Goal: Task Accomplishment & Management: Manage account settings

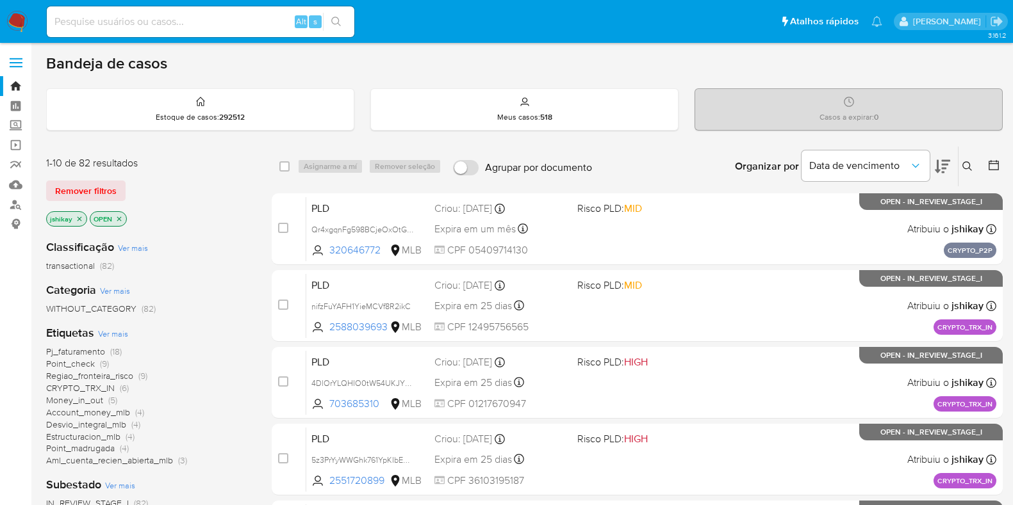
scroll to position [79, 0]
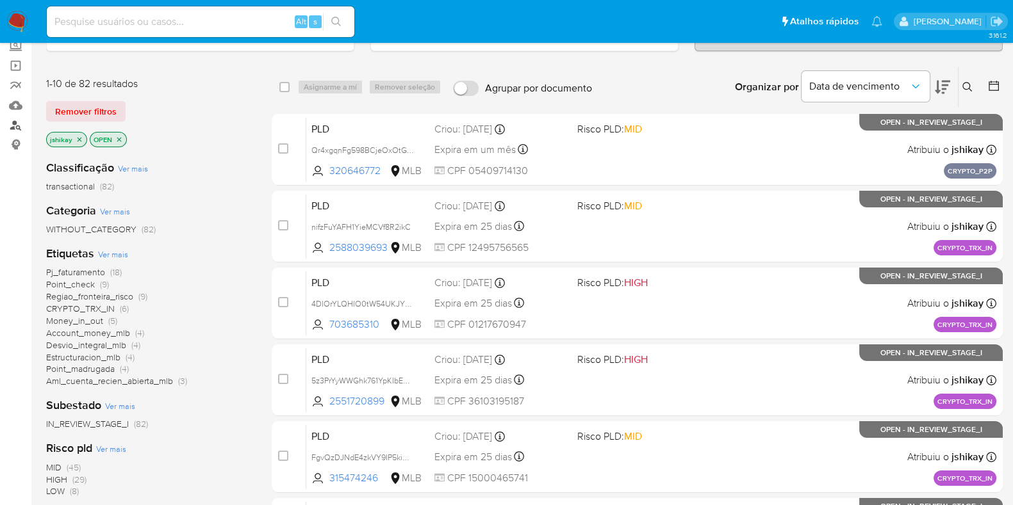
click at [19, 123] on link "Localizador de pessoas" at bounding box center [76, 125] width 152 height 20
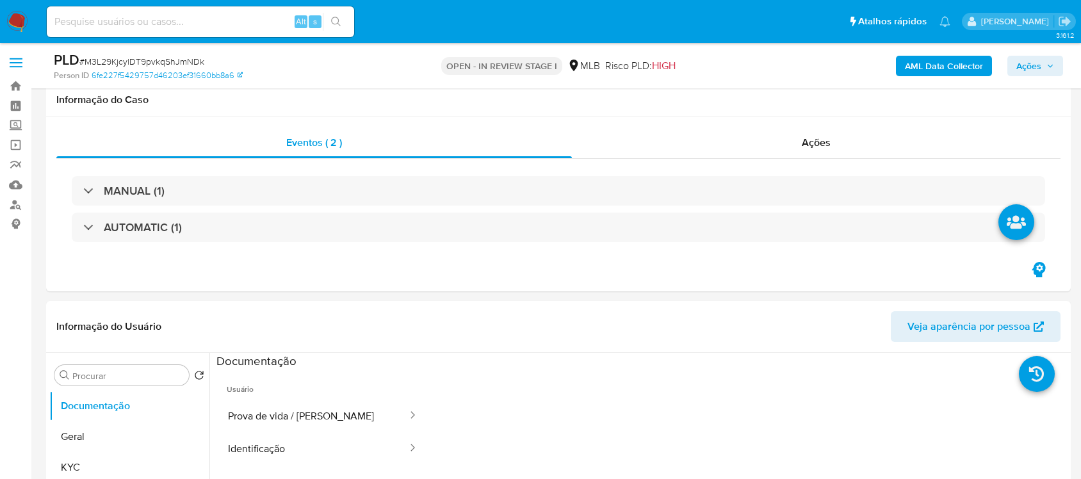
select select "10"
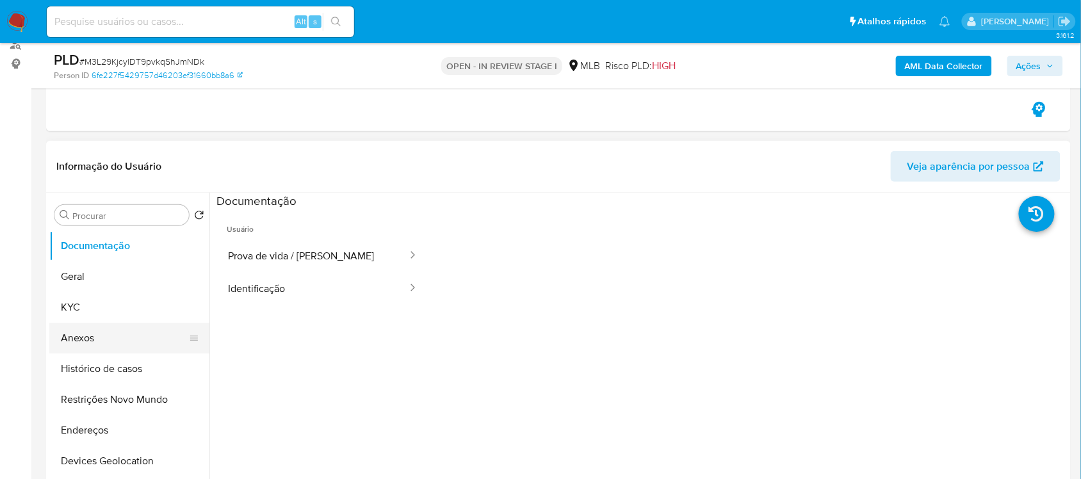
scroll to position [80, 0]
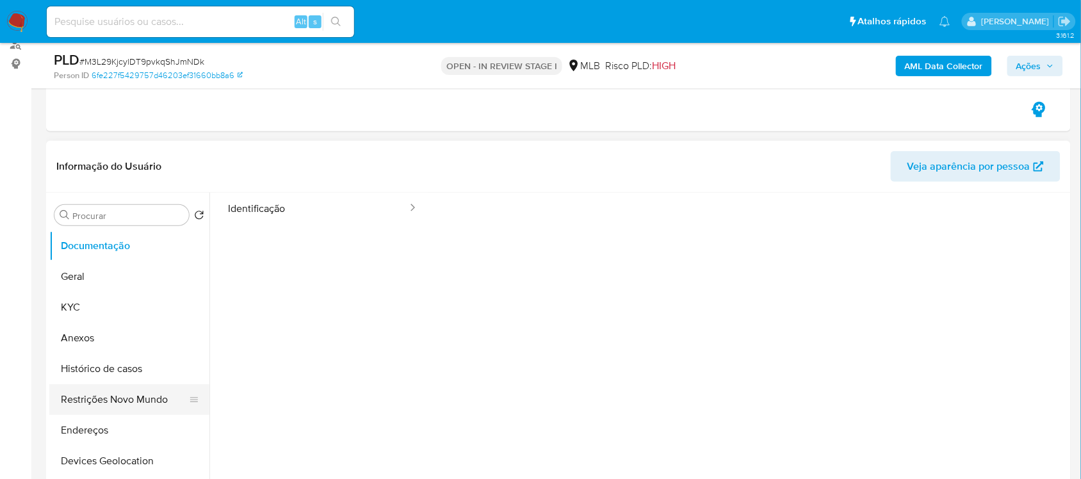
click at [158, 395] on button "Restrições Novo Mundo" at bounding box center [124, 399] width 150 height 31
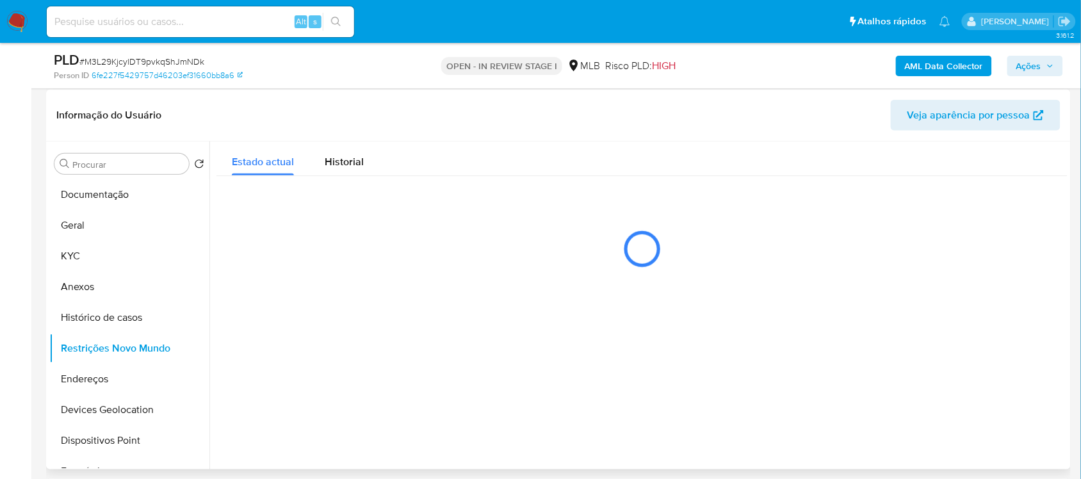
scroll to position [240, 0]
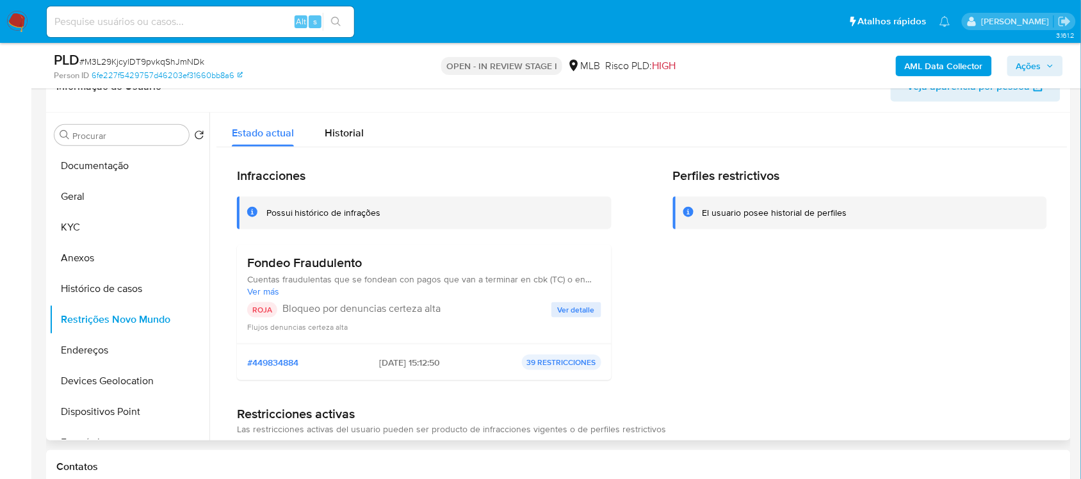
click at [578, 305] on span "Ver detalle" at bounding box center [576, 310] width 37 height 13
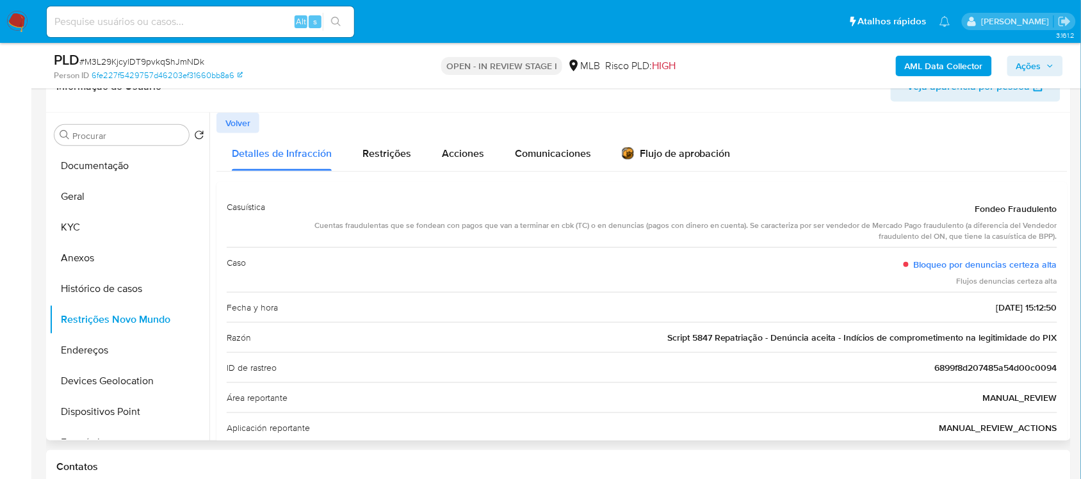
click at [735, 341] on span "Script 5847 Repatriação - Denúncia aceita - Indícios de comprometimento na legi…" at bounding box center [862, 337] width 390 height 13
click at [107, 219] on button "KYC" at bounding box center [124, 227] width 150 height 31
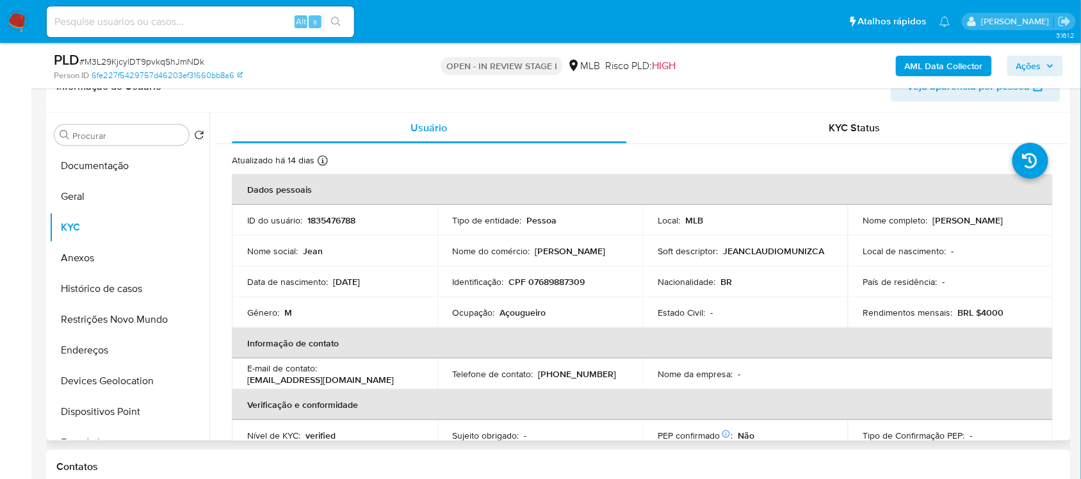
click at [530, 313] on p "Açougueiro" at bounding box center [523, 313] width 46 height 12
copy p "Açougueiro"
click at [130, 170] on button "Documentação" at bounding box center [124, 165] width 150 height 31
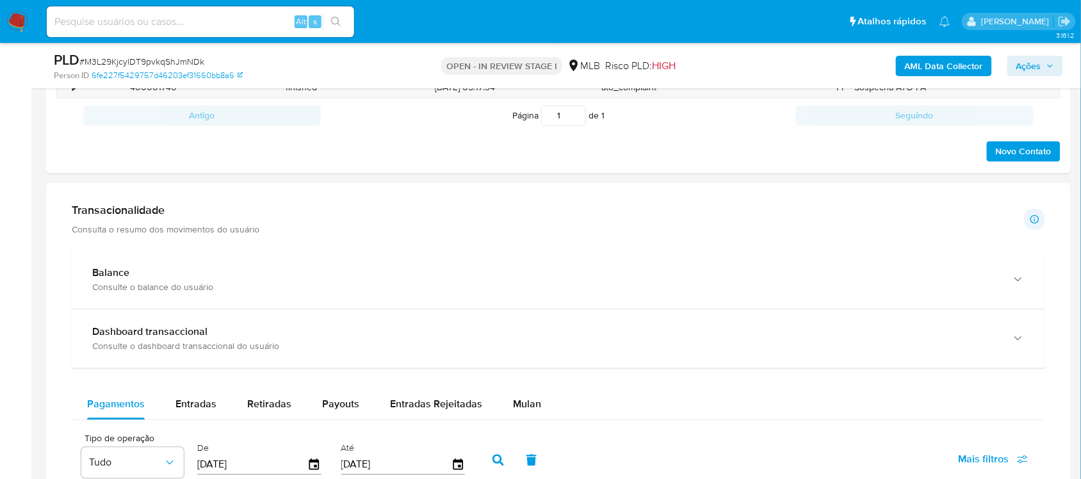
scroll to position [801, 0]
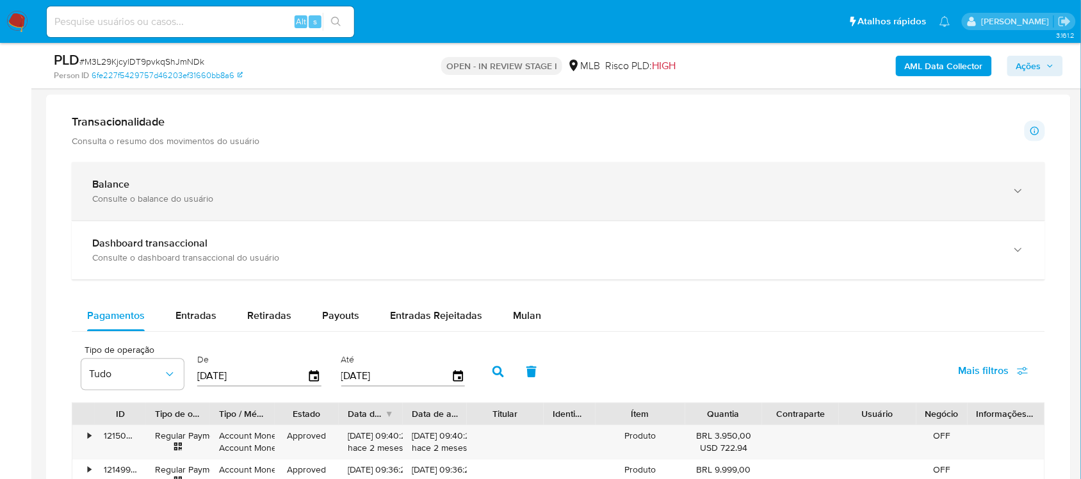
click at [318, 210] on div "Balance Consulte o balance do usuário" at bounding box center [558, 191] width 973 height 58
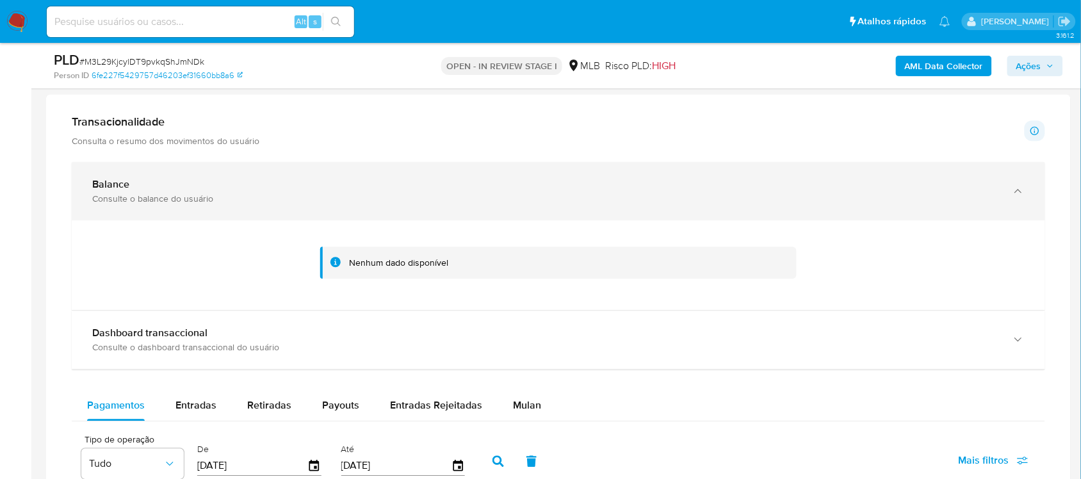
click at [427, 193] on div "Consulte o balance do usuário" at bounding box center [545, 199] width 907 height 12
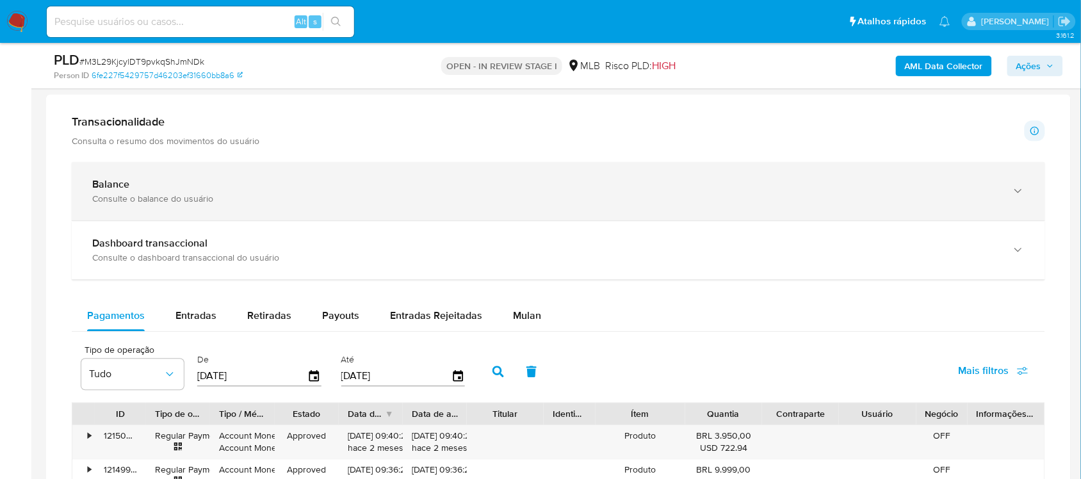
click at [427, 193] on div "Consulte o balance do usuário" at bounding box center [545, 199] width 907 height 12
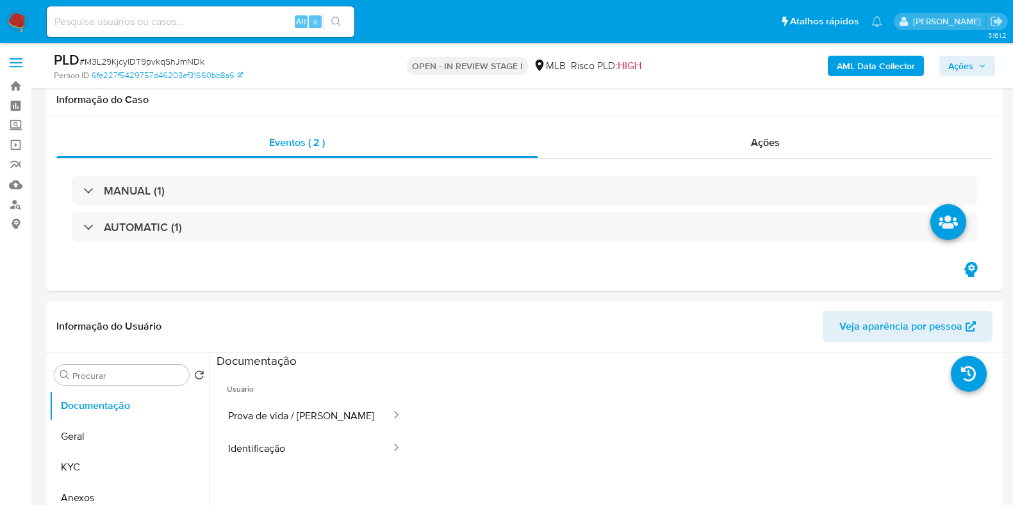
select select "10"
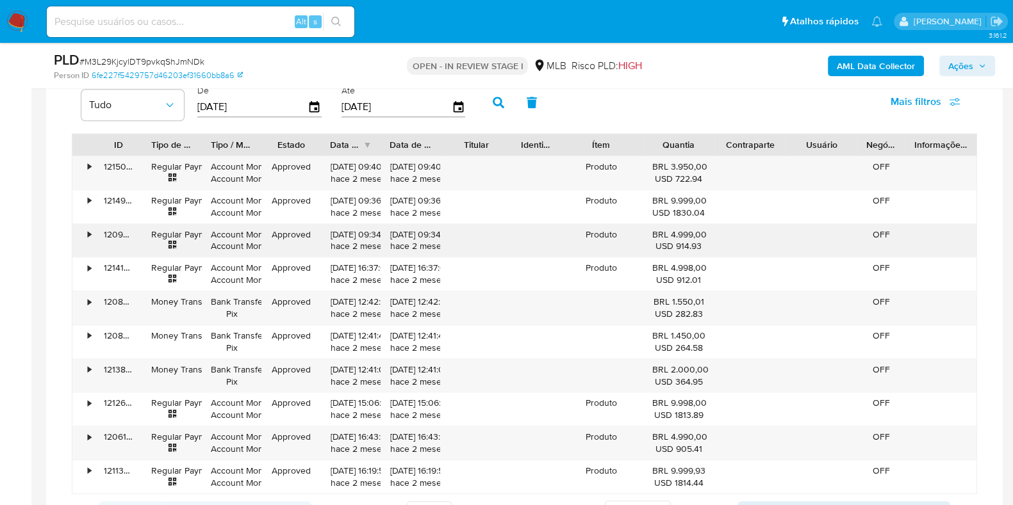
scroll to position [1040, 0]
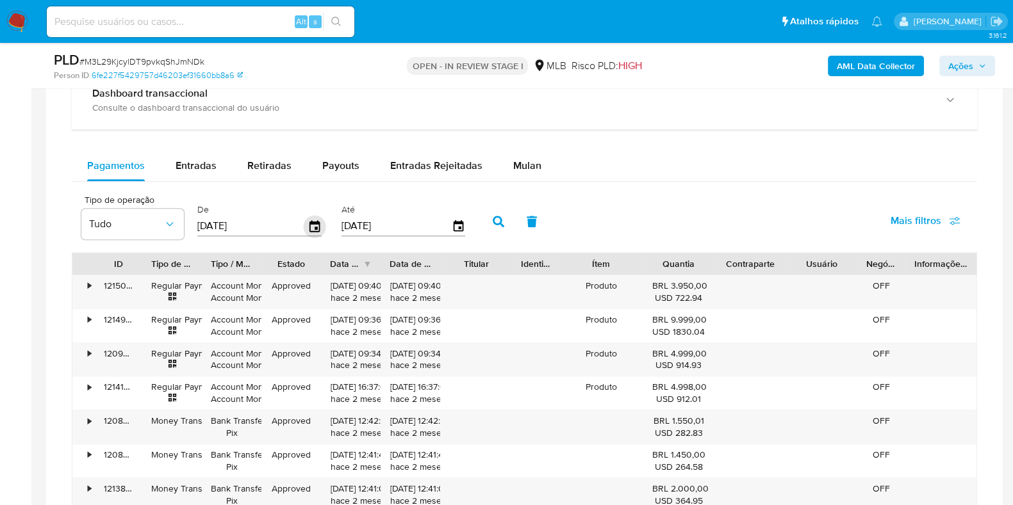
click at [311, 227] on icon "button" at bounding box center [315, 226] width 22 height 22
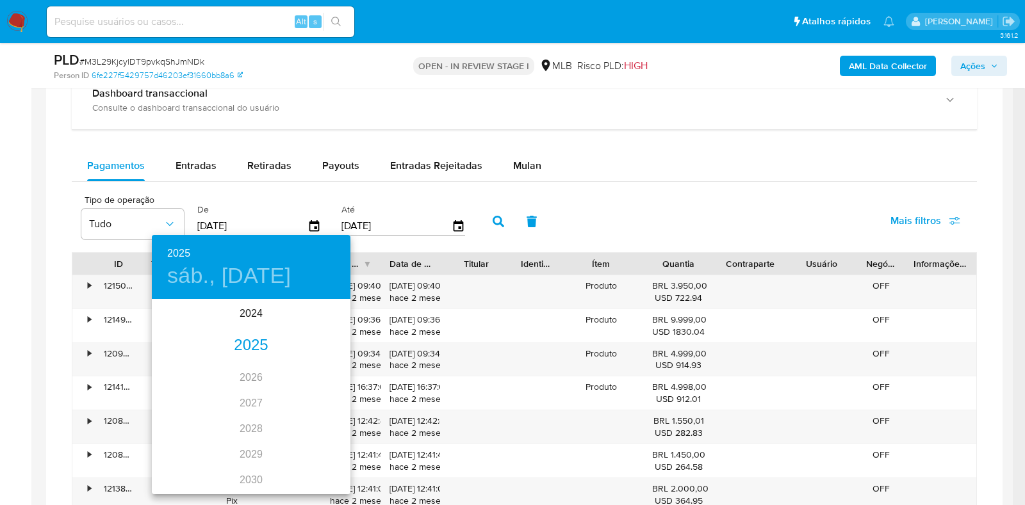
click at [252, 345] on div "2025" at bounding box center [251, 346] width 199 height 26
click at [189, 414] on div "jul." at bounding box center [185, 421] width 66 height 48
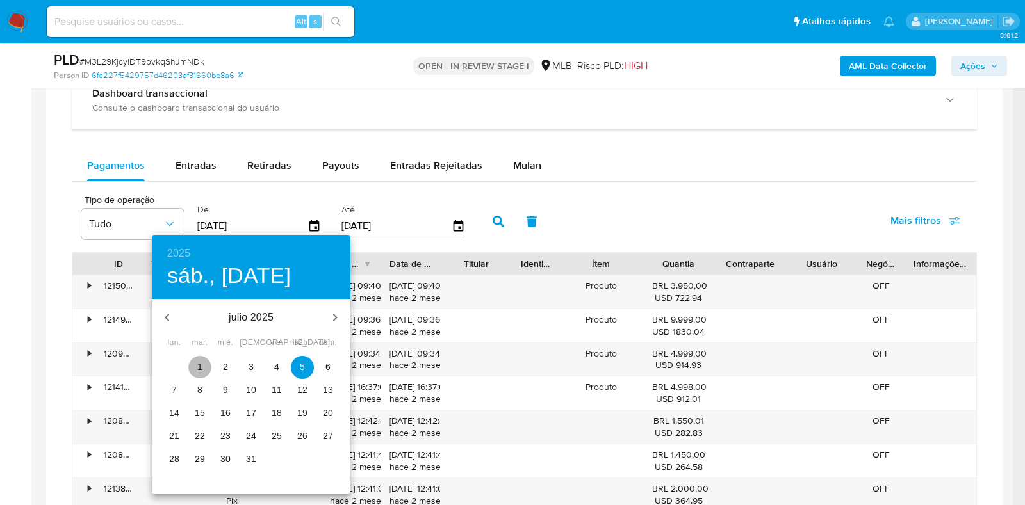
click at [202, 357] on button "1" at bounding box center [199, 367] width 23 height 23
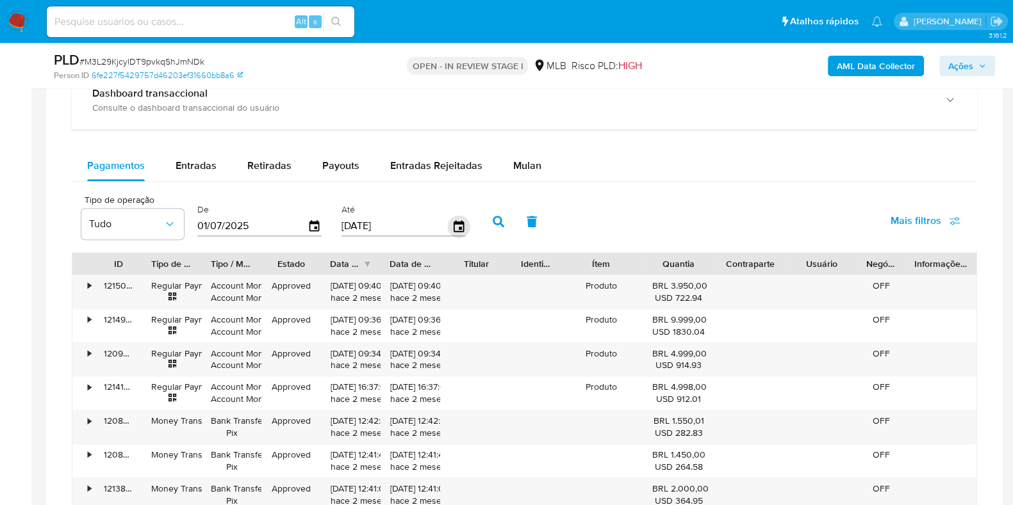
click at [455, 225] on icon "button" at bounding box center [458, 226] width 22 height 22
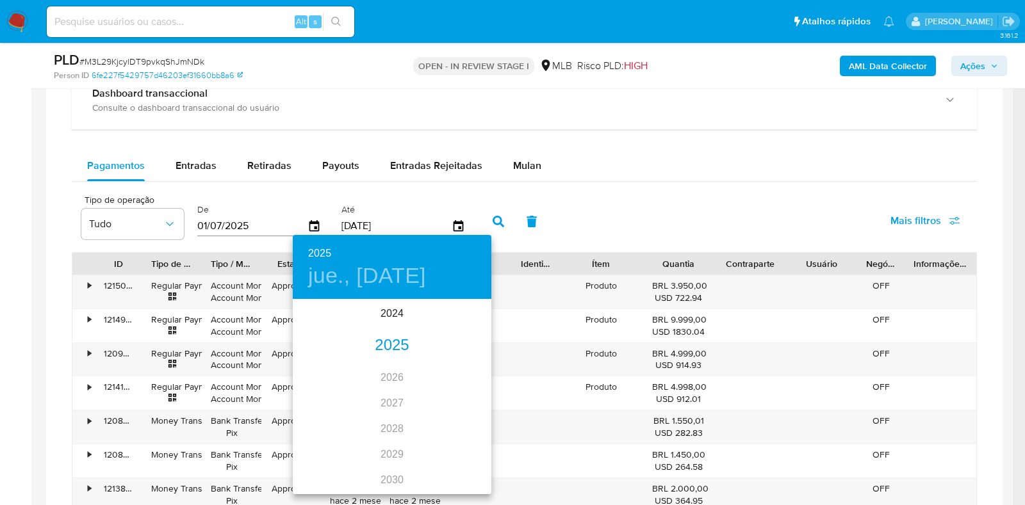
click at [396, 344] on div "2025" at bounding box center [392, 346] width 199 height 26
click at [325, 416] on div "jul." at bounding box center [326, 421] width 66 height 48
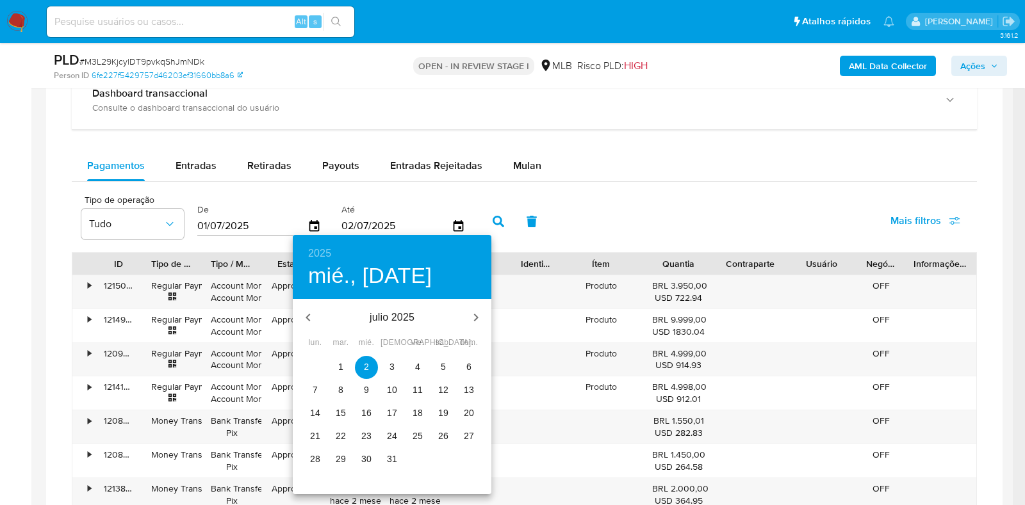
click at [395, 453] on p "31" at bounding box center [392, 459] width 10 height 13
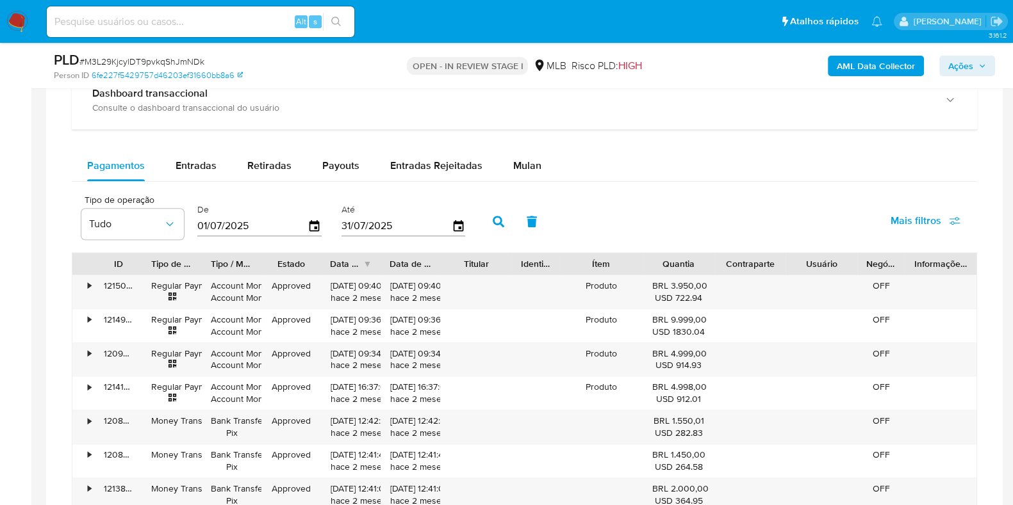
click at [492, 222] on icon "button" at bounding box center [498, 222] width 12 height 12
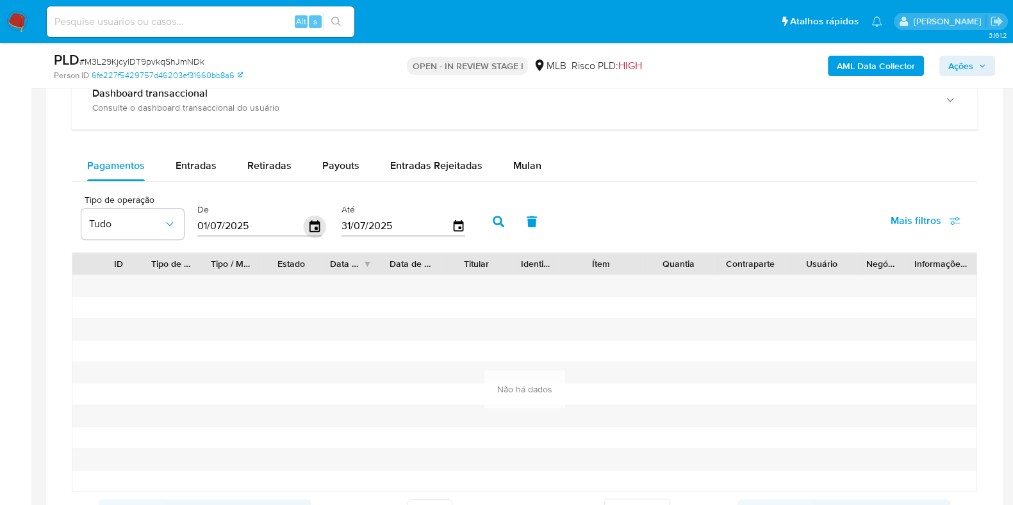
click at [307, 224] on icon "button" at bounding box center [315, 226] width 22 height 22
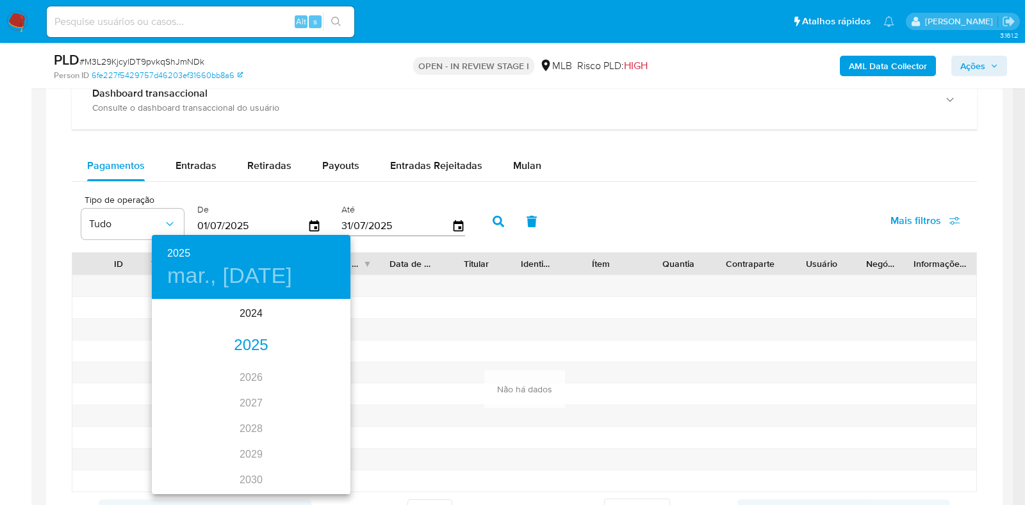
click at [257, 350] on div "2025" at bounding box center [251, 346] width 199 height 26
click at [311, 369] on div "jun." at bounding box center [317, 373] width 66 height 48
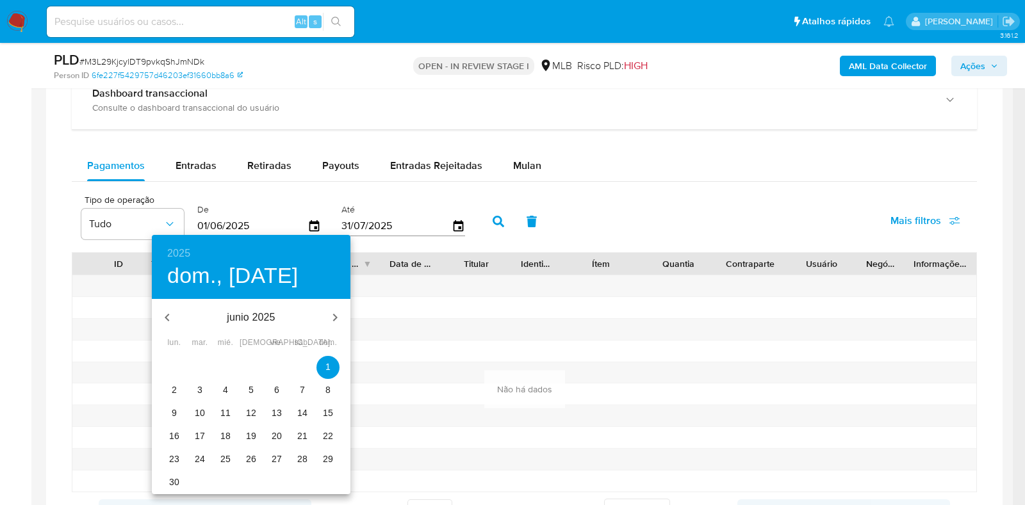
click at [322, 364] on span "1" at bounding box center [327, 367] width 23 height 13
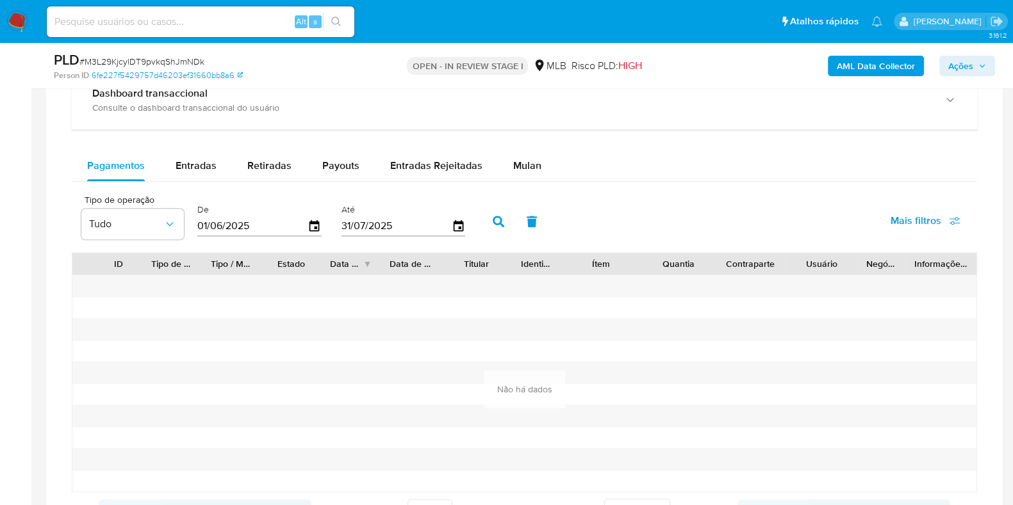
click at [492, 218] on icon "button" at bounding box center [498, 222] width 12 height 12
click at [314, 228] on icon "button" at bounding box center [315, 226] width 22 height 22
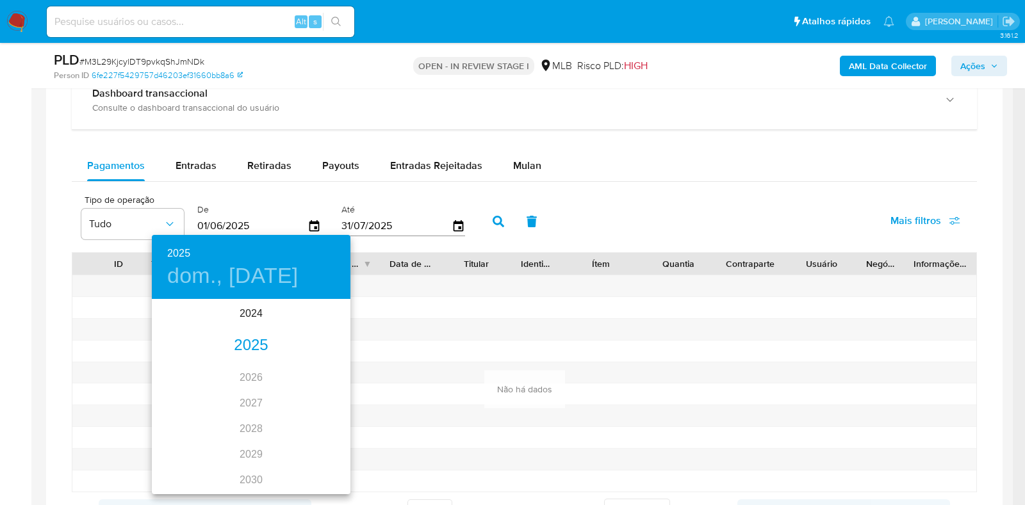
click at [247, 360] on div "2024 2025 2026 2027 2028 2029 2030 2031 2032 2033 2034 2035" at bounding box center [251, 397] width 199 height 192
click at [250, 351] on div "2025" at bounding box center [251, 346] width 199 height 26
click at [261, 370] on div "may." at bounding box center [251, 373] width 66 height 48
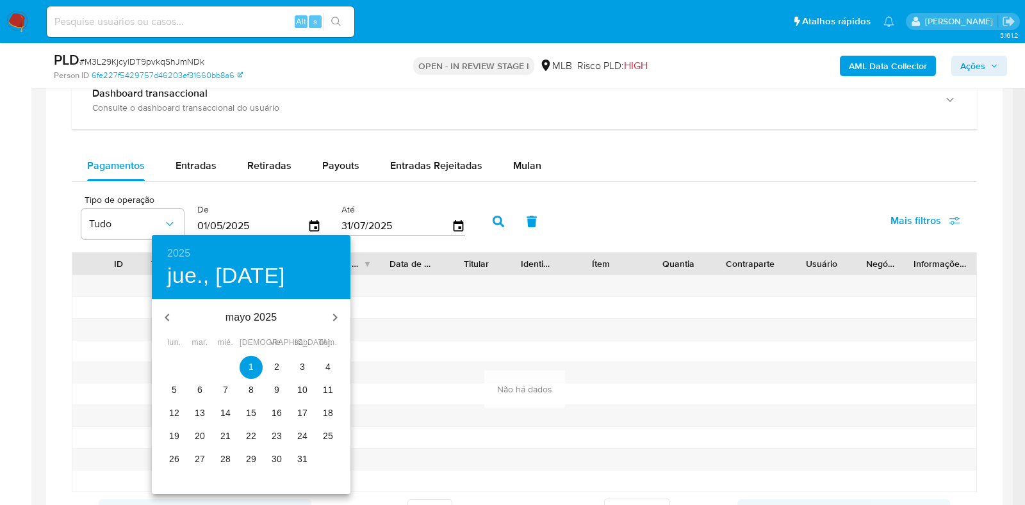
click at [259, 366] on span "1" at bounding box center [251, 367] width 23 height 13
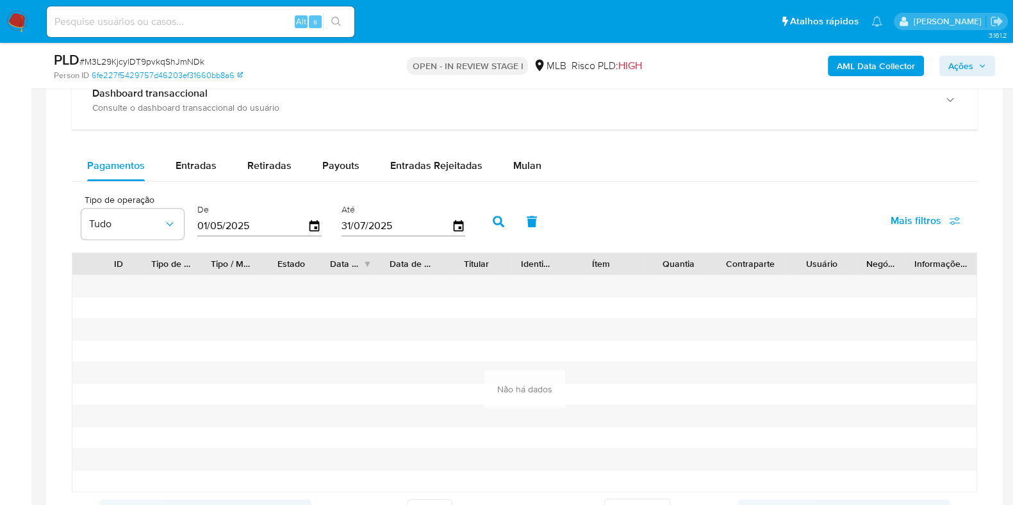
click at [484, 222] on button "button" at bounding box center [498, 221] width 33 height 31
click at [311, 226] on icon "button" at bounding box center [315, 226] width 22 height 22
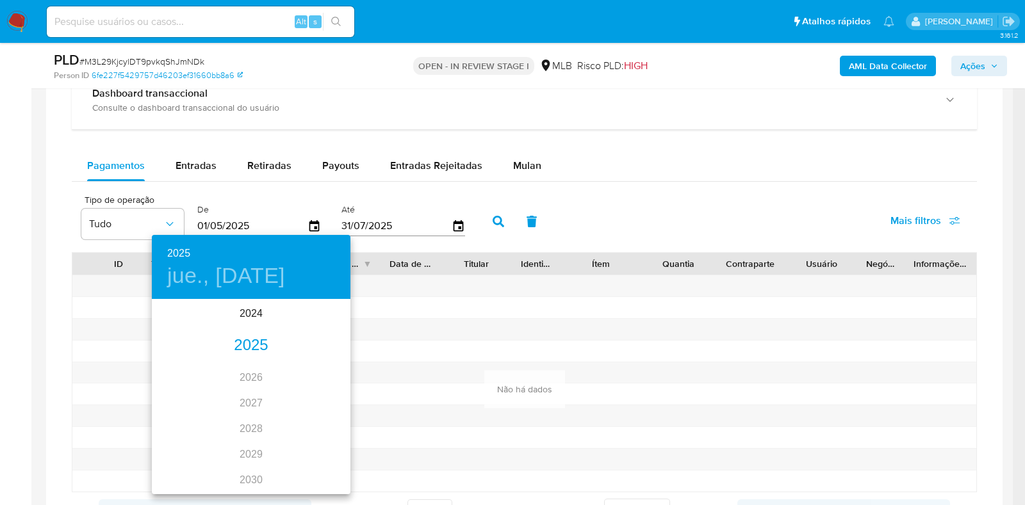
click at [259, 344] on div "2025" at bounding box center [251, 346] width 199 height 26
click at [178, 370] on div "abr." at bounding box center [185, 373] width 66 height 48
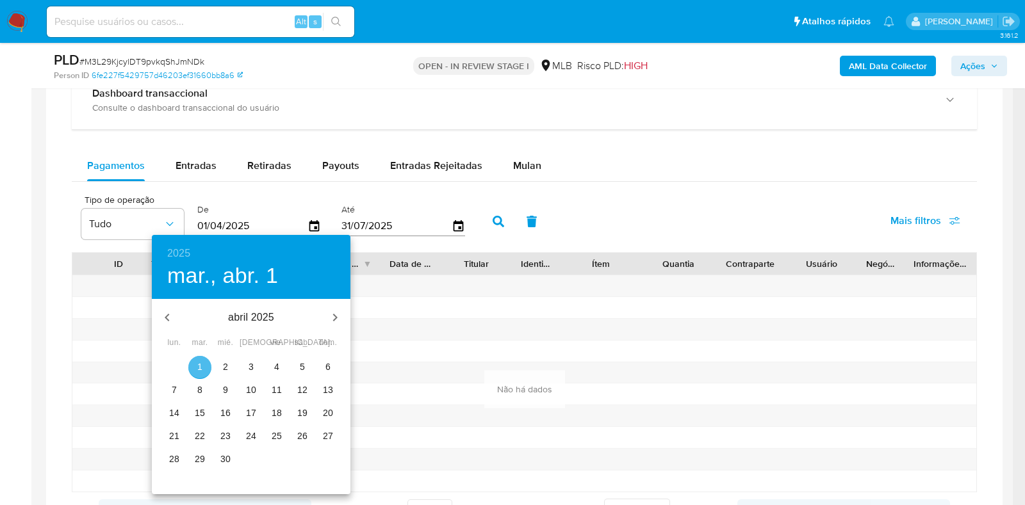
click at [205, 362] on span "1" at bounding box center [199, 367] width 23 height 13
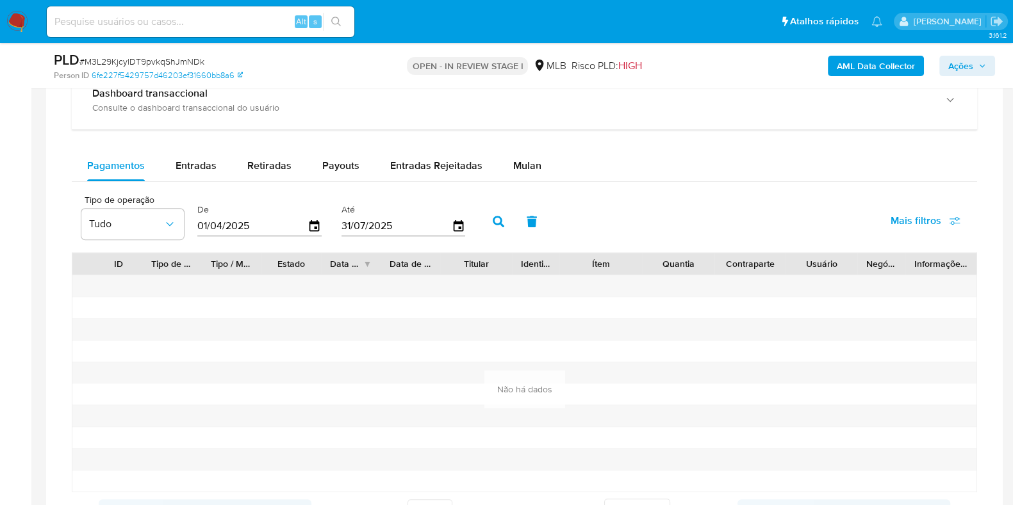
click at [492, 221] on icon "button" at bounding box center [498, 222] width 12 height 12
click at [302, 227] on input "[DATE]" at bounding box center [252, 226] width 110 height 20
click at [314, 220] on icon "button" at bounding box center [314, 226] width 10 height 12
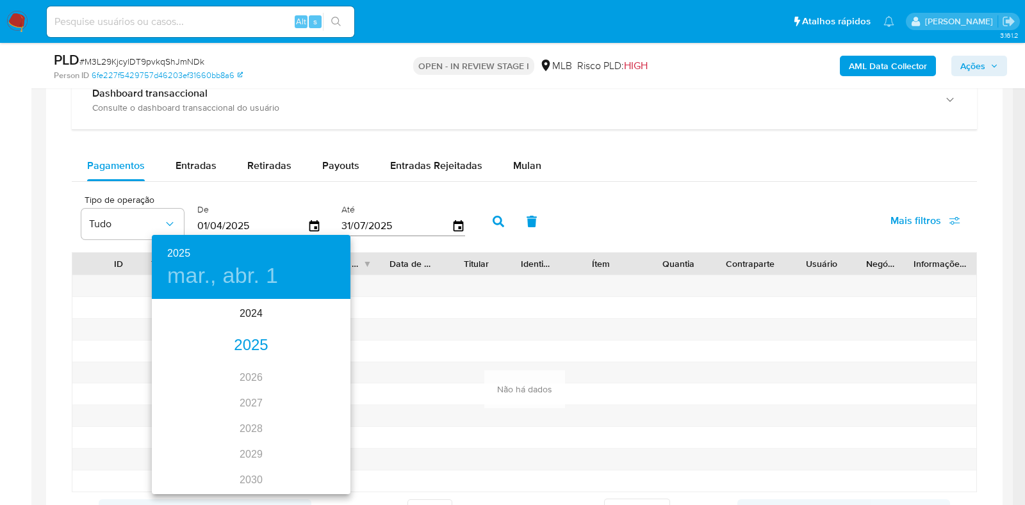
click at [254, 331] on div "2024 2025 2026 2027 2028 2029 2030 2031 2032 2033 2034 2035" at bounding box center [251, 397] width 199 height 192
click at [254, 340] on div "2025" at bounding box center [251, 346] width 199 height 26
click at [313, 317] on div "mar." at bounding box center [317, 325] width 66 height 48
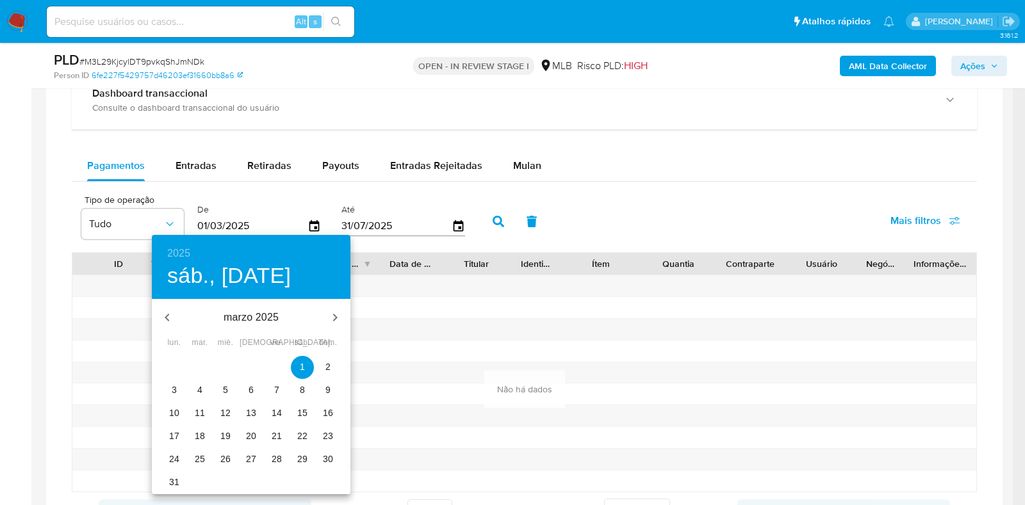
drag, startPoint x: 300, startPoint y: 366, endPoint x: 314, endPoint y: 339, distance: 30.1
click at [300, 364] on p "1" at bounding box center [302, 367] width 5 height 13
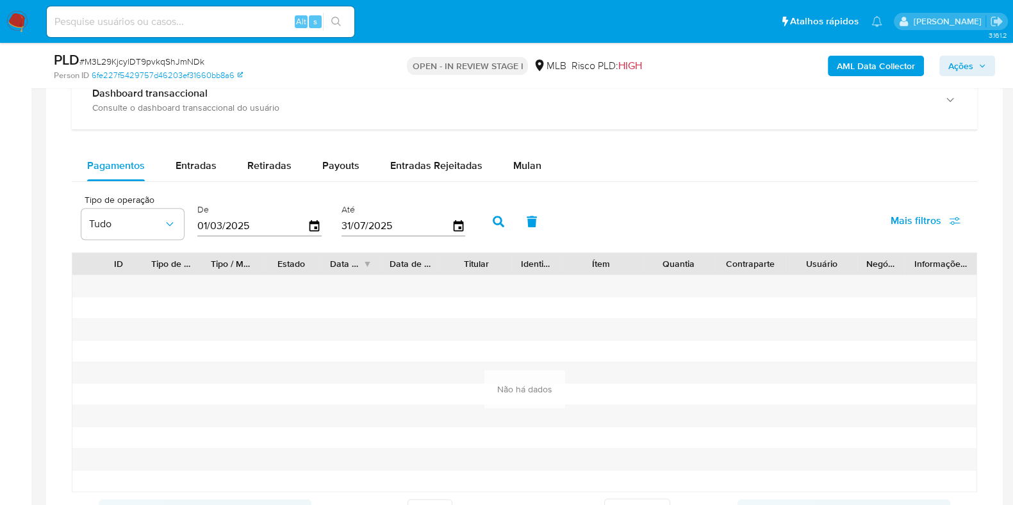
click at [485, 224] on button "button" at bounding box center [498, 221] width 33 height 31
click at [304, 227] on input "05/07/2025" at bounding box center [252, 226] width 110 height 20
click at [311, 216] on icon "button" at bounding box center [315, 226] width 22 height 22
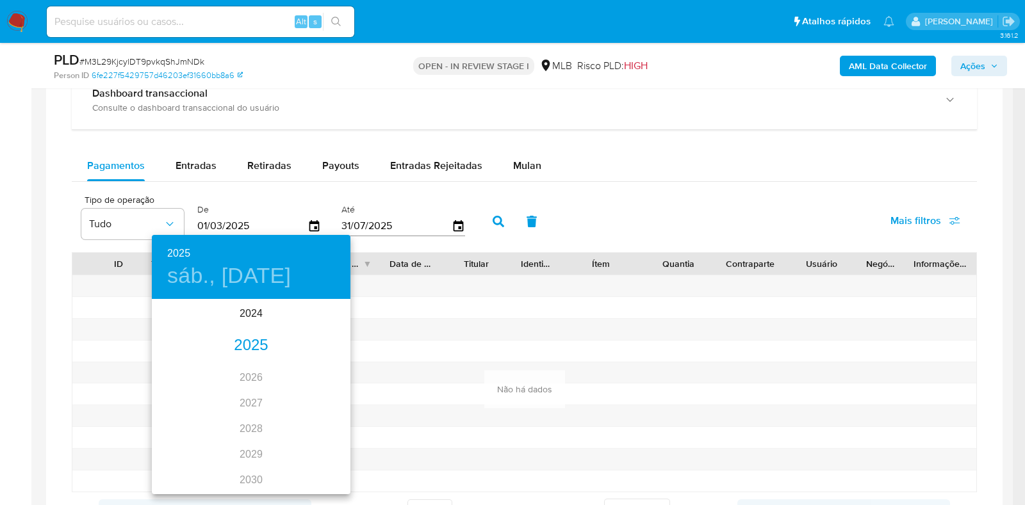
click at [240, 346] on div "2025" at bounding box center [251, 346] width 199 height 26
click at [191, 332] on div "ene." at bounding box center [185, 325] width 66 height 48
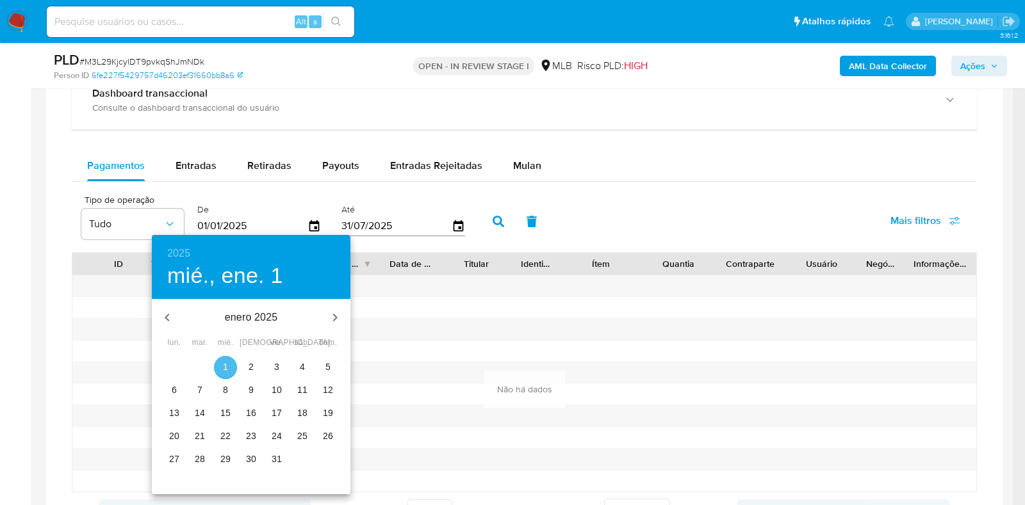
click at [222, 359] on button "1" at bounding box center [225, 367] width 23 height 23
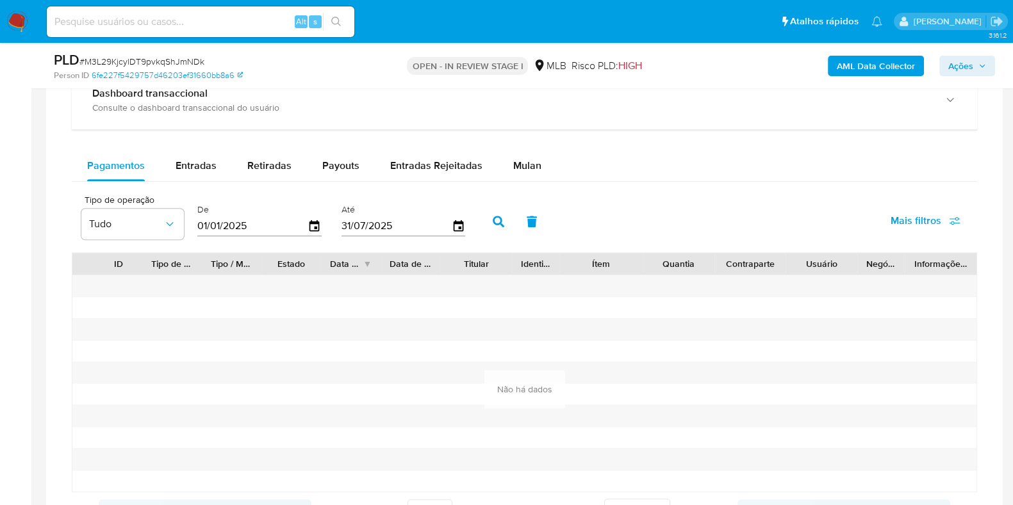
click at [492, 219] on icon "button" at bounding box center [498, 222] width 12 height 12
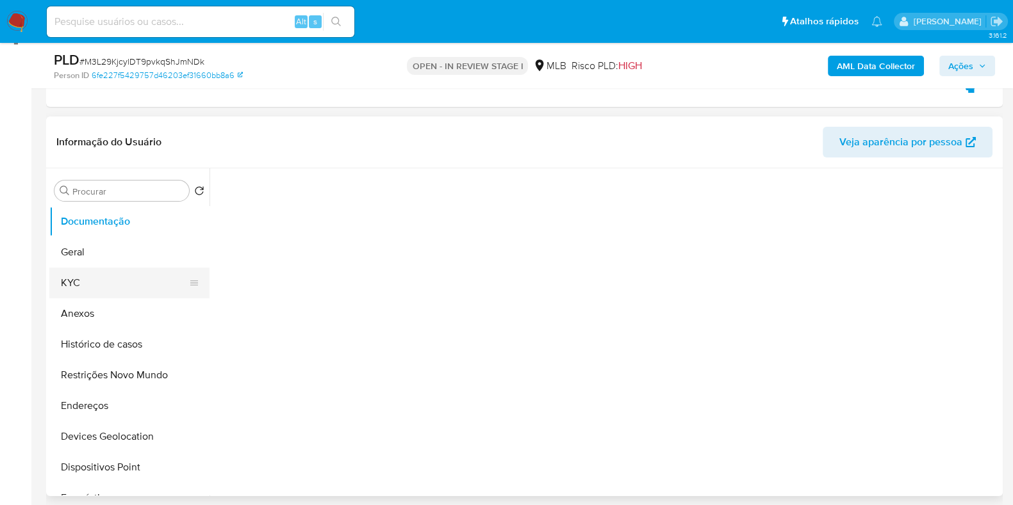
scroll to position [159, 0]
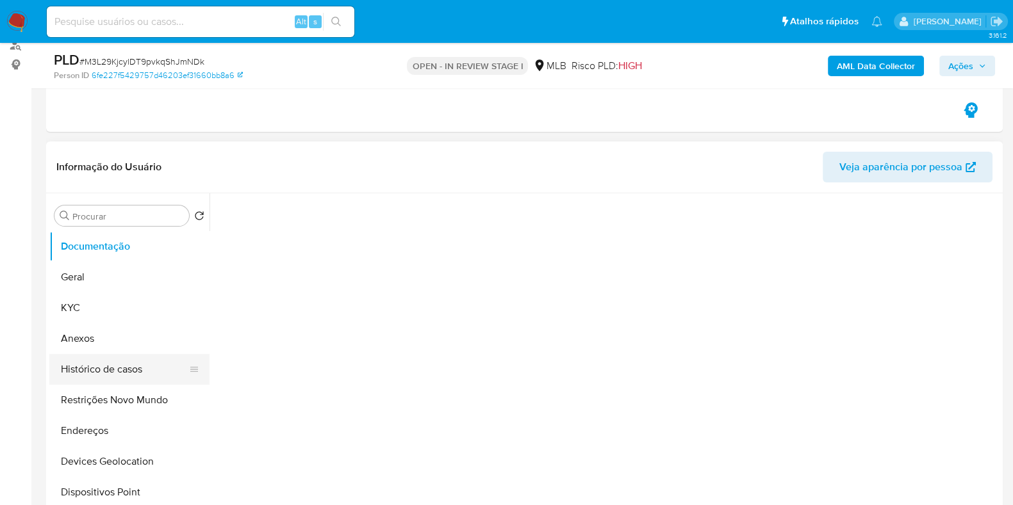
click at [133, 366] on button "Histórico de casos" at bounding box center [124, 369] width 150 height 31
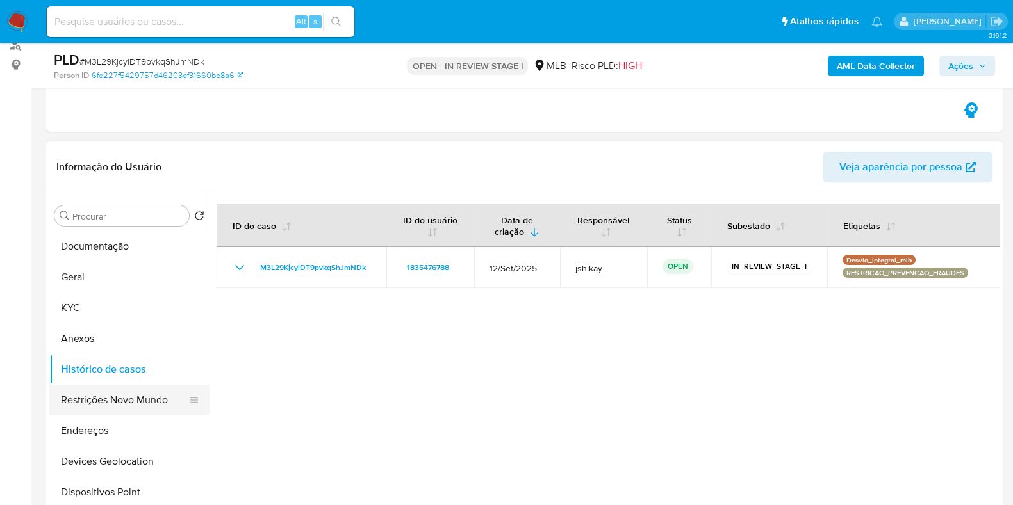
click at [133, 398] on button "Restrições Novo Mundo" at bounding box center [124, 400] width 150 height 31
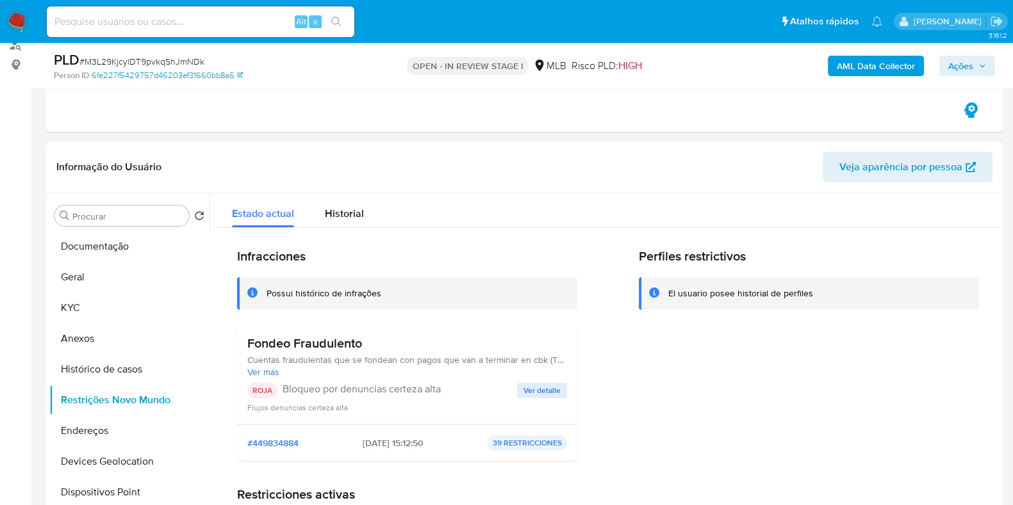
click at [538, 378] on div "Fondeo Fraudulento Cuentas fraudulentas que se fondean con pagos que van a term…" at bounding box center [407, 375] width 320 height 78
click at [546, 389] on span "Ver detalle" at bounding box center [541, 390] width 37 height 13
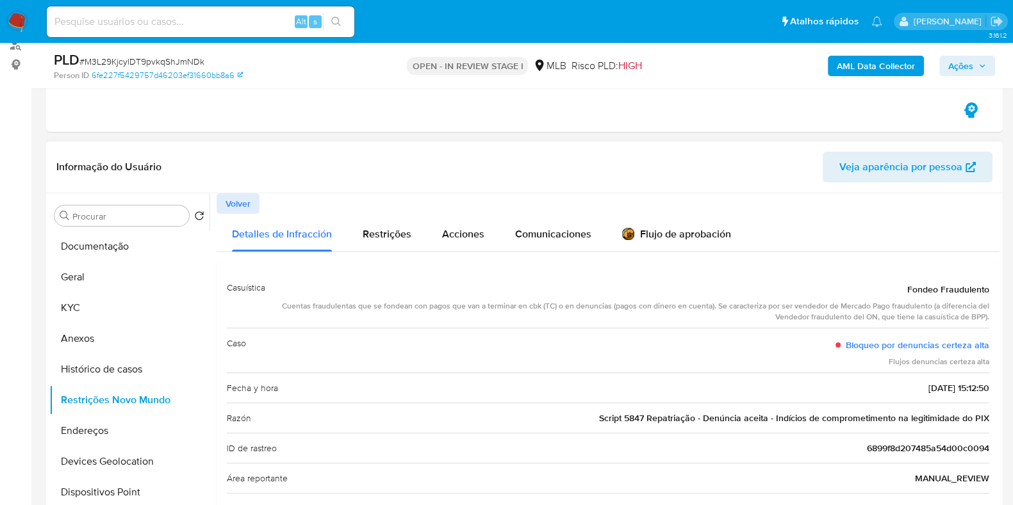
click at [678, 418] on span "Script 5847 Repatriação - Denúncia aceita - Indícios de comprometimento na legi…" at bounding box center [794, 418] width 390 height 13
click at [90, 286] on button "Geral" at bounding box center [124, 277] width 150 height 31
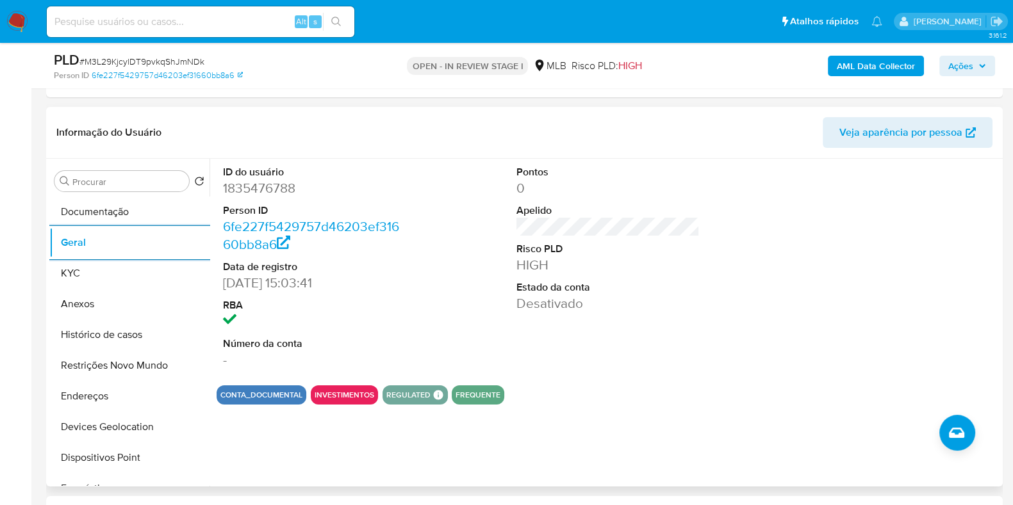
scroll to position [159, 0]
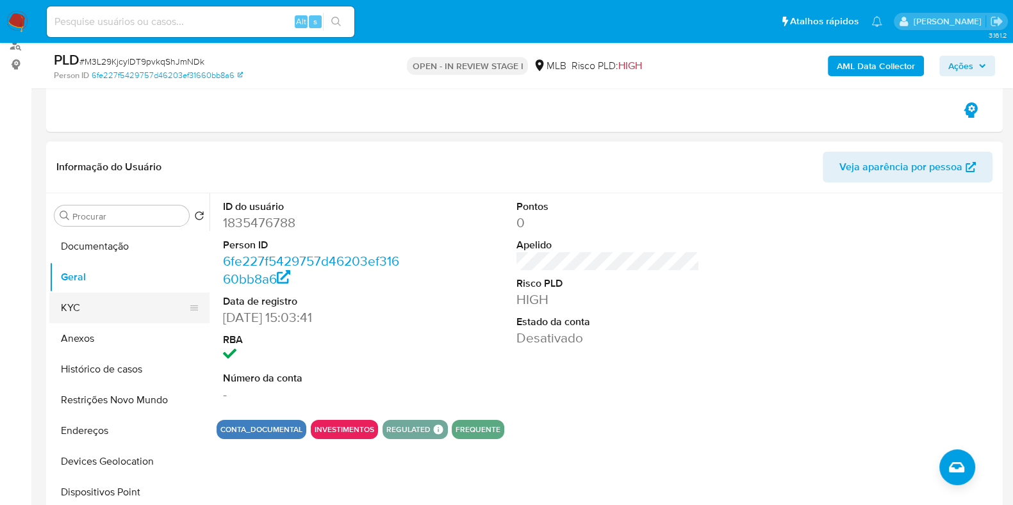
click at [74, 308] on button "KYC" at bounding box center [124, 308] width 150 height 31
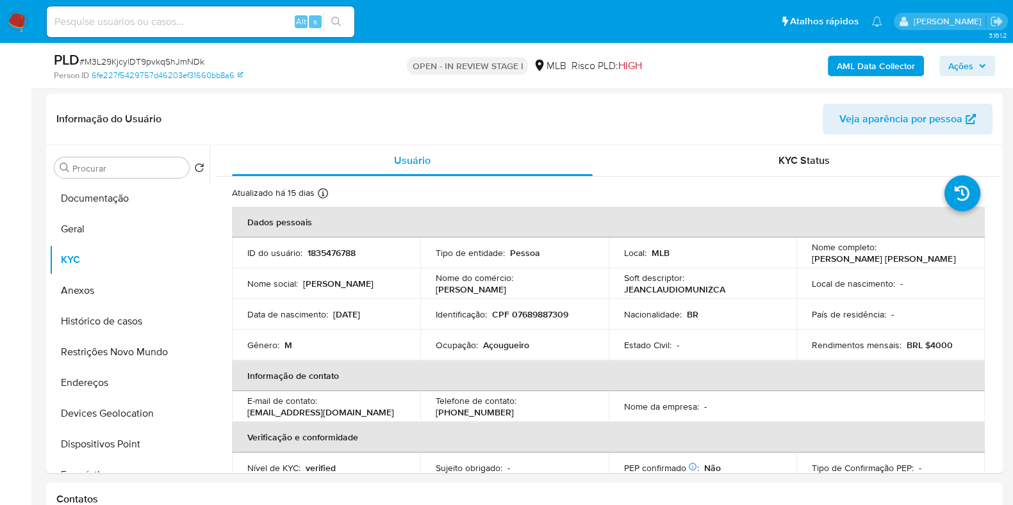
scroll to position [205, 0]
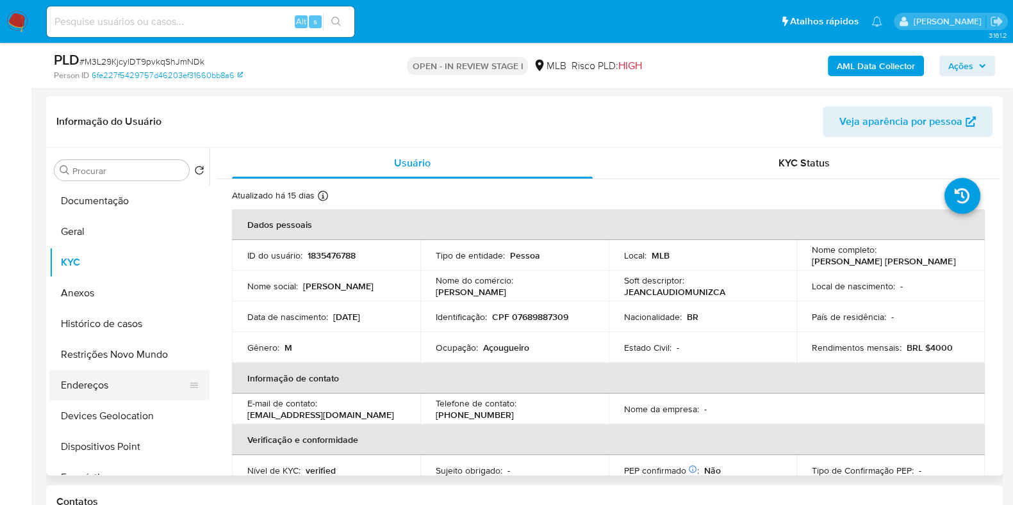
click at [124, 386] on button "Endereços" at bounding box center [124, 385] width 150 height 31
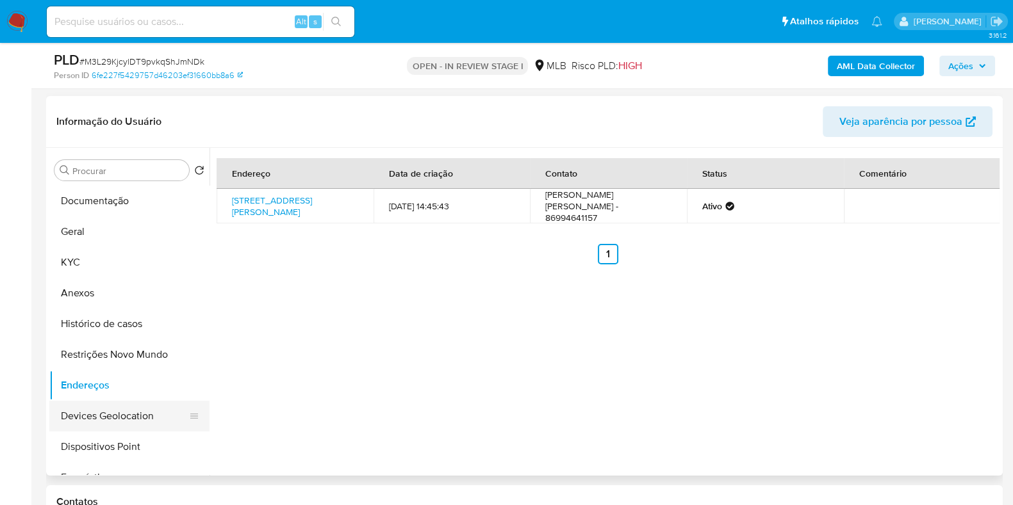
click at [108, 421] on button "Devices Geolocation" at bounding box center [124, 416] width 150 height 31
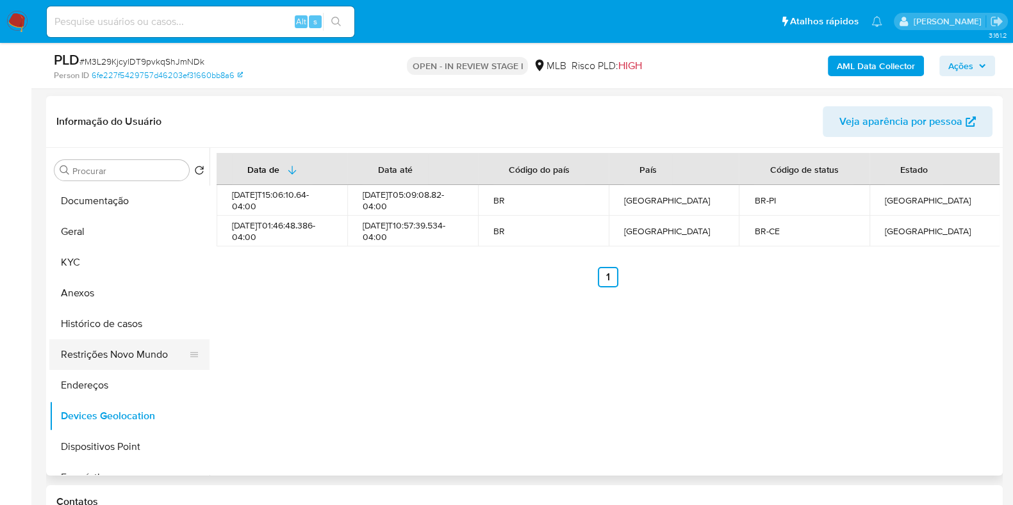
click at [131, 346] on button "Restrições Novo Mundo" at bounding box center [124, 354] width 150 height 31
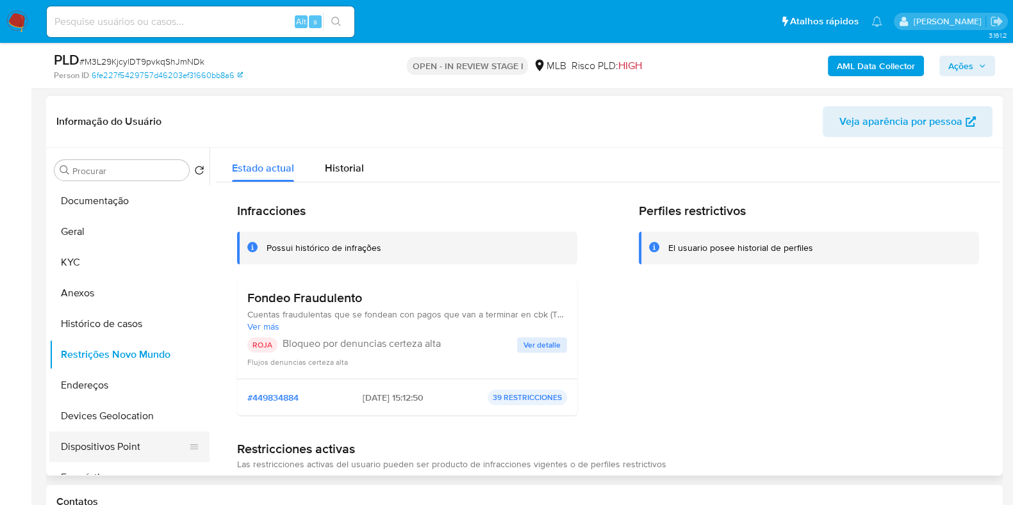
click at [117, 444] on button "Dispositivos Point" at bounding box center [124, 447] width 150 height 31
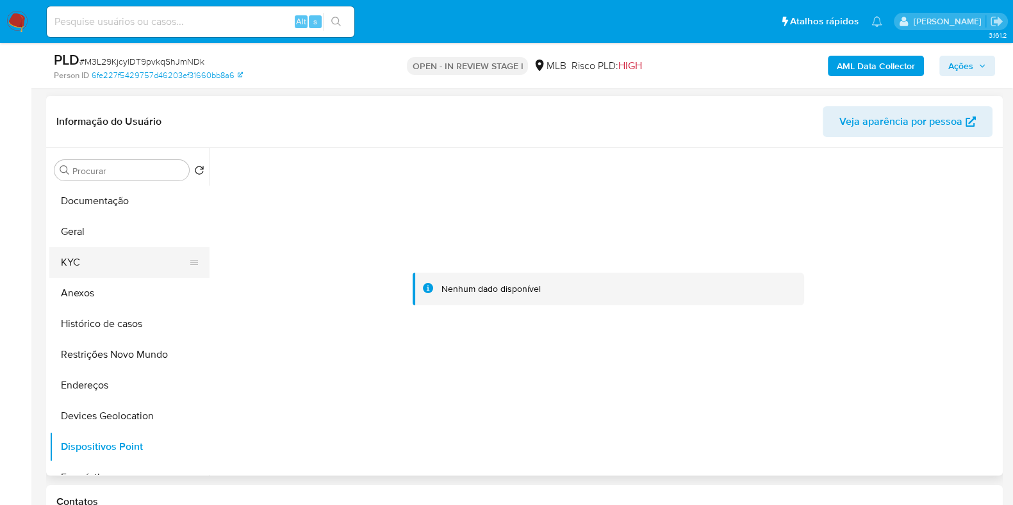
click at [80, 261] on button "KYC" at bounding box center [124, 262] width 150 height 31
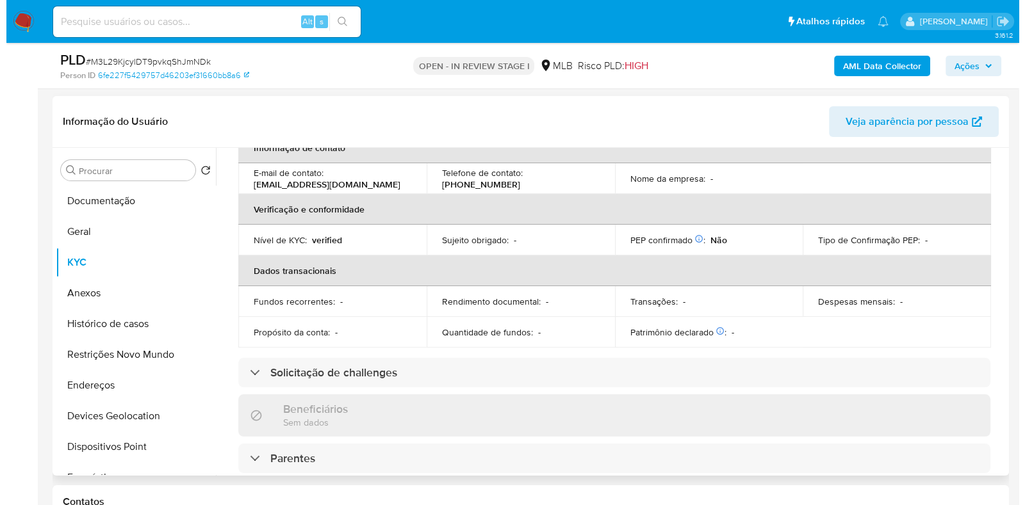
scroll to position [0, 0]
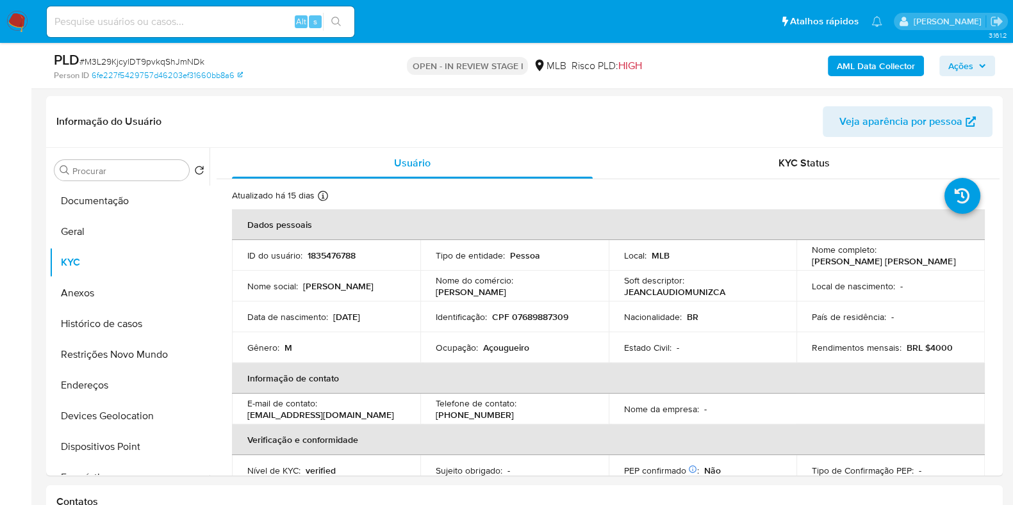
click at [851, 70] on b "AML Data Collector" at bounding box center [875, 66] width 78 height 20
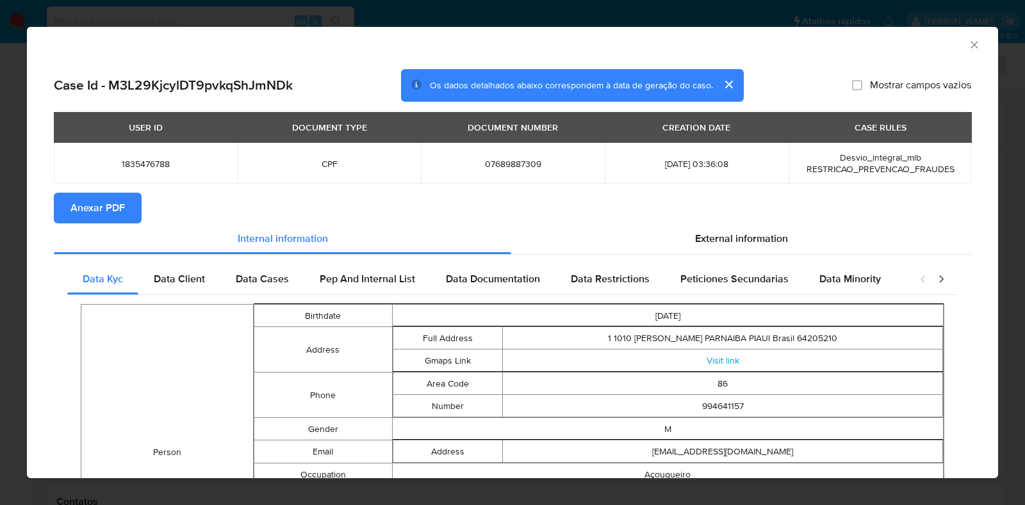
click at [90, 200] on span "Anexar PDF" at bounding box center [97, 208] width 54 height 28
click at [968, 49] on icon "Fechar a janela" at bounding box center [974, 44] width 13 height 13
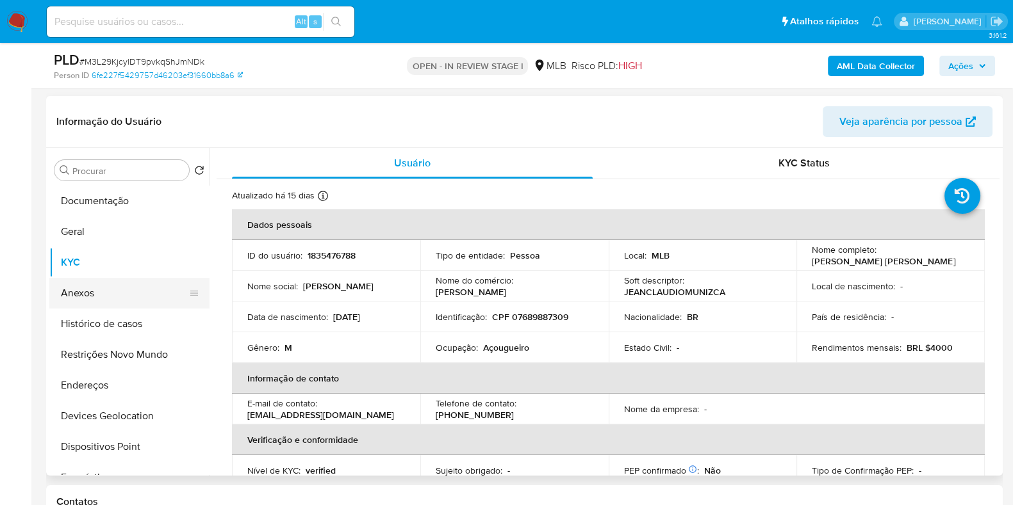
click at [115, 298] on button "Anexos" at bounding box center [124, 293] width 150 height 31
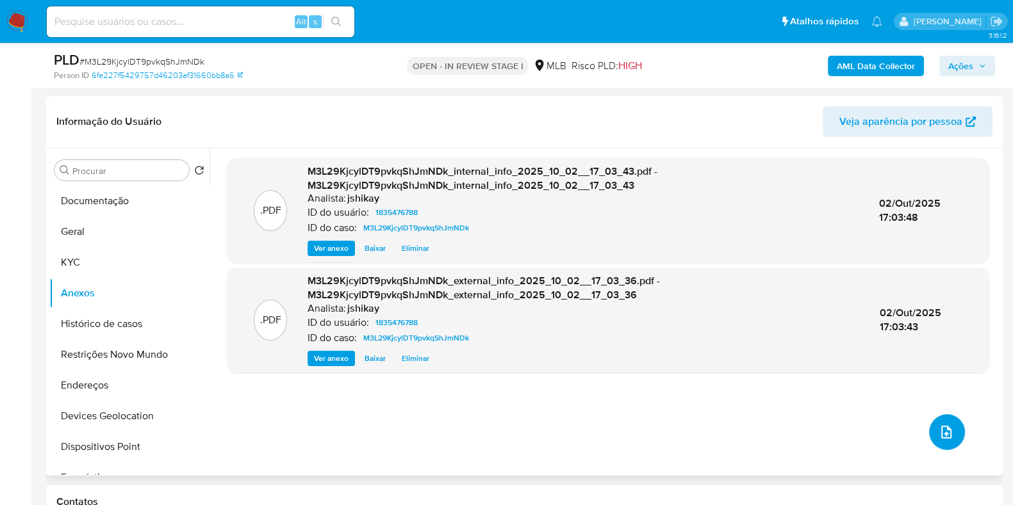
click at [942, 439] on icon "upload-file" at bounding box center [945, 432] width 15 height 15
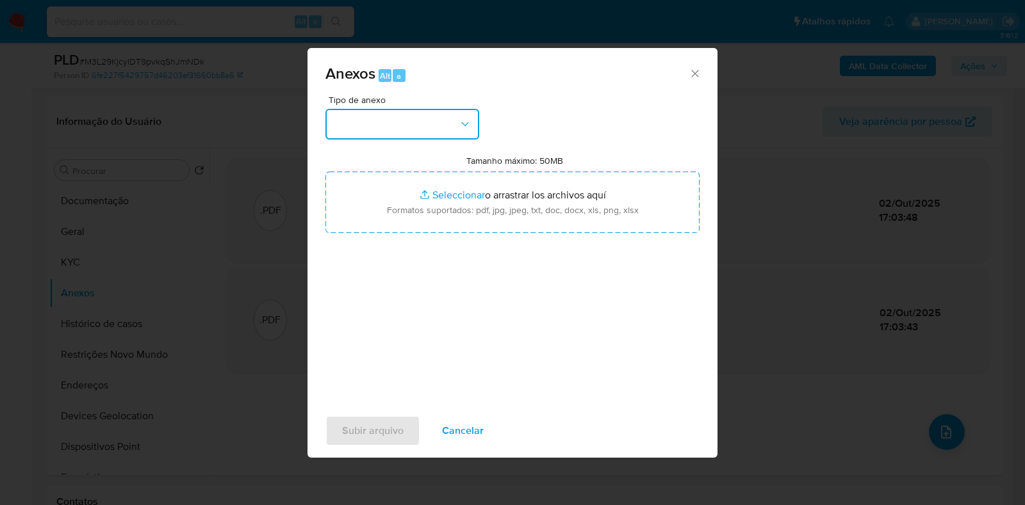
click at [442, 120] on button "button" at bounding box center [402, 124] width 154 height 31
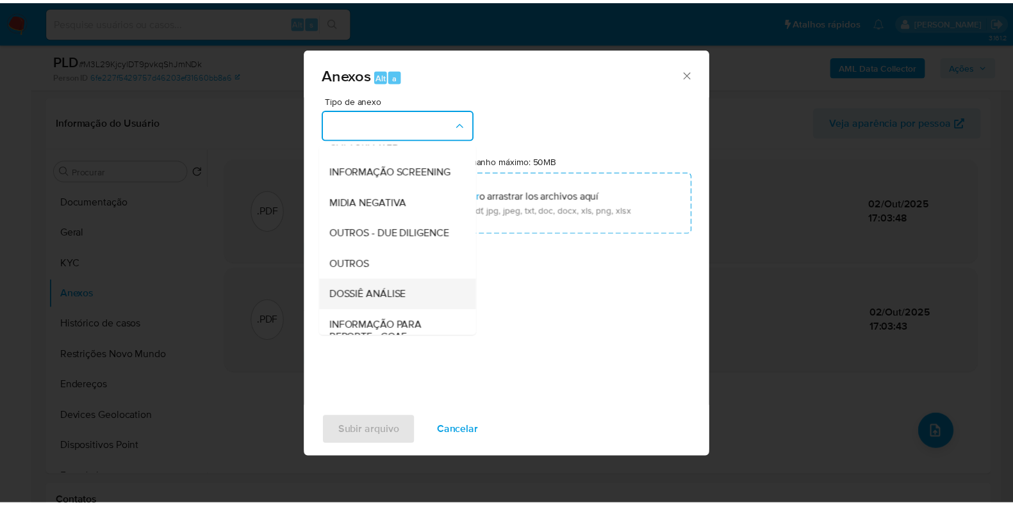
scroll to position [159, 0]
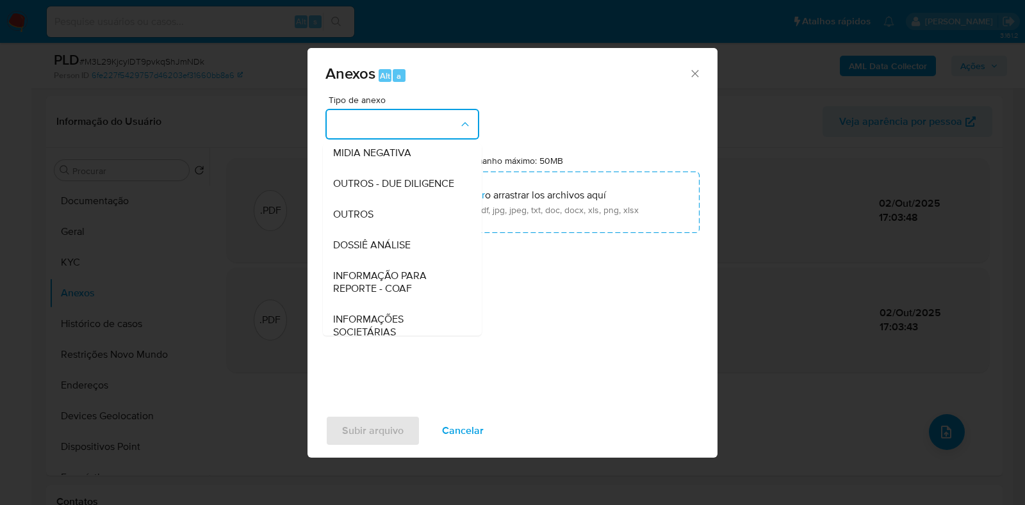
drag, startPoint x: 358, startPoint y: 245, endPoint x: 364, endPoint y: 236, distance: 11.0
click at [358, 221] on span "OUTROS" at bounding box center [353, 214] width 40 height 13
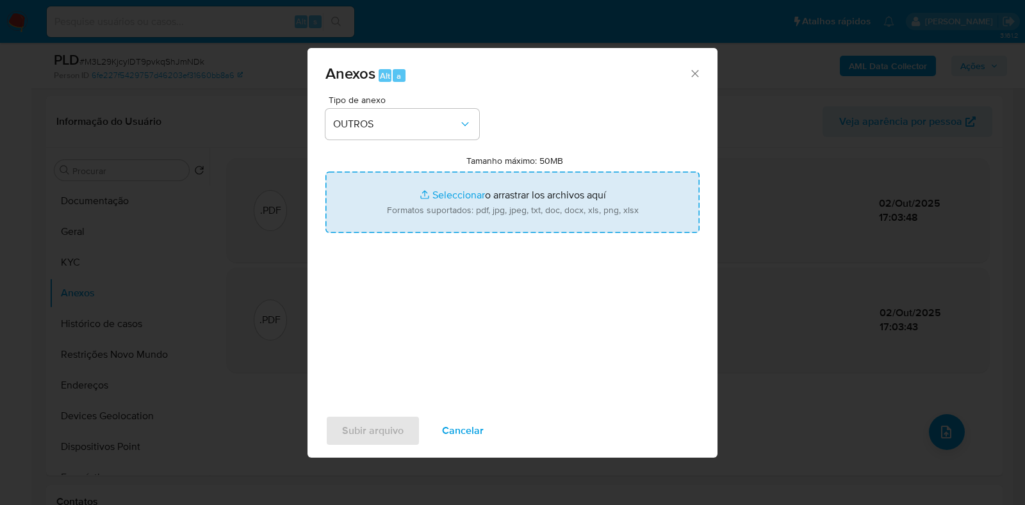
click at [396, 203] on input "Tamanho máximo: 50MB Seleccionar archivos" at bounding box center [512, 202] width 374 height 61
type input "C:\fakepath\SAR - XXXX - CPF 07689887309 - JEAN CLAUDIO MUNIZ CARDOSO.pdf"
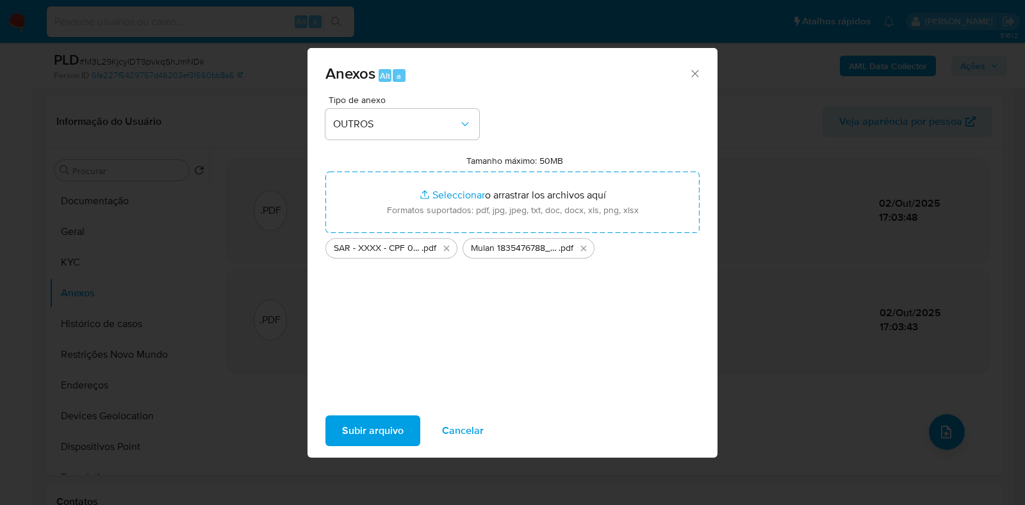
drag, startPoint x: 395, startPoint y: 203, endPoint x: 371, endPoint y: 427, distance: 225.4
click at [371, 427] on span "Subir arquivo" at bounding box center [372, 431] width 61 height 28
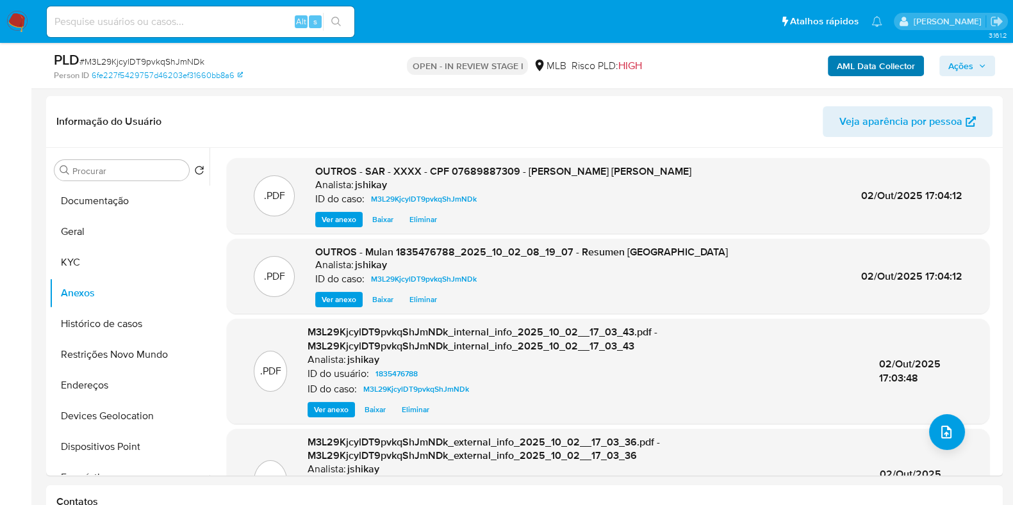
drag, startPoint x: 961, startPoint y: 75, endPoint x: 916, endPoint y: 75, distance: 45.5
click at [961, 75] on span "Ações" at bounding box center [960, 66] width 25 height 20
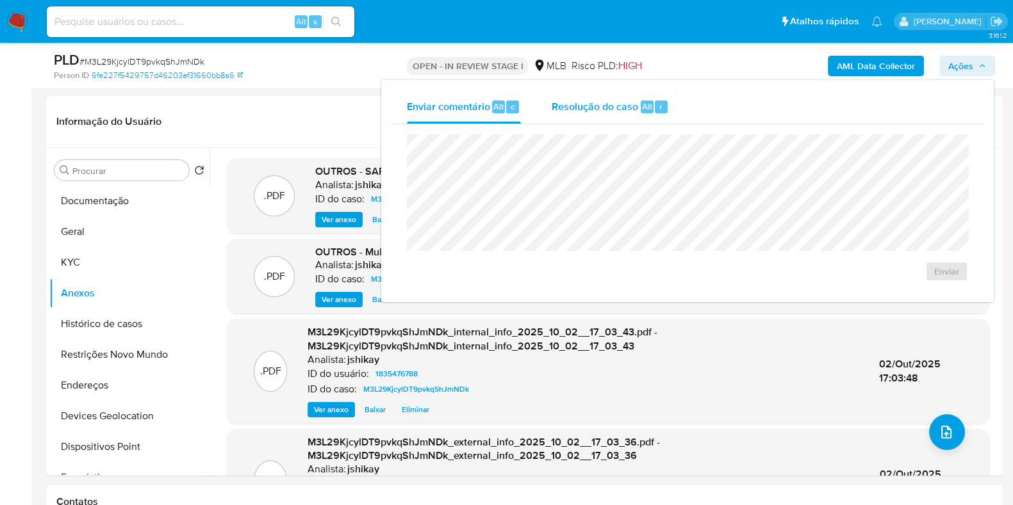
click at [584, 92] on div "Resolução do caso Alt r" at bounding box center [609, 106] width 117 height 33
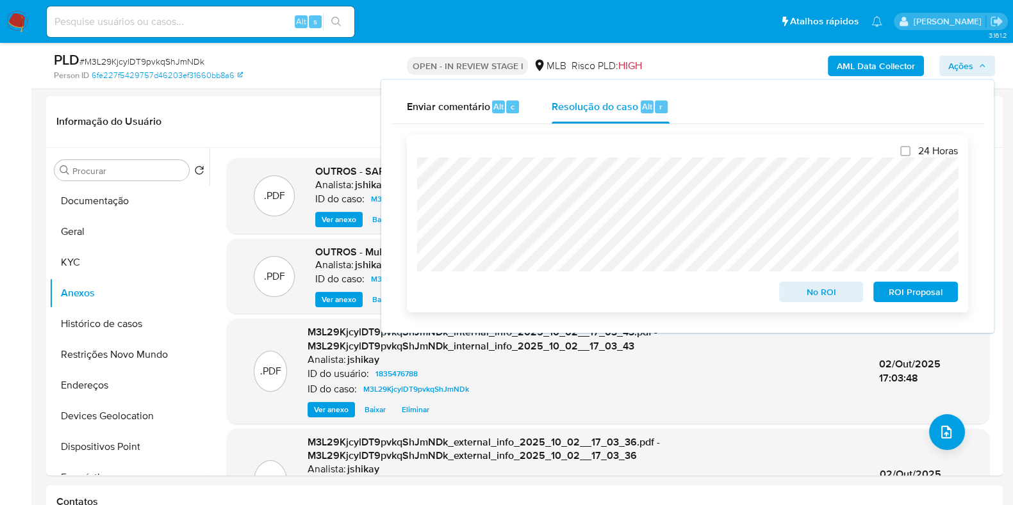
click at [924, 293] on span "ROI Proposal" at bounding box center [915, 292] width 67 height 18
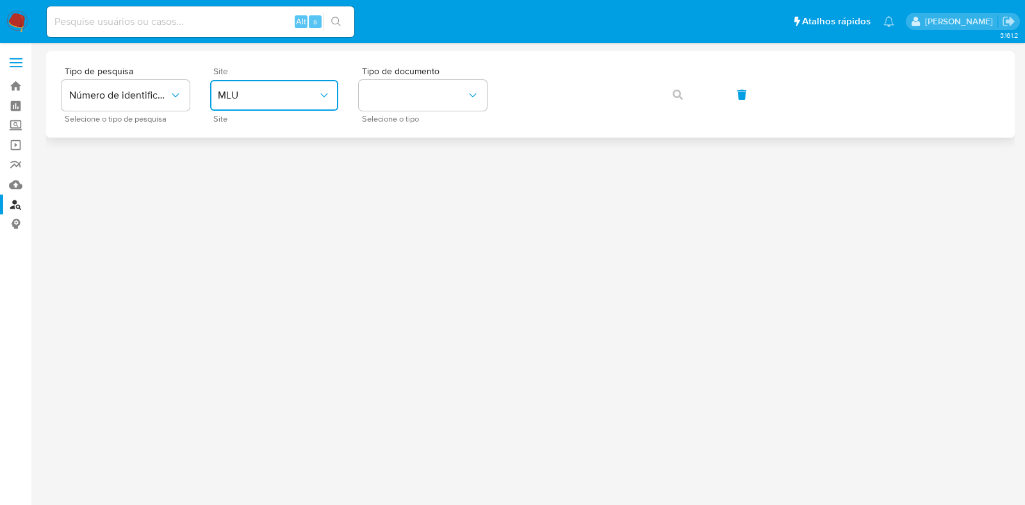
click at [279, 97] on span "MLU" at bounding box center [268, 95] width 100 height 13
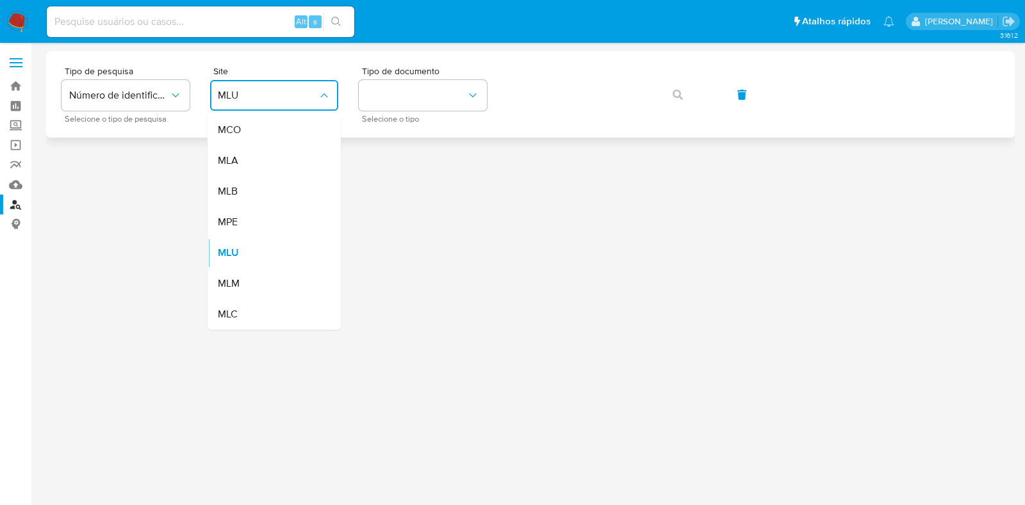
drag, startPoint x: 275, startPoint y: 191, endPoint x: 387, endPoint y: 129, distance: 128.7
click at [275, 190] on div "MLB" at bounding box center [270, 191] width 105 height 31
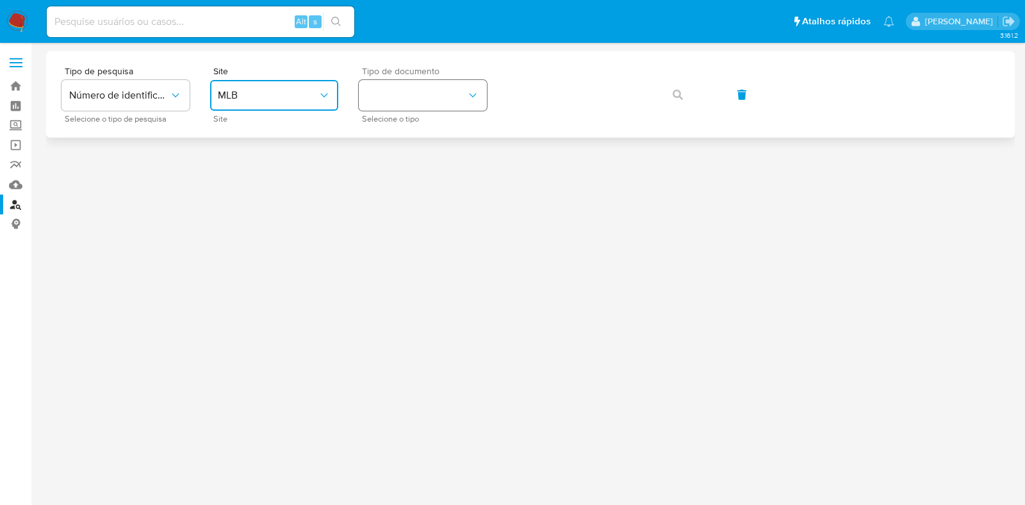
click at [420, 97] on button "identificationType" at bounding box center [423, 95] width 128 height 31
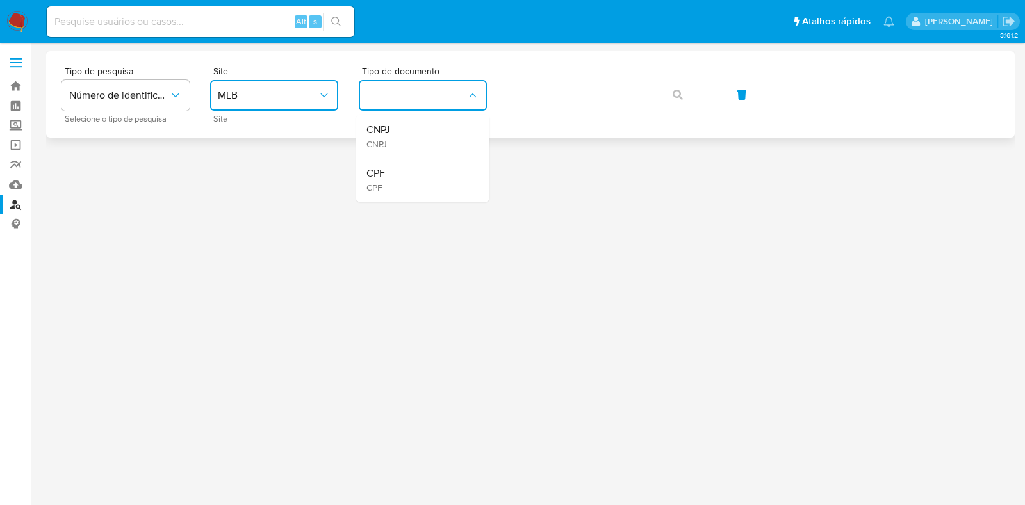
drag, startPoint x: 416, startPoint y: 174, endPoint x: 502, endPoint y: 120, distance: 101.6
click at [416, 173] on div "CPF CPF" at bounding box center [418, 180] width 105 height 44
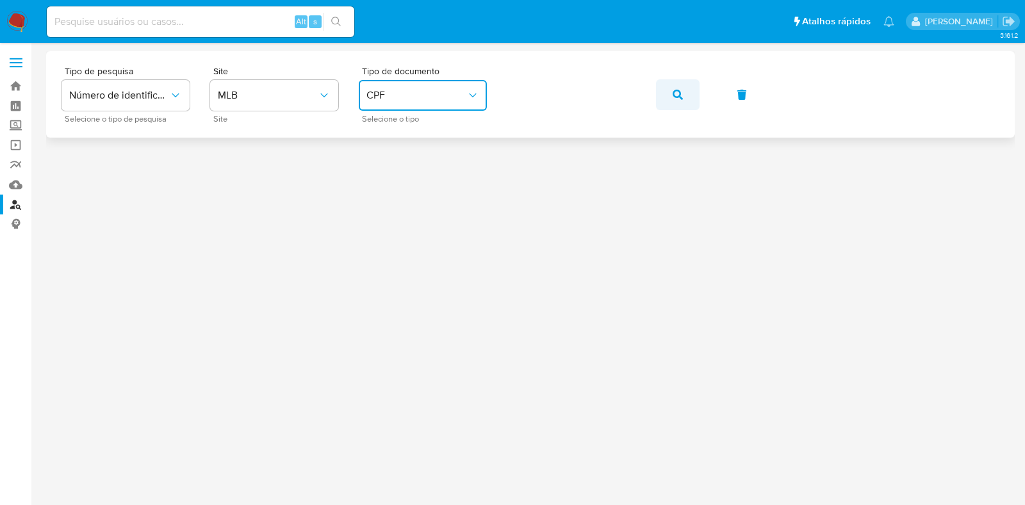
click at [683, 83] on button "button" at bounding box center [678, 94] width 44 height 31
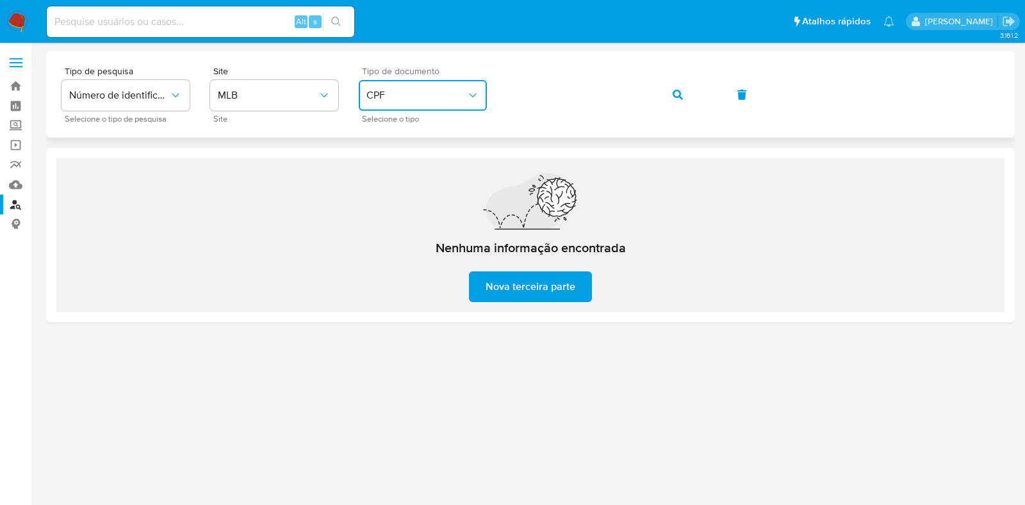
click at [432, 101] on span "CPF" at bounding box center [416, 95] width 100 height 13
click at [672, 97] on icon "button" at bounding box center [677, 95] width 10 height 10
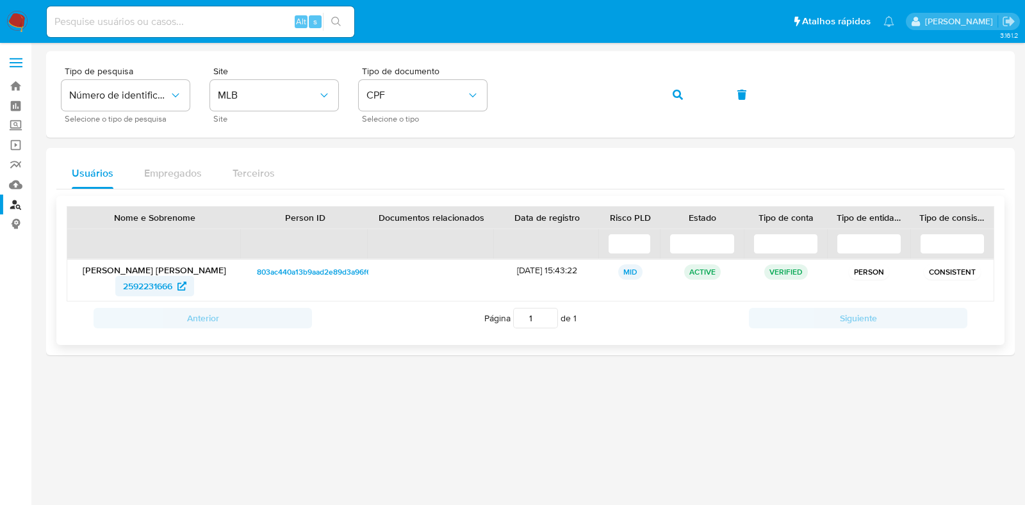
click at [153, 289] on span "2592231666" at bounding box center [147, 286] width 49 height 20
click at [201, 15] on input at bounding box center [200, 21] width 307 height 17
paste input "2515972203"
type input "2515972203"
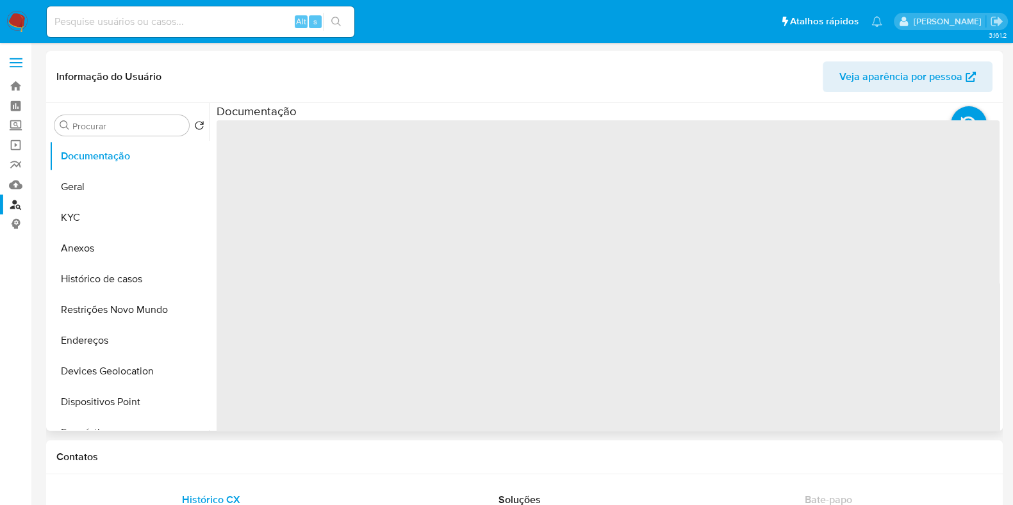
select select "10"
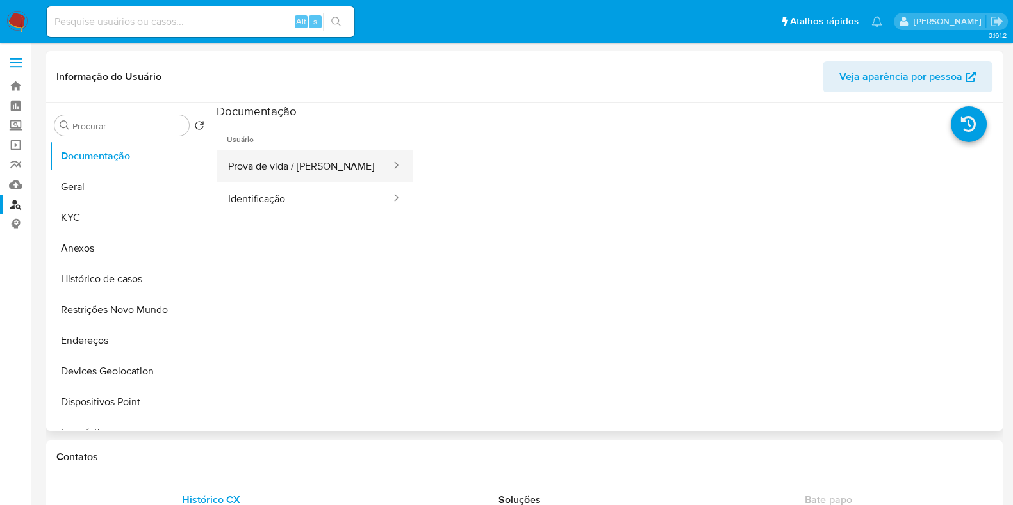
click at [304, 174] on button "Prova de vida / [PERSON_NAME]" at bounding box center [303, 166] width 175 height 33
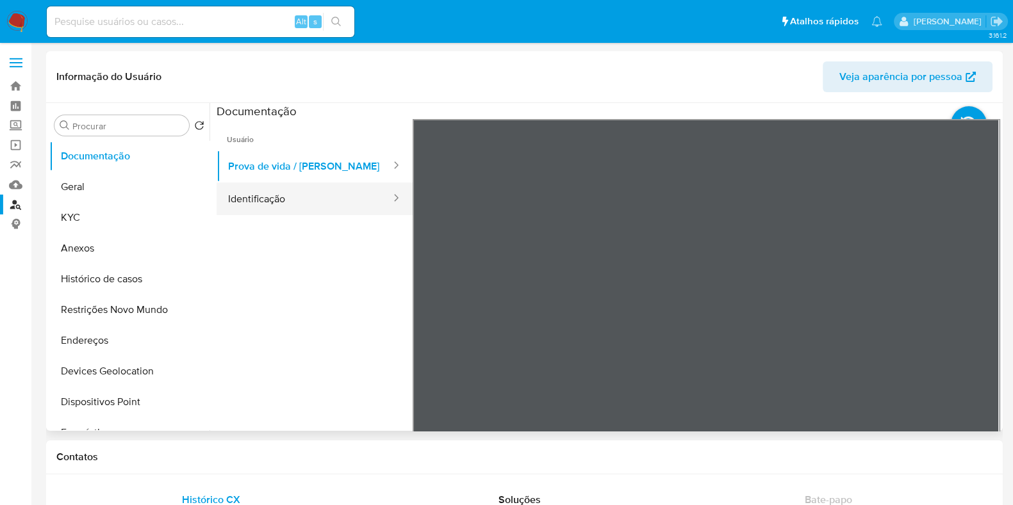
click at [349, 197] on button "Identificação" at bounding box center [303, 199] width 175 height 33
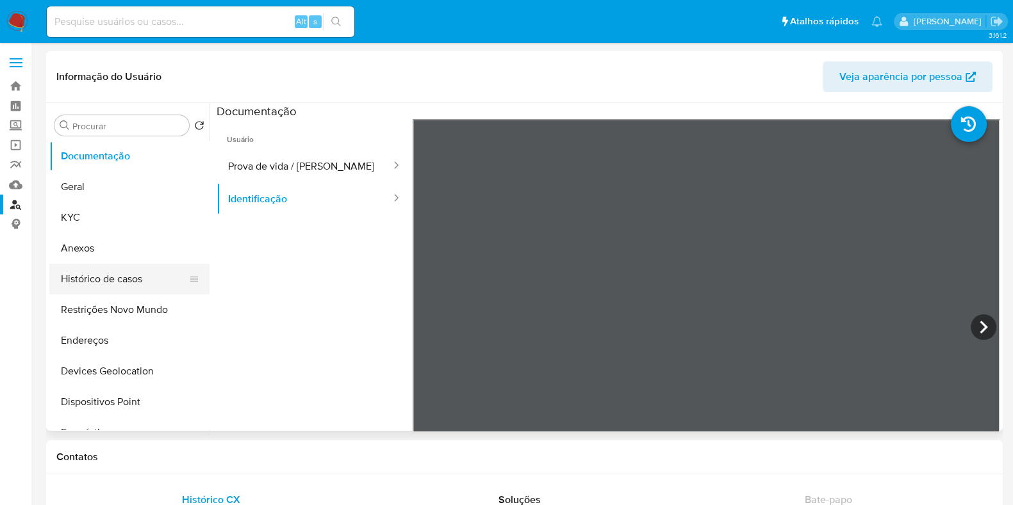
click at [135, 279] on button "Histórico de casos" at bounding box center [124, 279] width 150 height 31
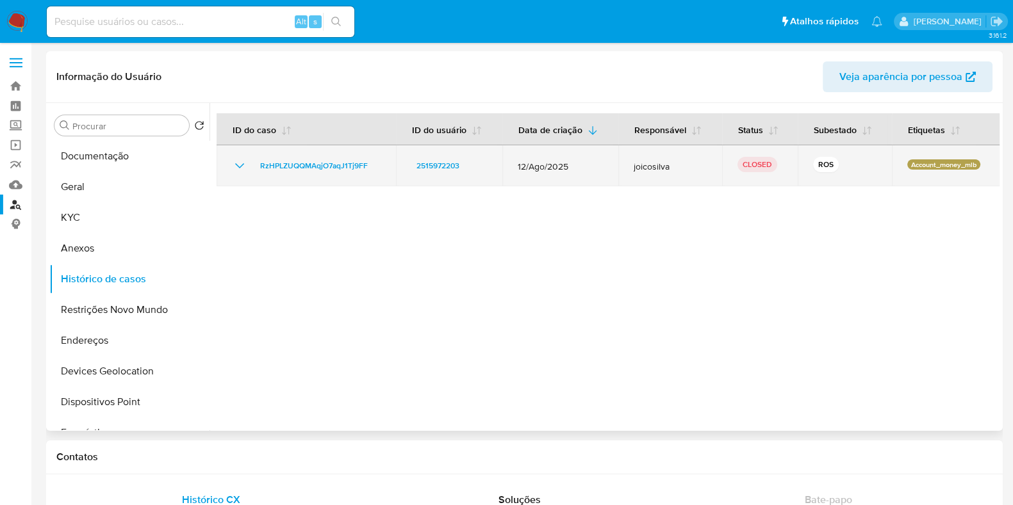
click at [224, 172] on td "RzHPLZUQQMAqjO7aqJ1Tj9FF" at bounding box center [305, 165] width 179 height 41
click at [240, 168] on icon "Mostrar/Ocultar" at bounding box center [239, 165] width 15 height 15
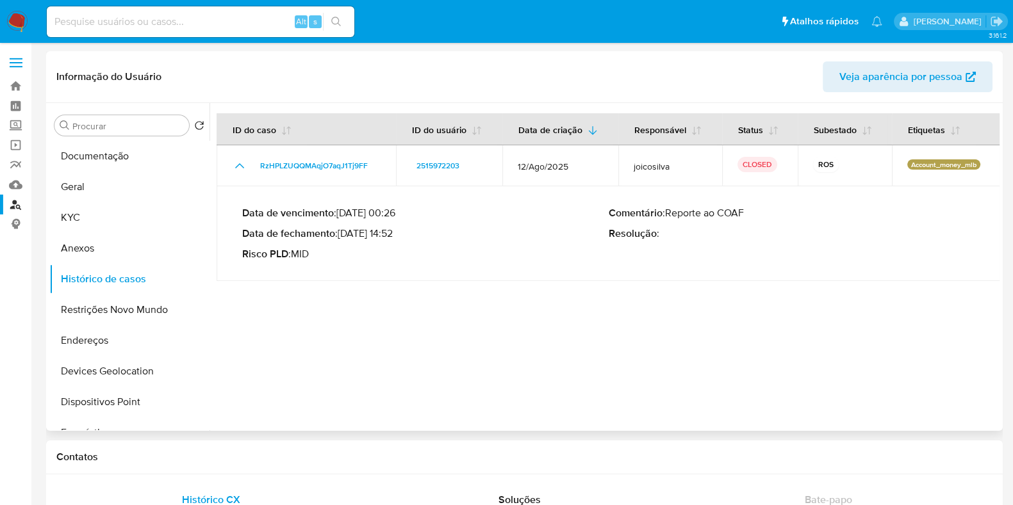
drag, startPoint x: 343, startPoint y: 232, endPoint x: 397, endPoint y: 235, distance: 54.5
click at [397, 235] on p "Data de fechamento : 05/09/2025 14:52" at bounding box center [425, 233] width 366 height 13
click at [250, 35] on div "Alt s" at bounding box center [200, 21] width 307 height 31
click at [248, 24] on input at bounding box center [200, 21] width 307 height 17
paste input "2491869308"
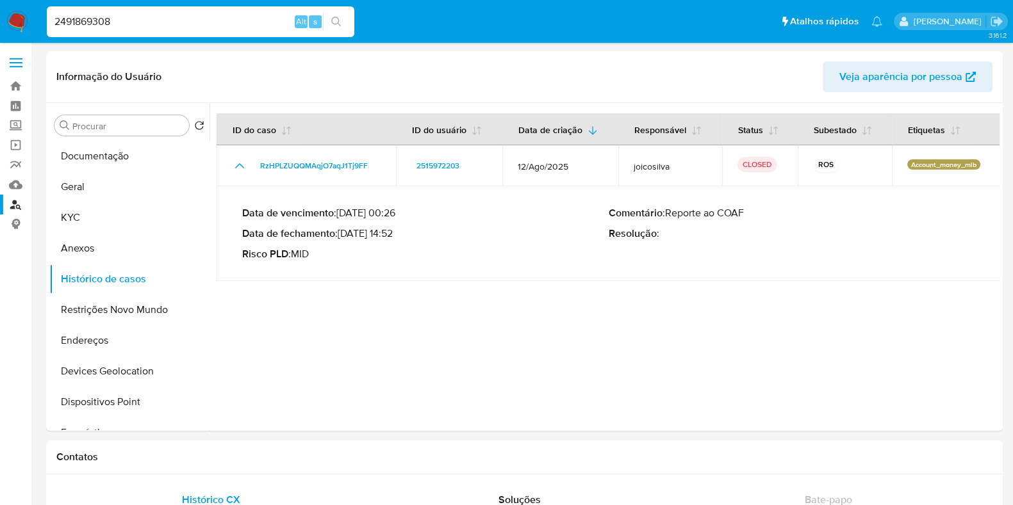
type input "2491869308"
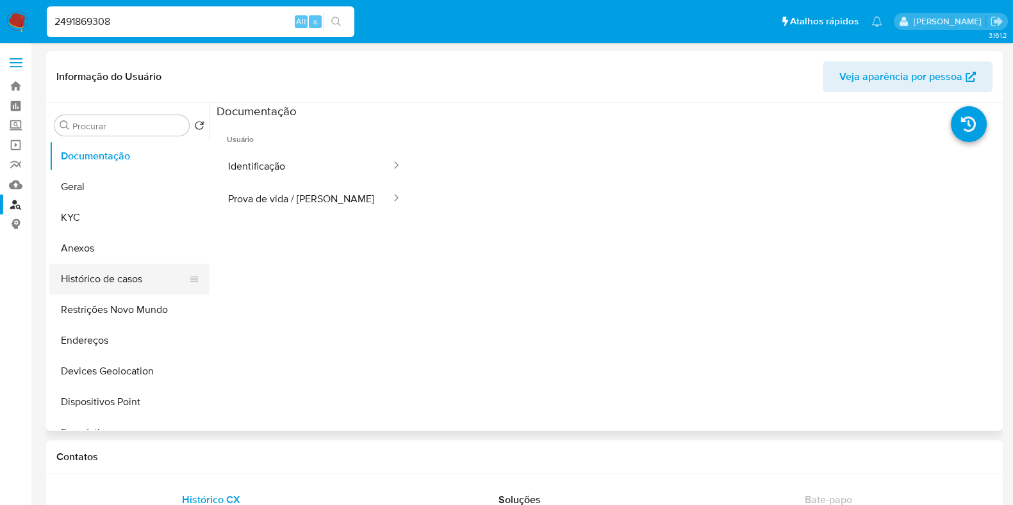
drag, startPoint x: 115, startPoint y: 286, endPoint x: 124, endPoint y: 284, distance: 8.5
click at [115, 286] on button "Histórico de casos" at bounding box center [124, 279] width 150 height 31
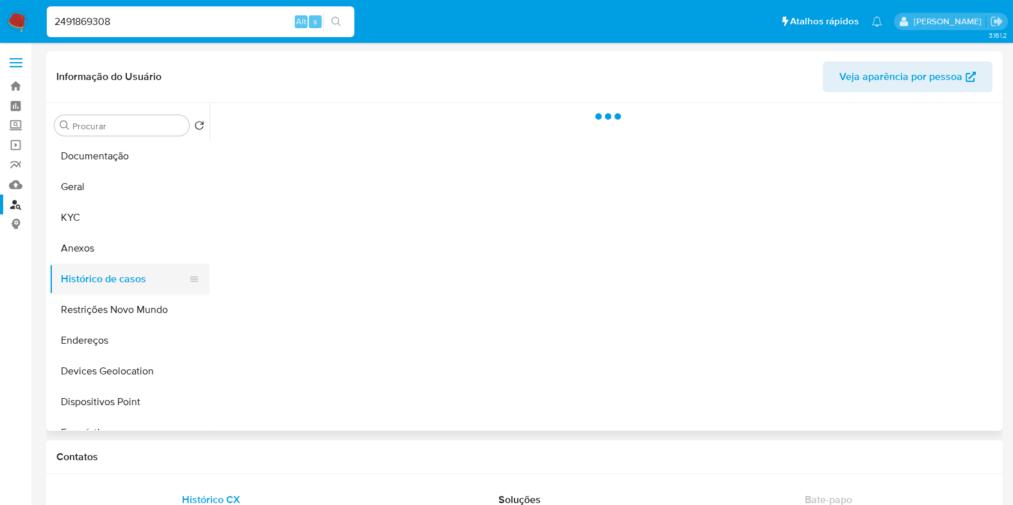
select select "10"
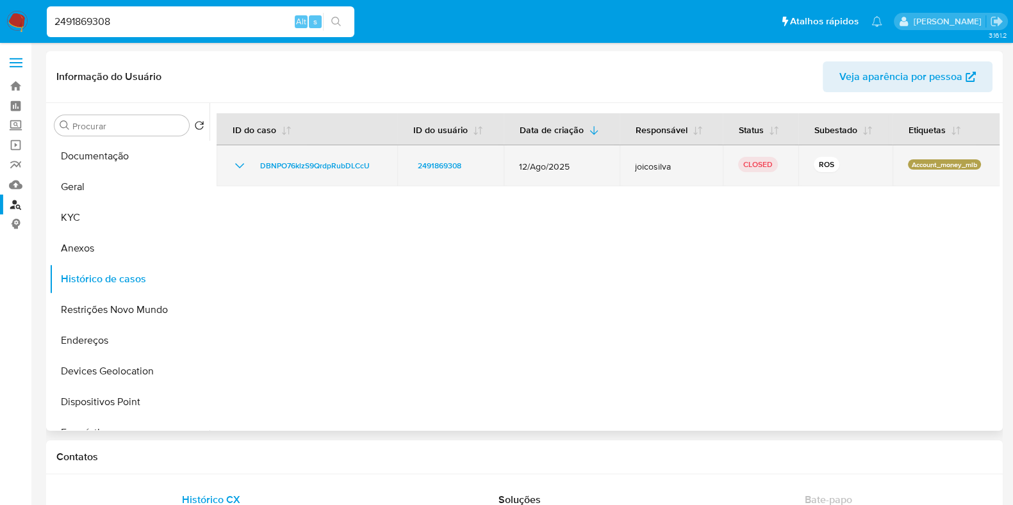
click at [232, 167] on icon "Mostrar/Ocultar" at bounding box center [239, 165] width 15 height 15
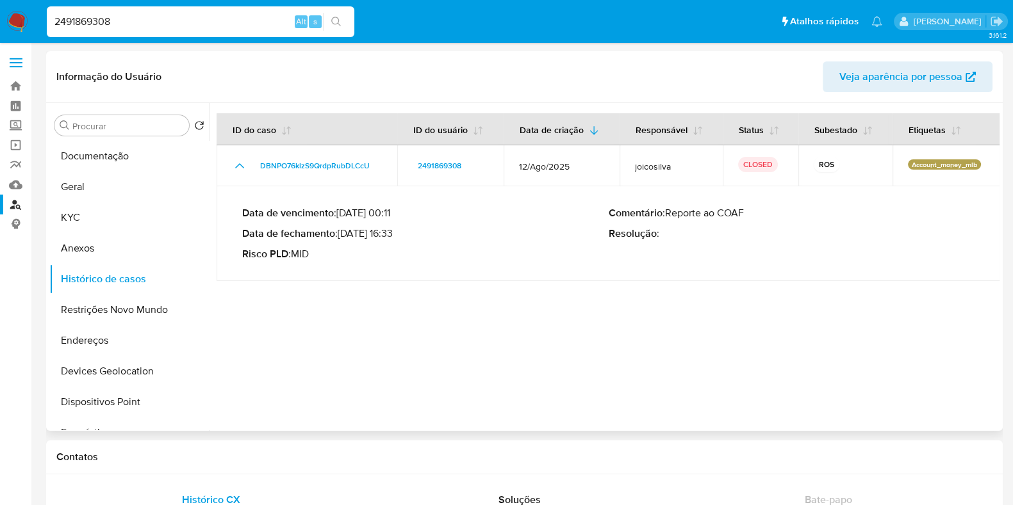
drag, startPoint x: 346, startPoint y: 238, endPoint x: 397, endPoint y: 235, distance: 51.3
click at [397, 235] on p "Data de fechamento : 08/09/2025 16:33" at bounding box center [425, 233] width 366 height 13
click at [15, 22] on img at bounding box center [17, 22] width 22 height 22
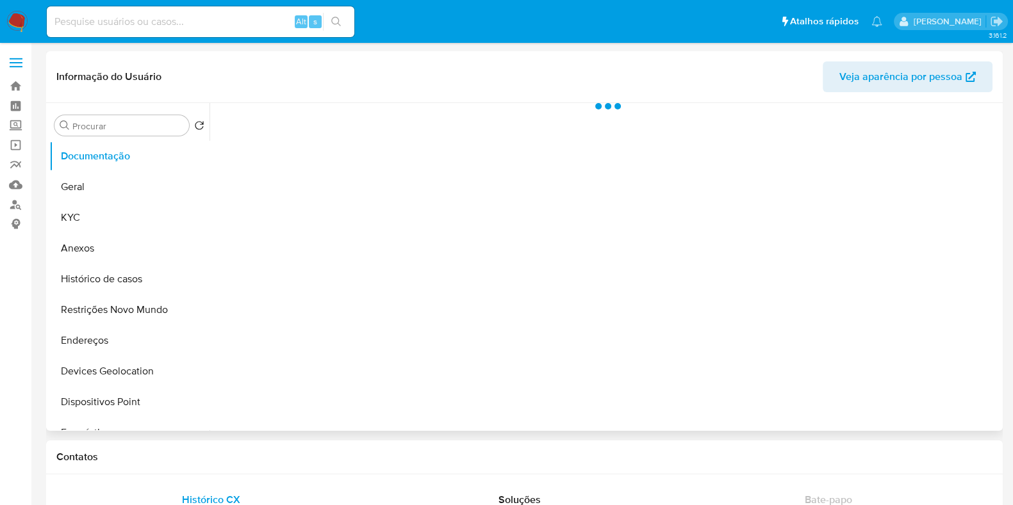
select select "10"
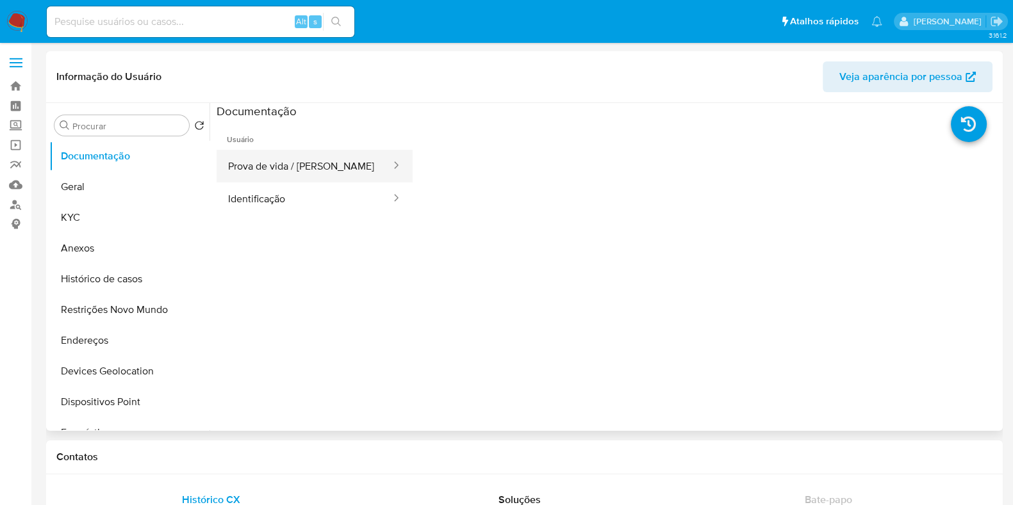
click at [325, 174] on button "Prova de vida / [PERSON_NAME]" at bounding box center [303, 166] width 175 height 33
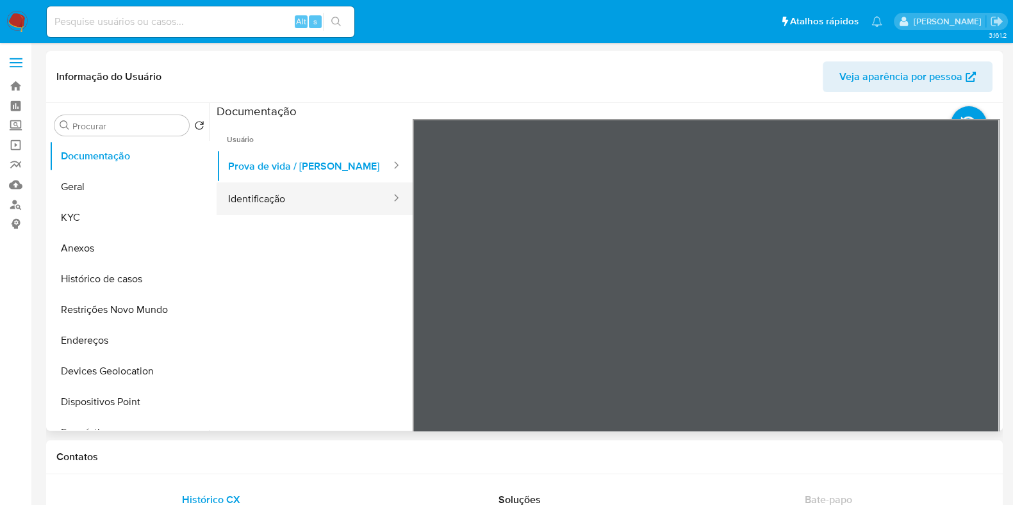
click at [330, 203] on button "Identificação" at bounding box center [303, 199] width 175 height 33
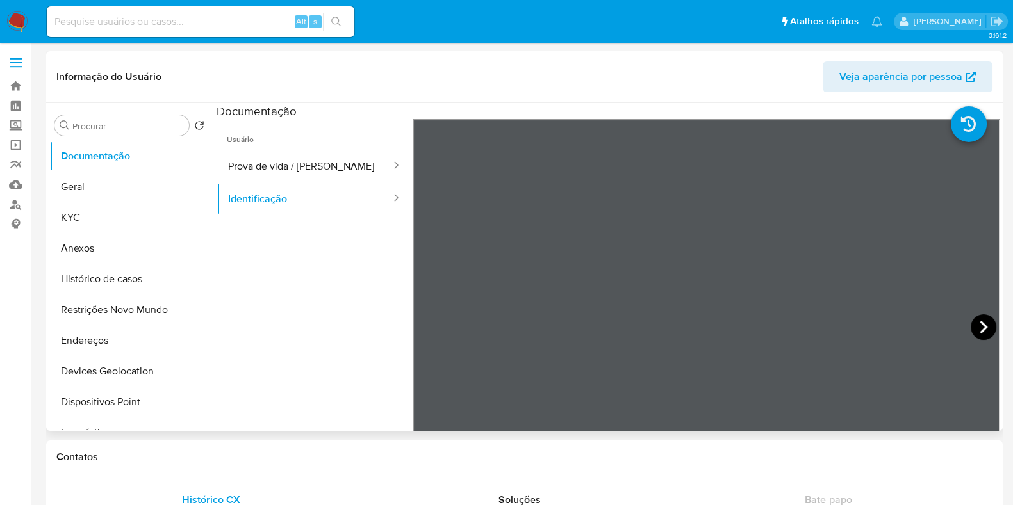
click at [975, 326] on icon at bounding box center [983, 327] width 26 height 26
click at [421, 325] on icon at bounding box center [429, 327] width 26 height 26
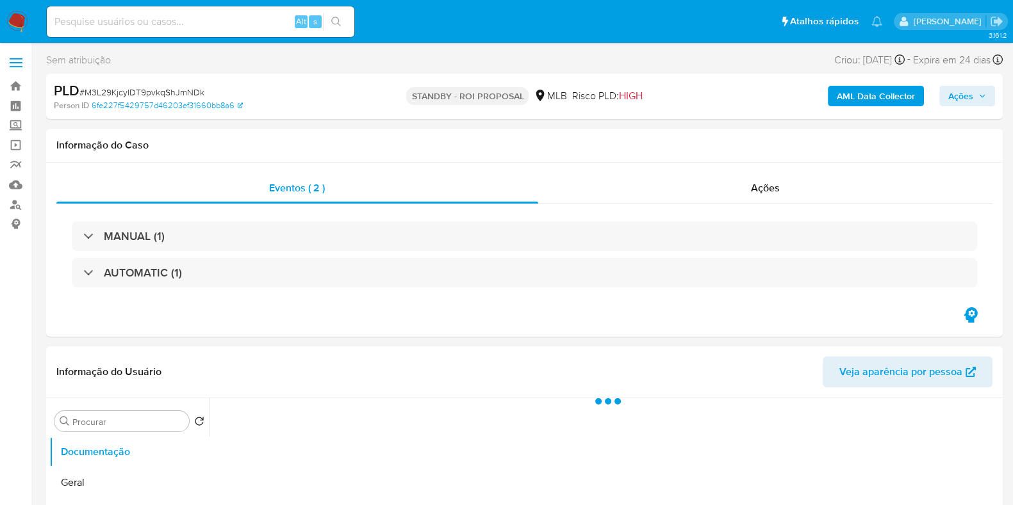
select select "10"
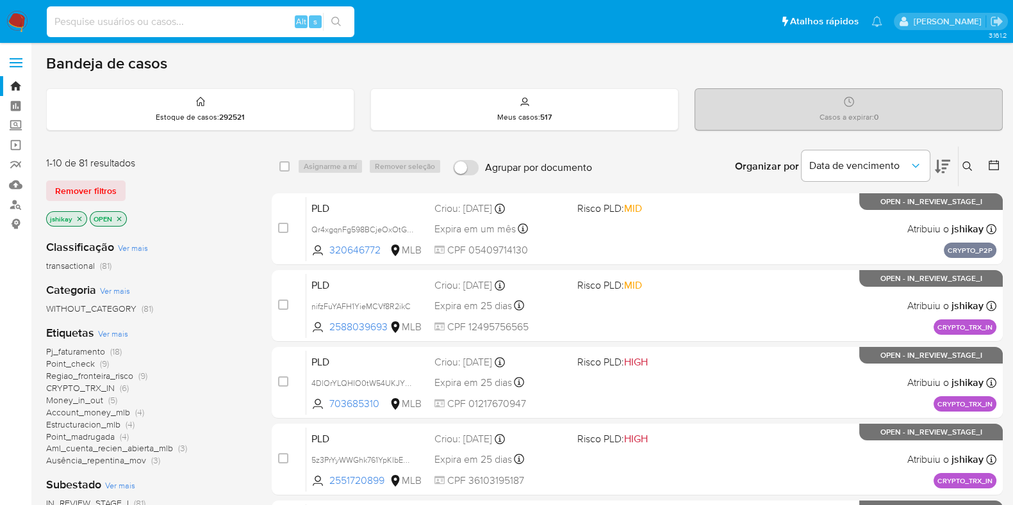
click at [218, 21] on input at bounding box center [200, 21] width 307 height 17
paste input "424484873"
type input "424484873"
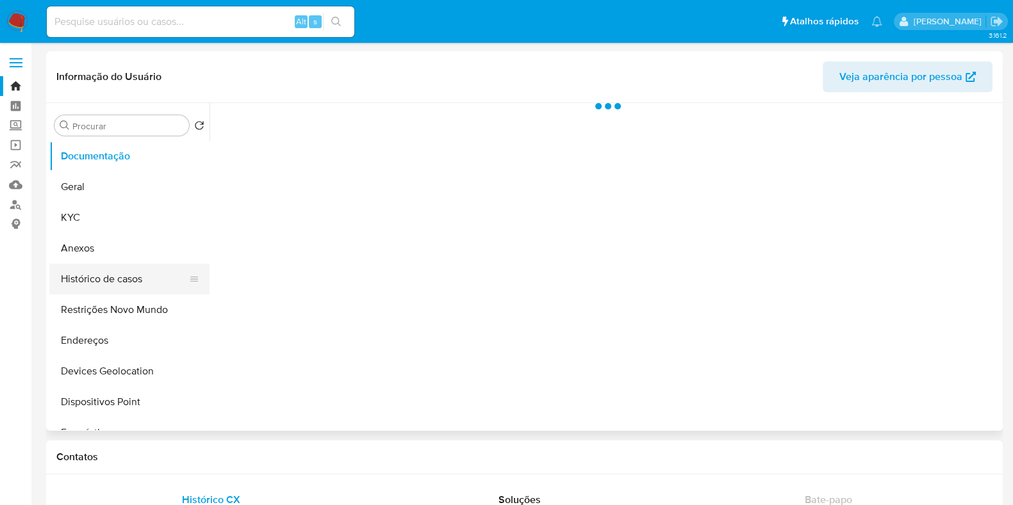
click at [112, 277] on button "Histórico de casos" at bounding box center [124, 279] width 150 height 31
select select "10"
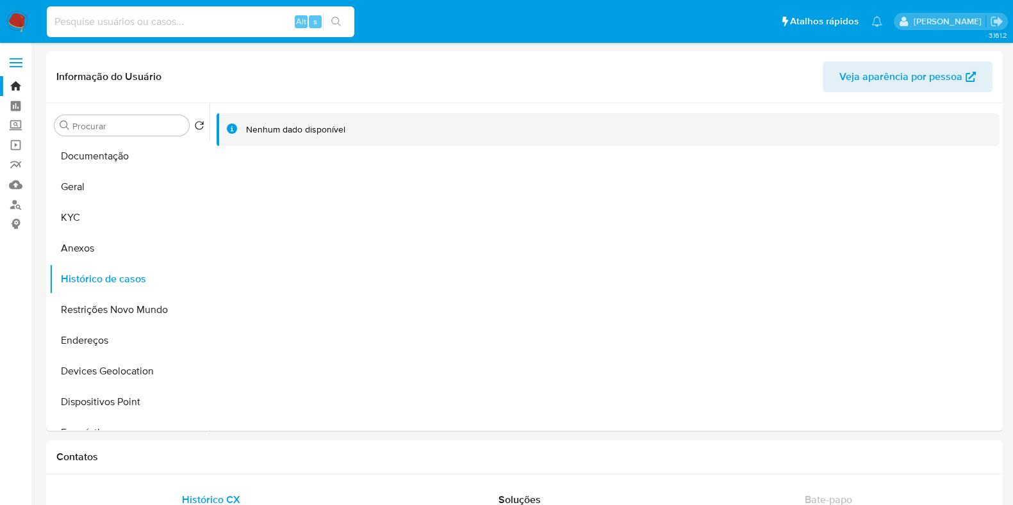
click at [213, 17] on input at bounding box center [200, 21] width 307 height 17
paste input "522581583"
type input "522581583"
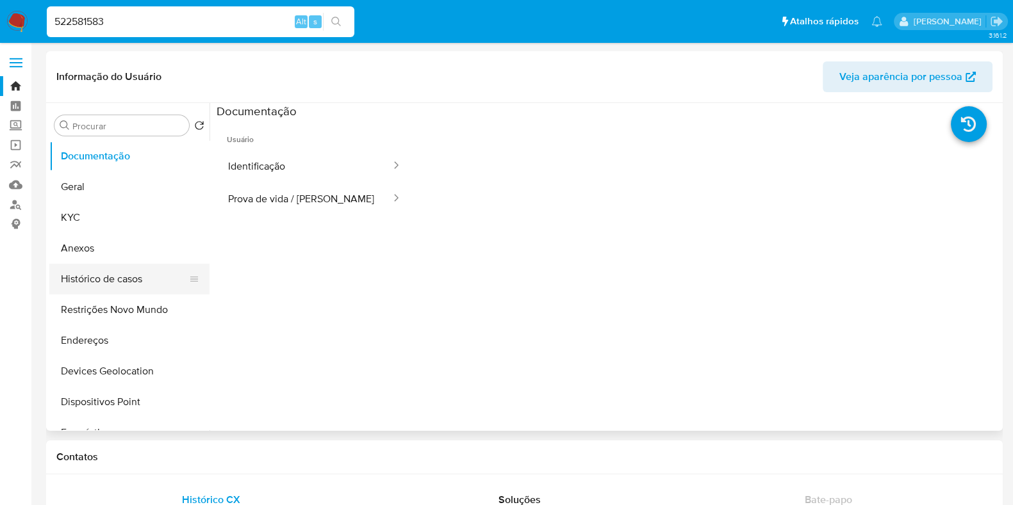
select select "10"
click at [116, 286] on button "Histórico de casos" at bounding box center [124, 279] width 150 height 31
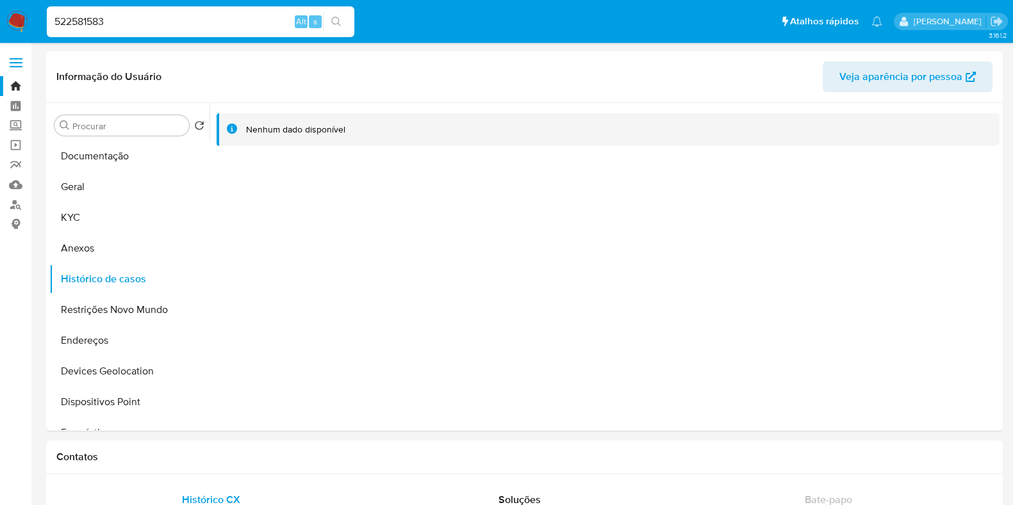
click at [12, 15] on img at bounding box center [17, 22] width 22 height 22
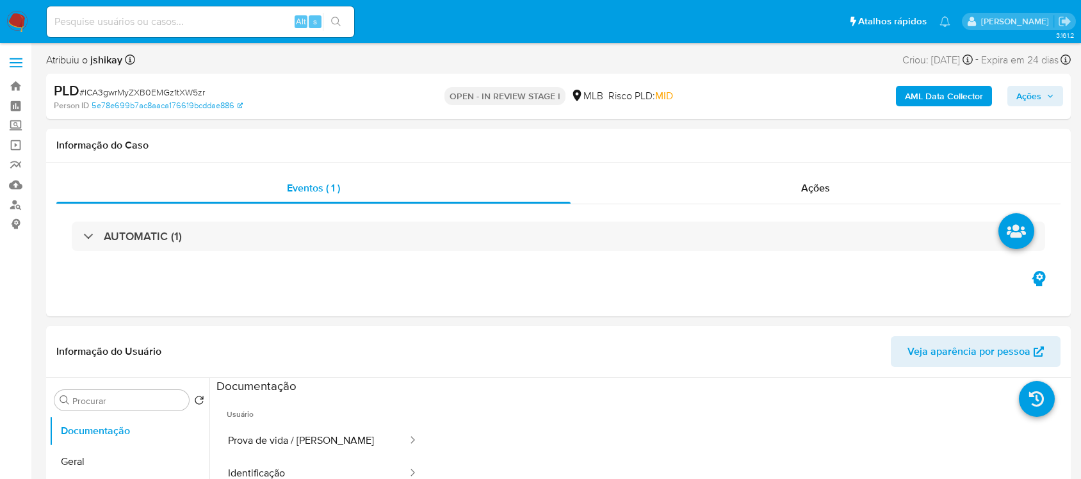
select select "10"
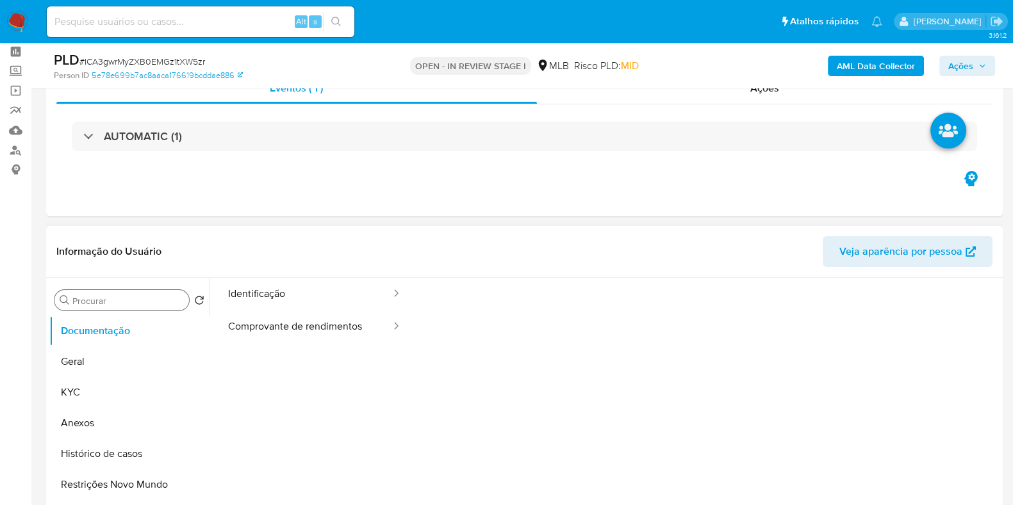
scroll to position [79, 0]
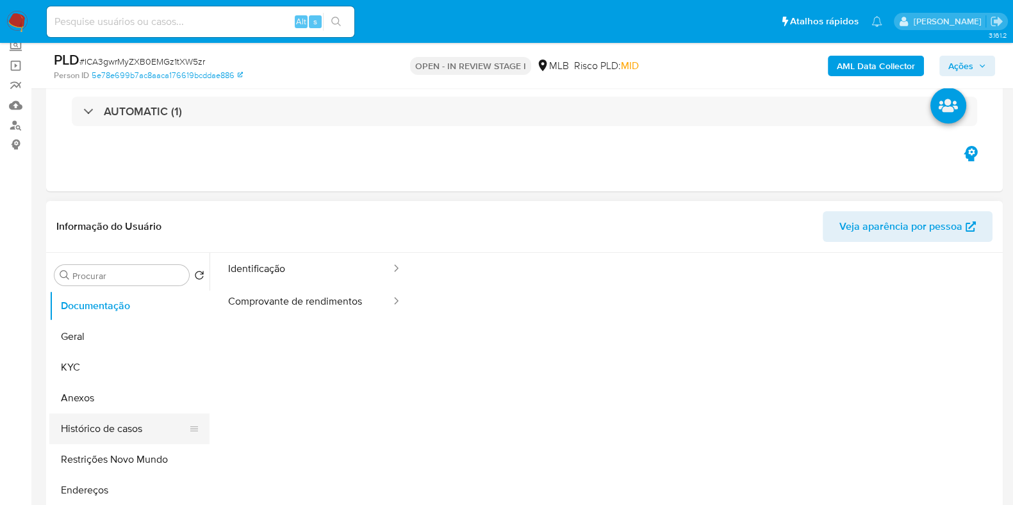
click at [122, 430] on button "Histórico de casos" at bounding box center [124, 429] width 150 height 31
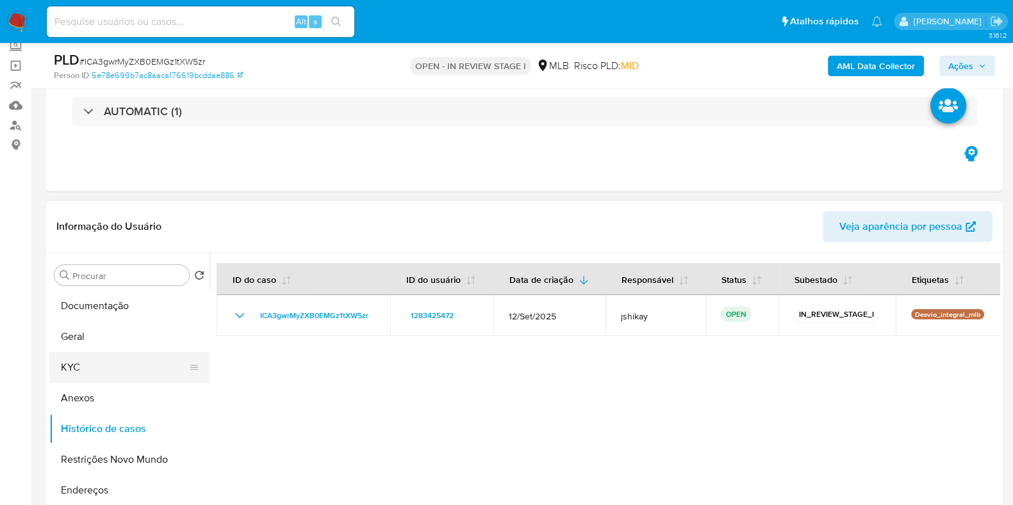
click at [101, 354] on button "KYC" at bounding box center [124, 367] width 150 height 31
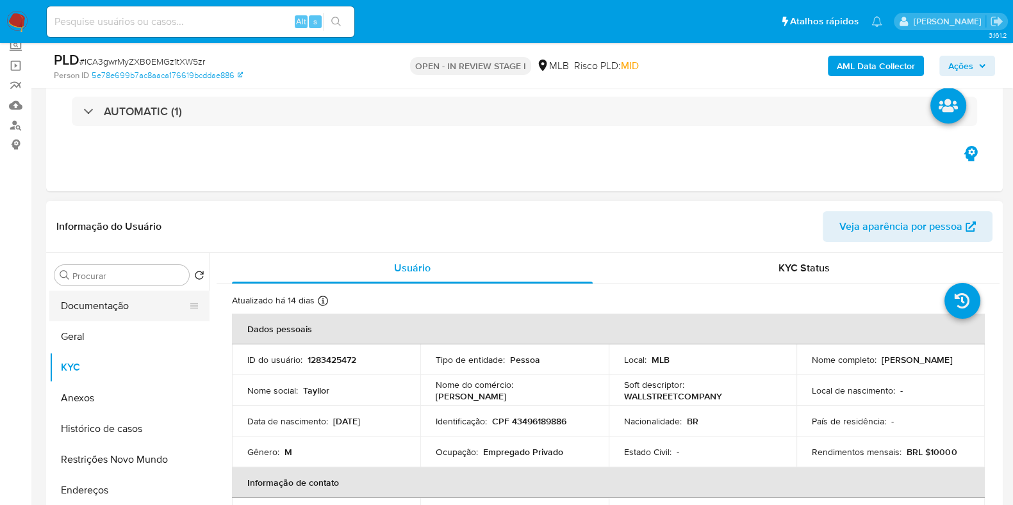
click at [87, 311] on button "Documentação" at bounding box center [124, 306] width 150 height 31
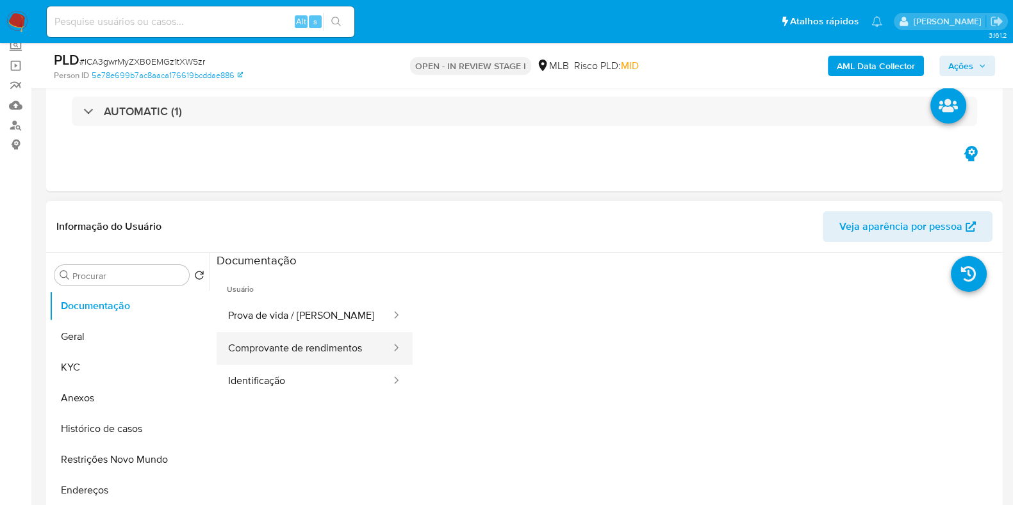
click at [258, 338] on button "Comprovante de rendimentos" at bounding box center [303, 348] width 175 height 33
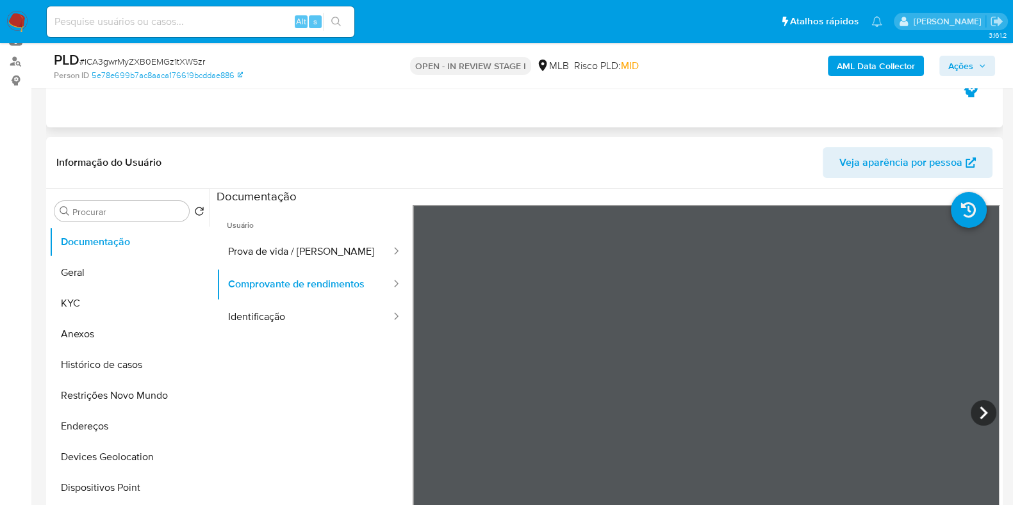
scroll to position [240, 0]
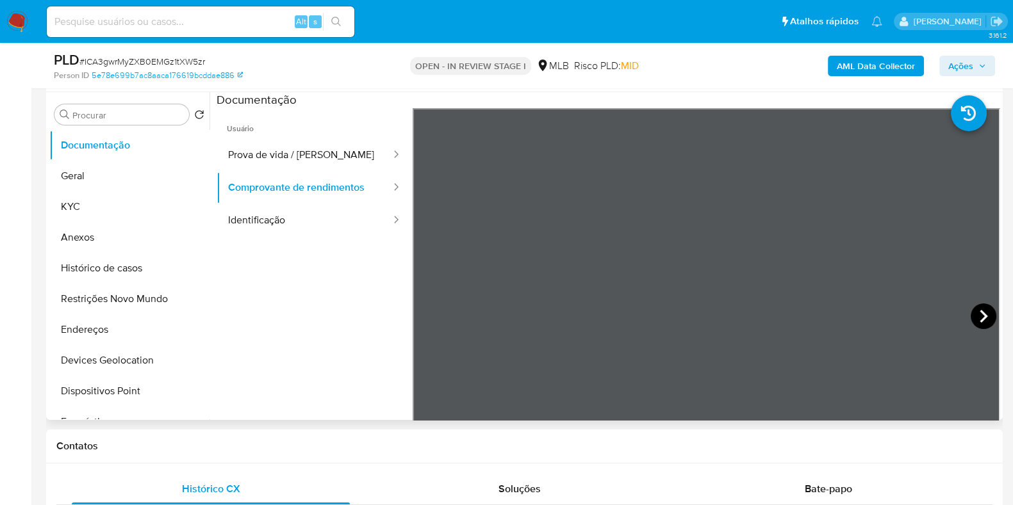
click at [980, 312] on icon at bounding box center [983, 317] width 26 height 26
click at [426, 313] on icon at bounding box center [428, 316] width 8 height 13
click at [986, 309] on icon at bounding box center [983, 317] width 26 height 26
click at [435, 314] on icon at bounding box center [429, 317] width 26 height 26
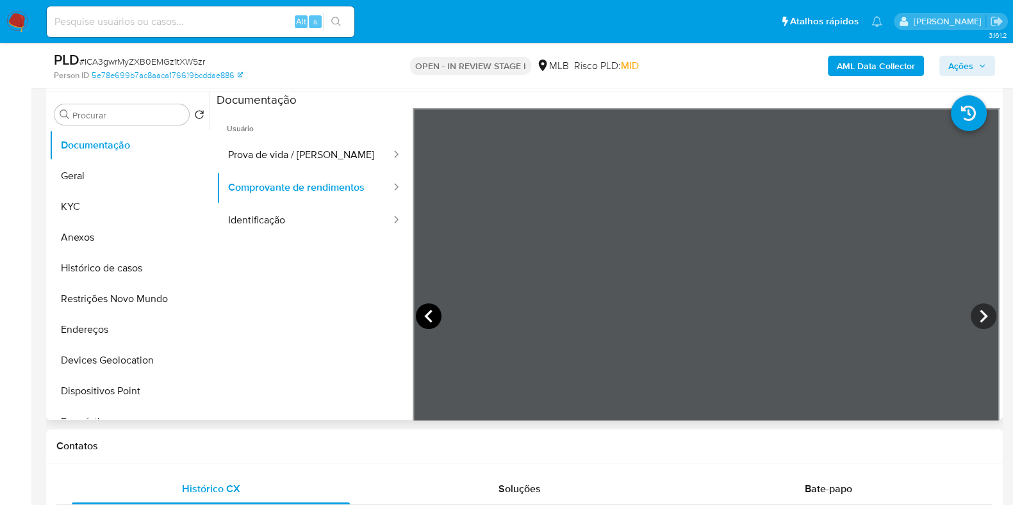
click at [437, 318] on icon at bounding box center [429, 317] width 26 height 26
click at [101, 202] on button "KYC" at bounding box center [124, 206] width 150 height 31
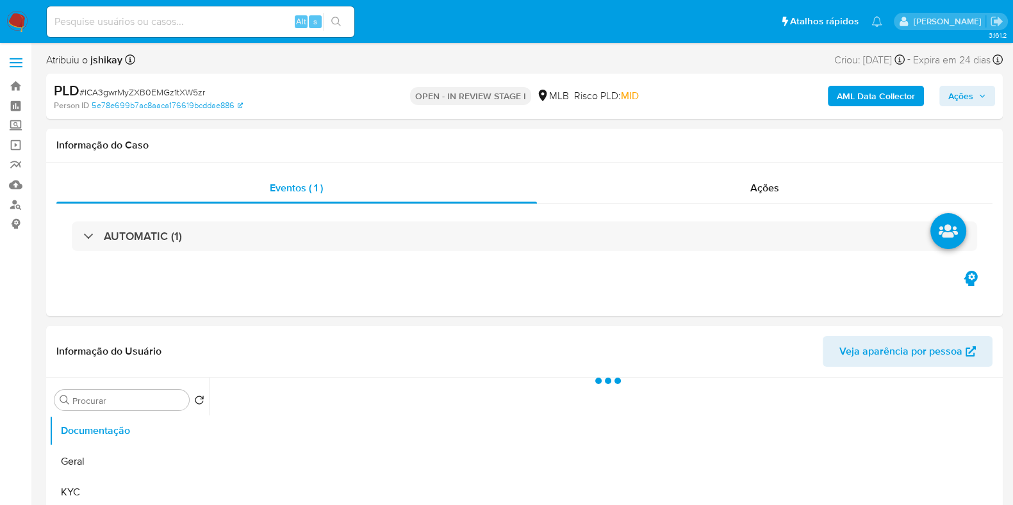
select select "10"
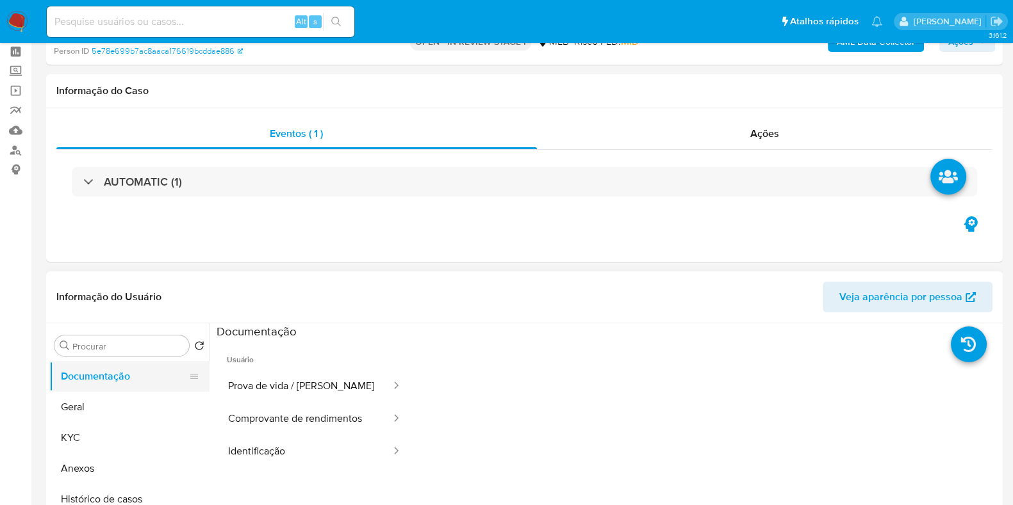
scroll to position [79, 0]
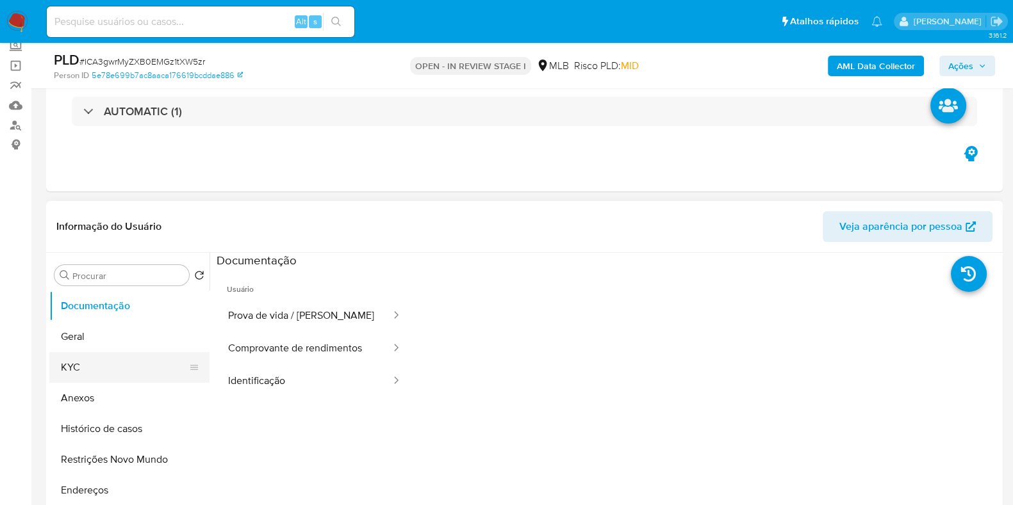
click at [94, 357] on button "KYC" at bounding box center [124, 367] width 150 height 31
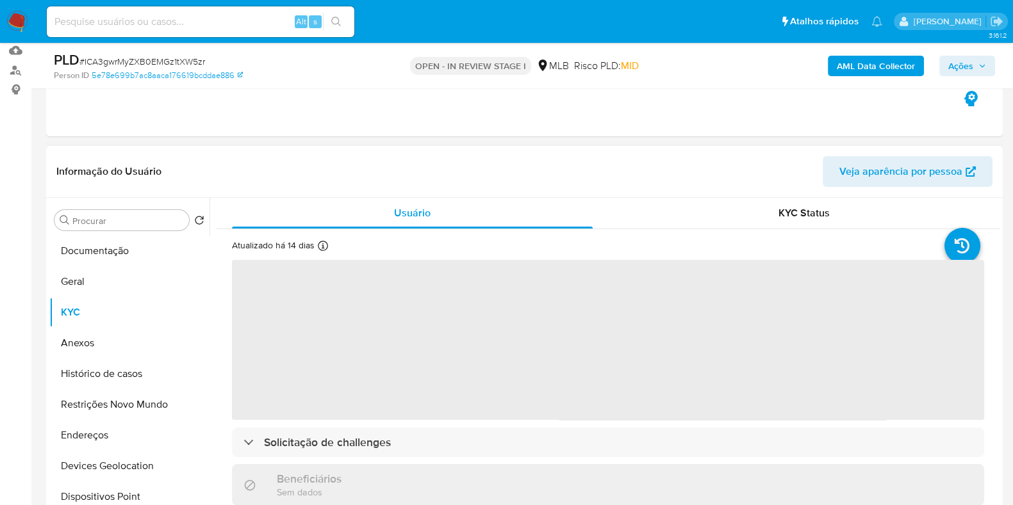
scroll to position [159, 0]
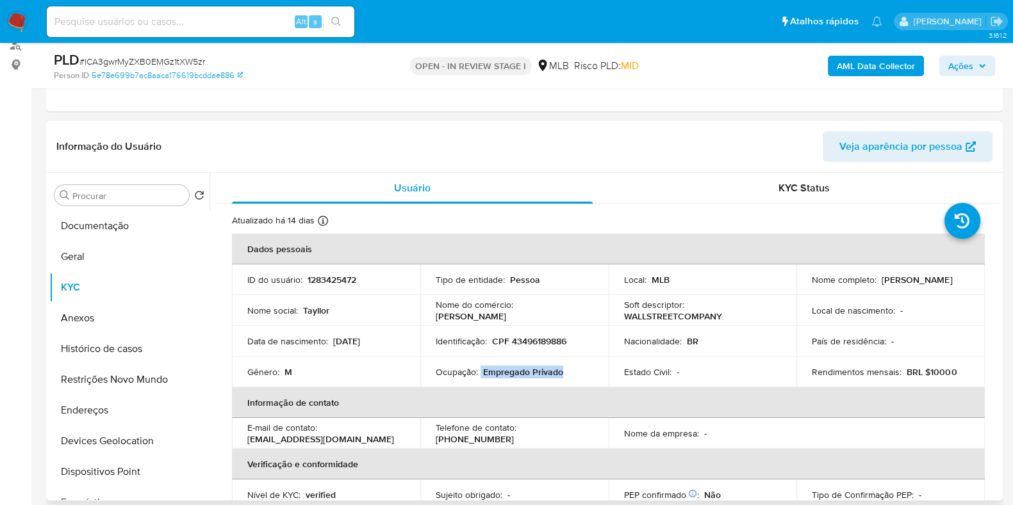
drag, startPoint x: 479, startPoint y: 371, endPoint x: 562, endPoint y: 372, distance: 83.3
click at [562, 372] on div "Ocupação : Empregado Privado" at bounding box center [514, 372] width 158 height 12
copy div "Empregado Privado"
click at [448, 370] on p "Ocupação :" at bounding box center [456, 372] width 42 height 12
drag, startPoint x: 564, startPoint y: 372, endPoint x: 482, endPoint y: 373, distance: 82.0
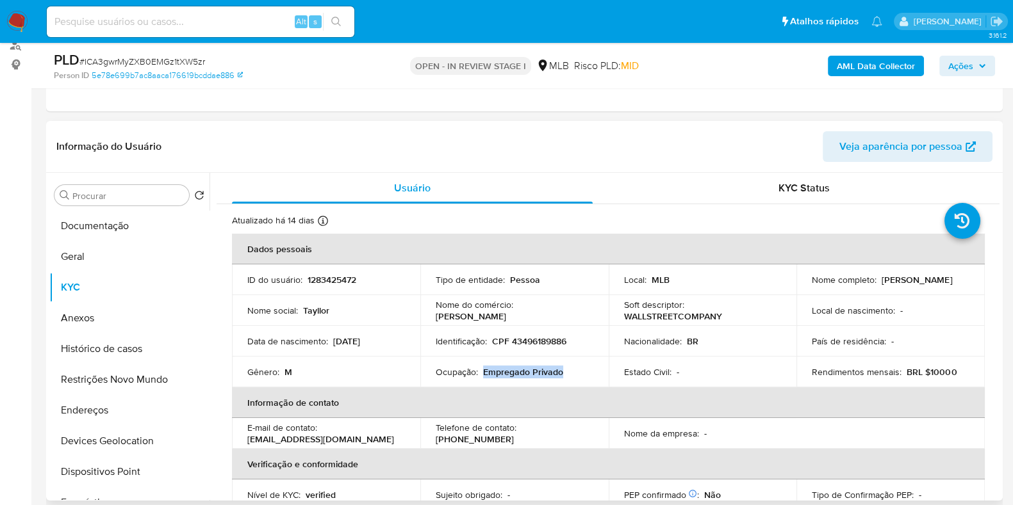
click at [482, 373] on div "Ocupação : Empregado Privado" at bounding box center [514, 372] width 158 height 12
copy p "Empregado Privado"
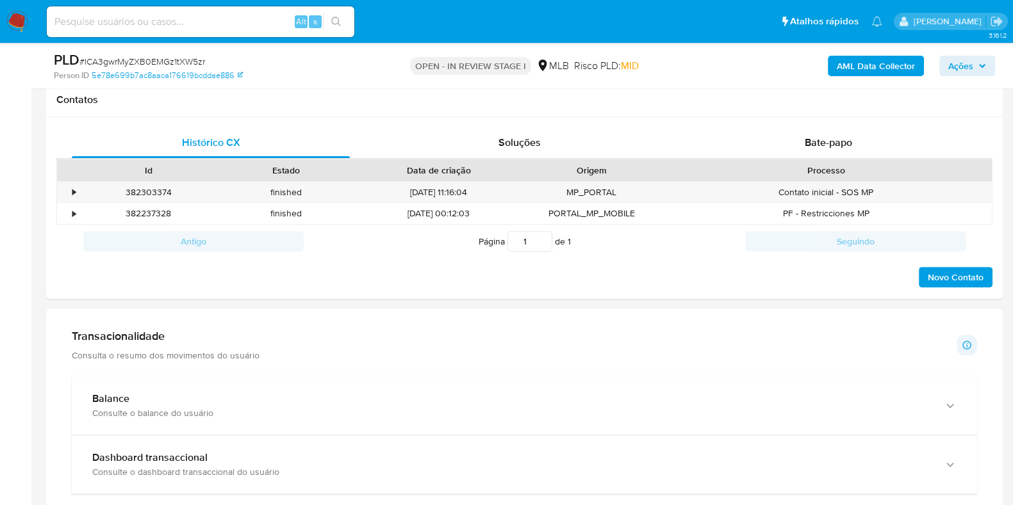
scroll to position [720, 0]
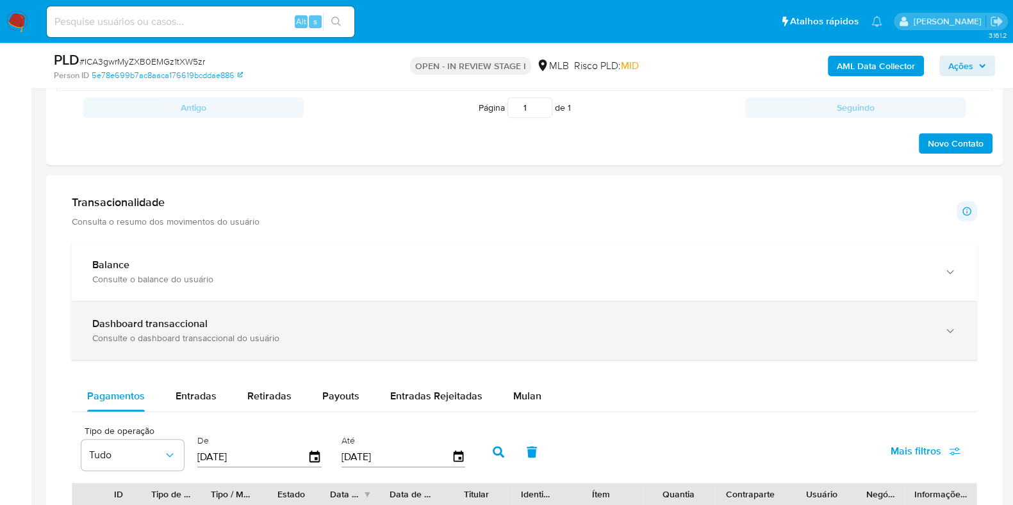
click at [467, 302] on div "Dashboard transaccional Consulte o dashboard transaccional do usuário" at bounding box center [524, 331] width 905 height 58
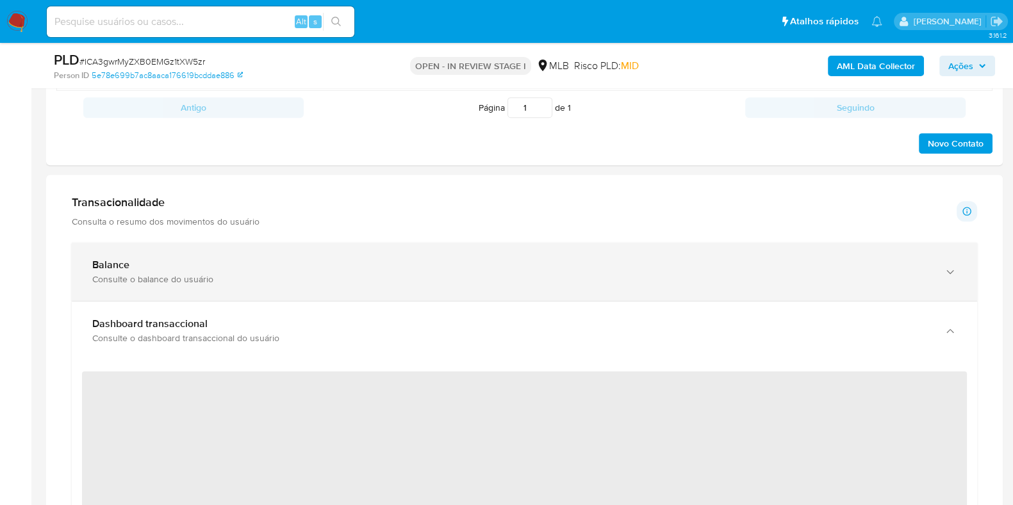
click at [483, 266] on div "Balance" at bounding box center [511, 265] width 838 height 13
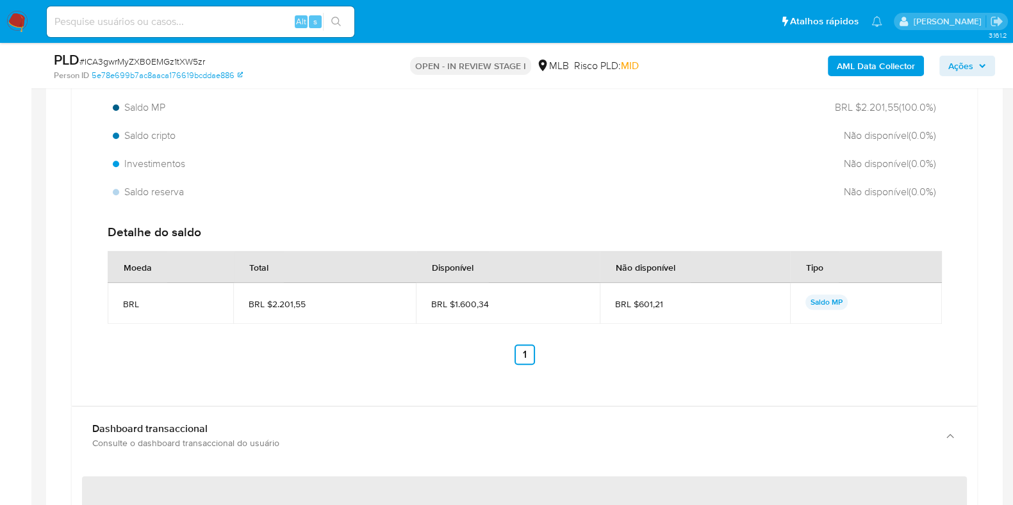
scroll to position [1040, 0]
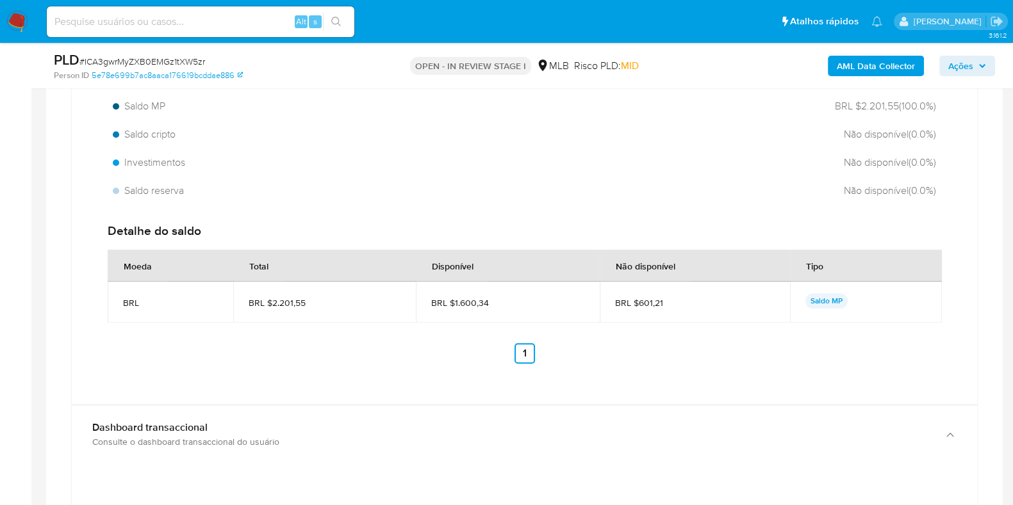
drag, startPoint x: 501, startPoint y: 315, endPoint x: 457, endPoint y: 305, distance: 45.4
click at [457, 305] on td "BRL $1.600,34" at bounding box center [508, 302] width 184 height 41
click at [455, 302] on span "BRL $1.600,34" at bounding box center [507, 303] width 153 height 12
drag, startPoint x: 455, startPoint y: 299, endPoint x: 518, endPoint y: 300, distance: 63.4
click at [518, 300] on span "BRL $1.600,34" at bounding box center [507, 303] width 153 height 12
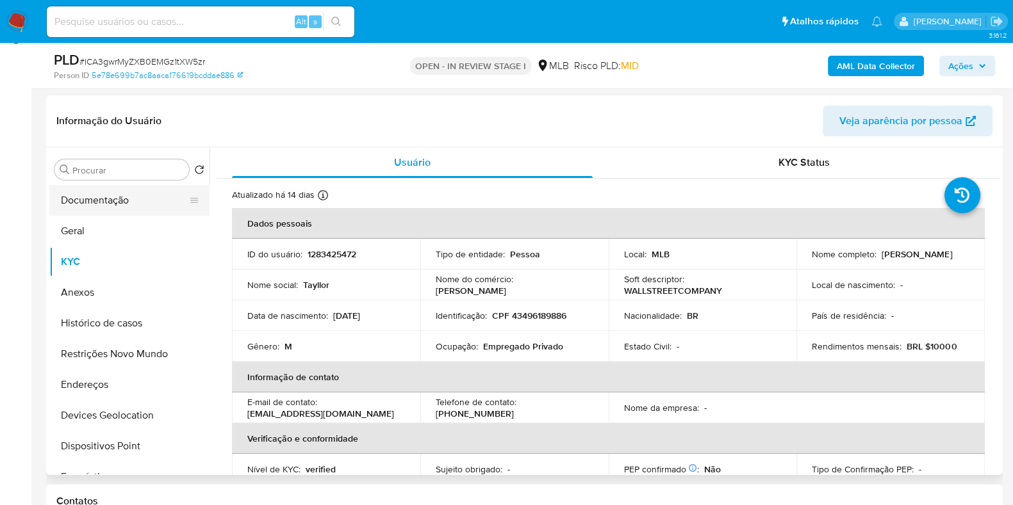
scroll to position [159, 0]
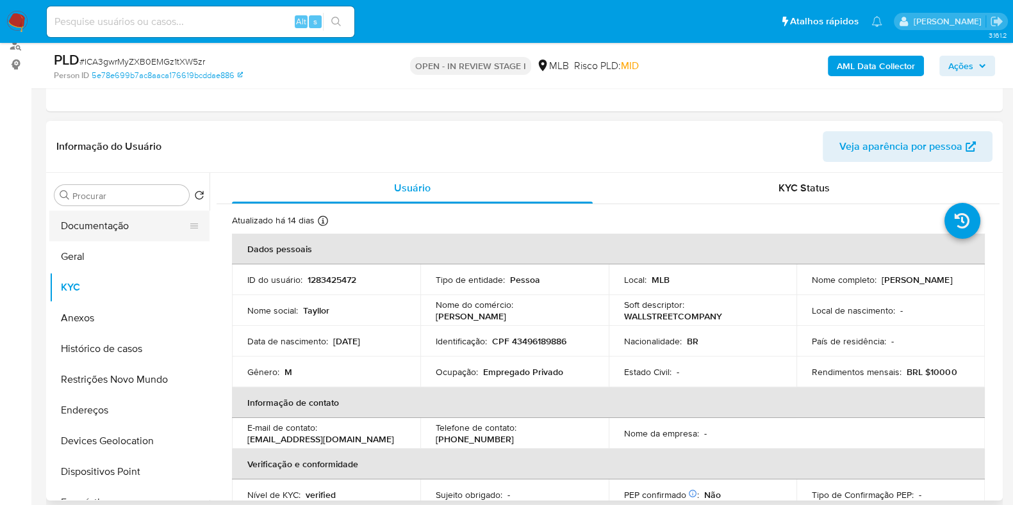
click at [138, 212] on button "Documentação" at bounding box center [124, 226] width 150 height 31
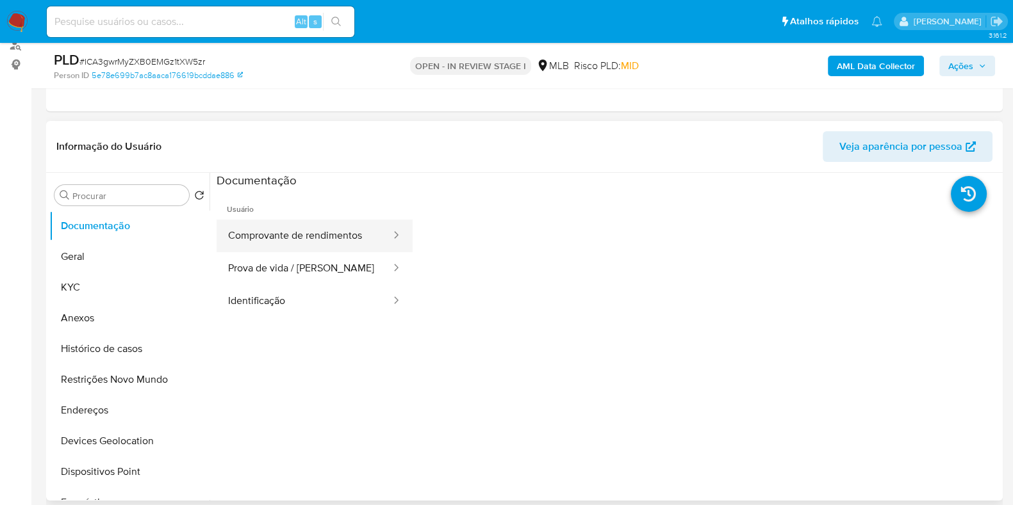
click at [295, 233] on button "Comprovante de rendimentos" at bounding box center [303, 236] width 175 height 33
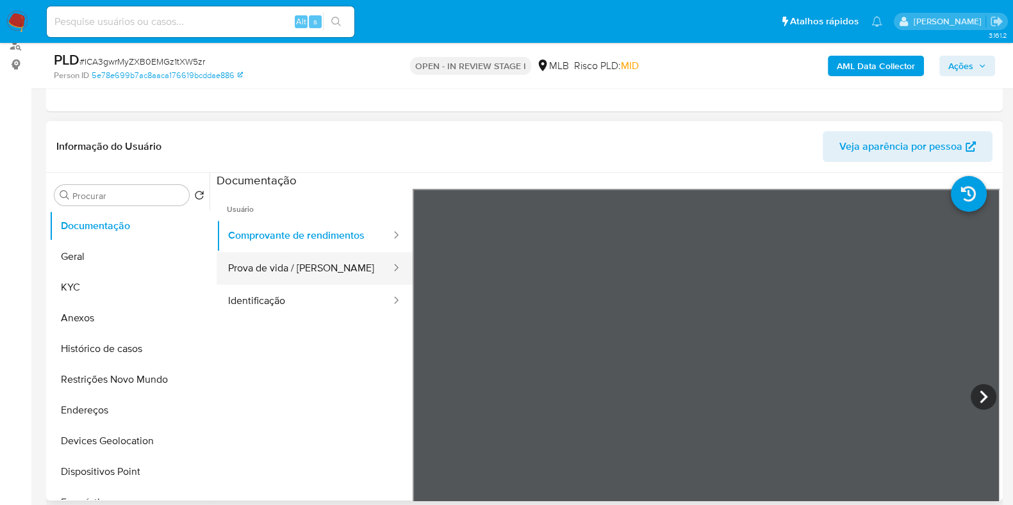
click at [329, 266] on button "Prova de vida / Selfie" at bounding box center [303, 268] width 175 height 33
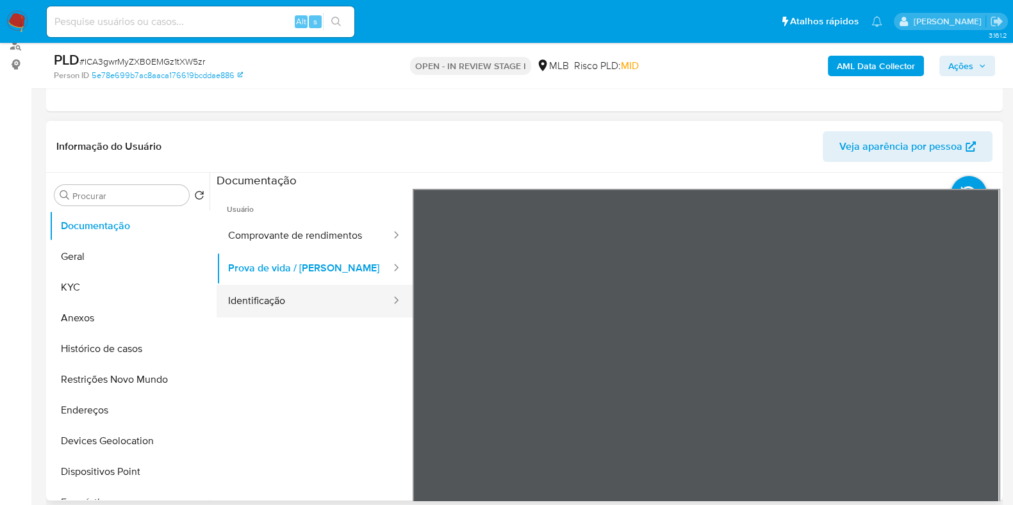
click at [305, 305] on button "Identificação" at bounding box center [303, 301] width 175 height 33
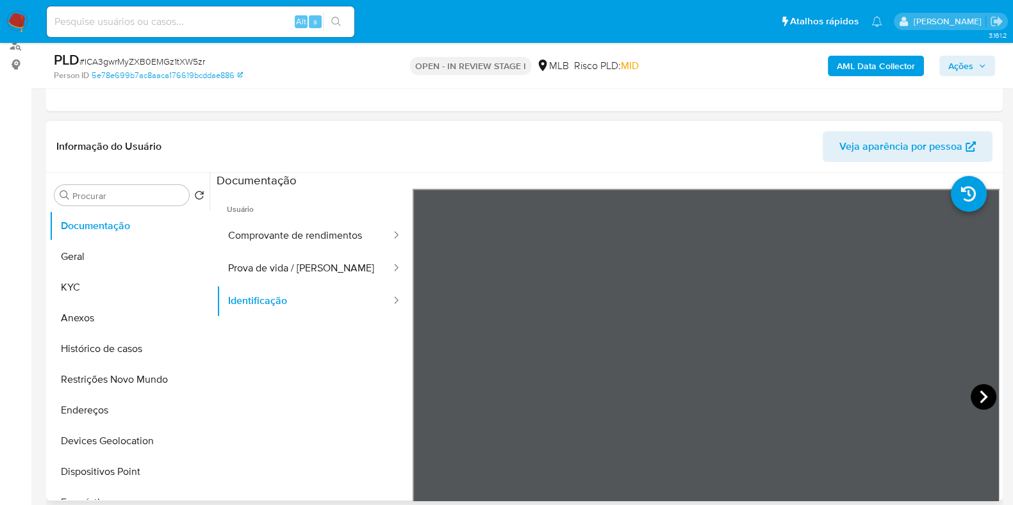
click at [973, 387] on icon at bounding box center [983, 397] width 26 height 26
click at [91, 275] on button "KYC" at bounding box center [124, 287] width 150 height 31
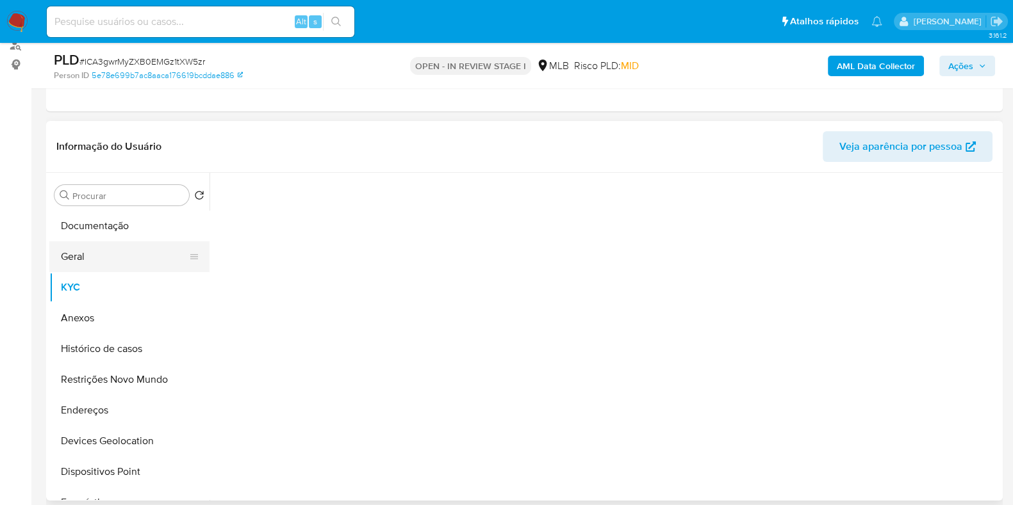
click at [89, 259] on button "Geral" at bounding box center [124, 256] width 150 height 31
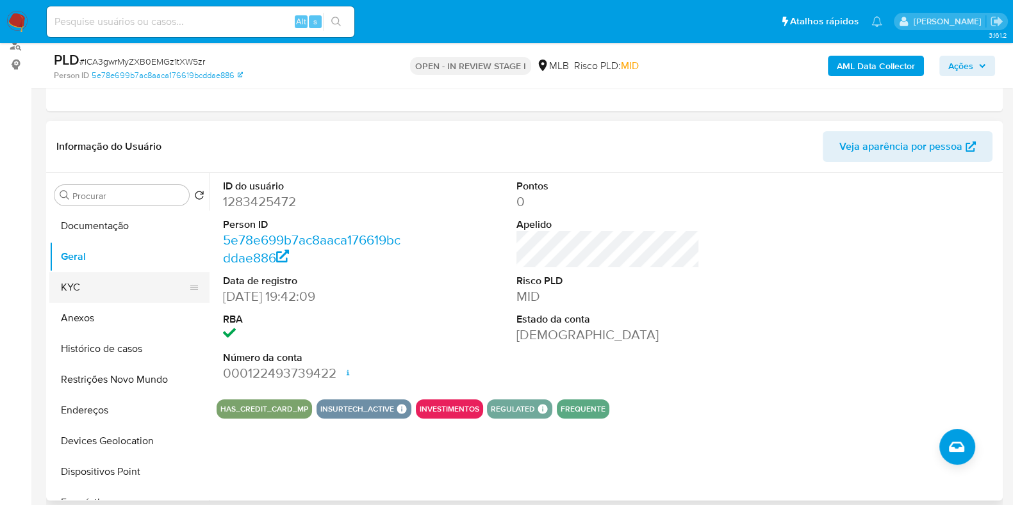
click at [96, 290] on button "KYC" at bounding box center [124, 287] width 150 height 31
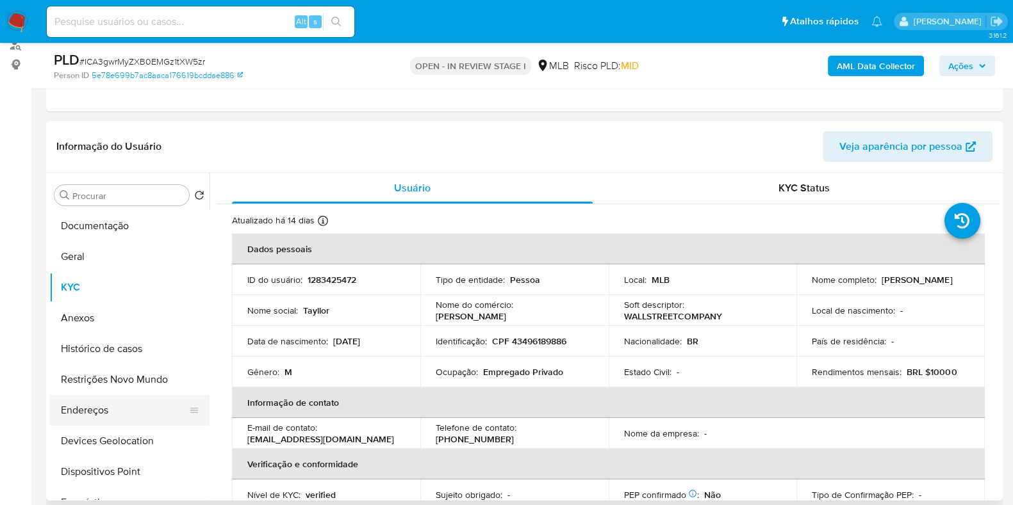
drag, startPoint x: 86, startPoint y: 410, endPoint x: 93, endPoint y: 405, distance: 8.4
click at [86, 410] on button "Endereços" at bounding box center [124, 410] width 150 height 31
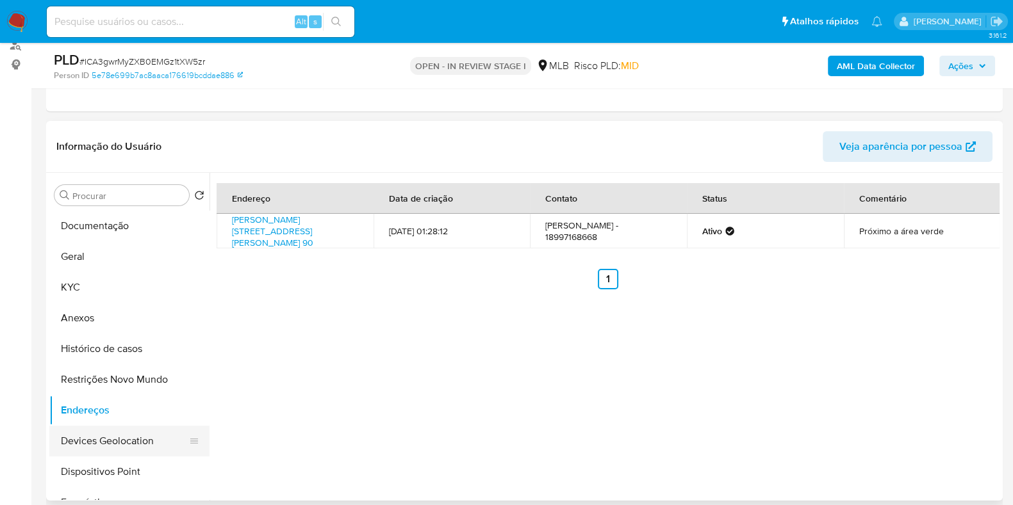
click at [111, 432] on button "Devices Geolocation" at bounding box center [124, 441] width 150 height 31
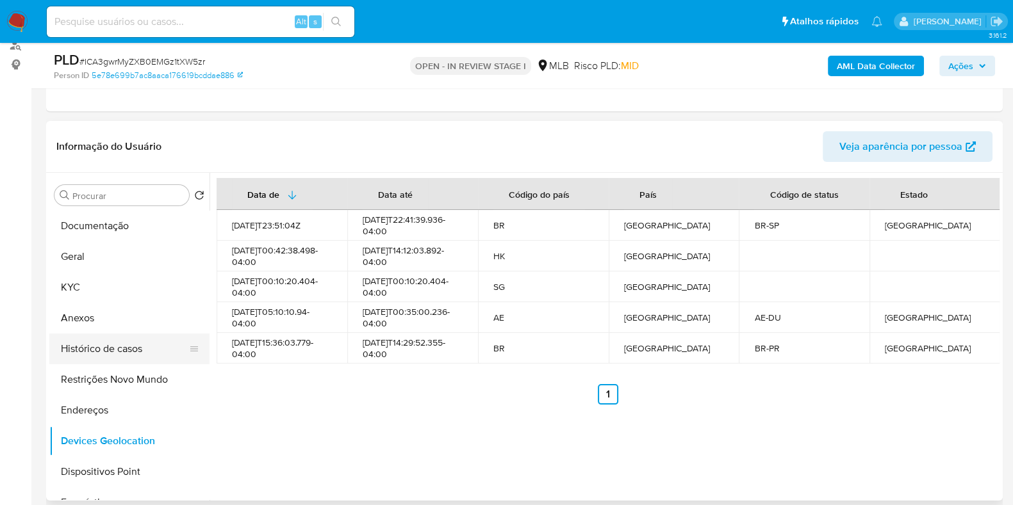
click at [110, 362] on button "Histórico de casos" at bounding box center [124, 349] width 150 height 31
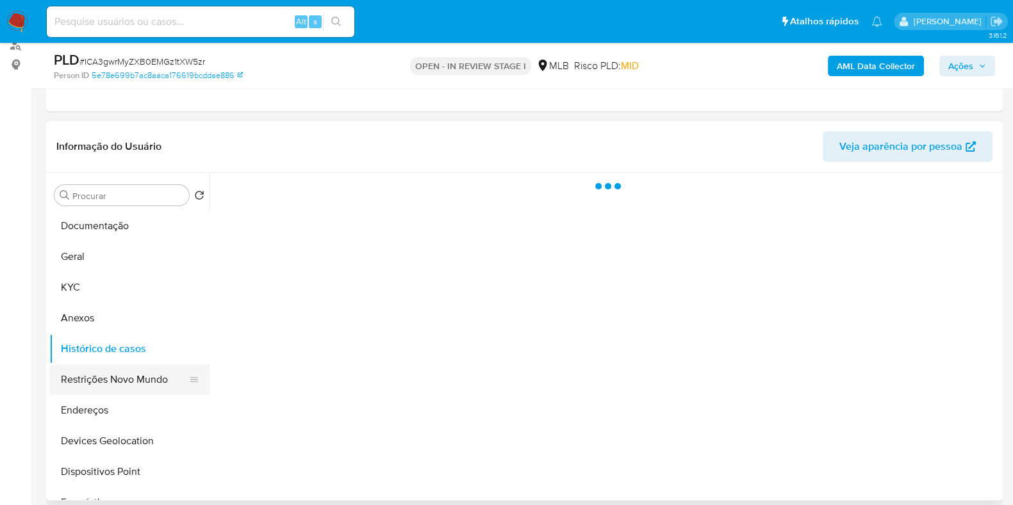
click at [113, 371] on button "Restrições Novo Mundo" at bounding box center [124, 379] width 150 height 31
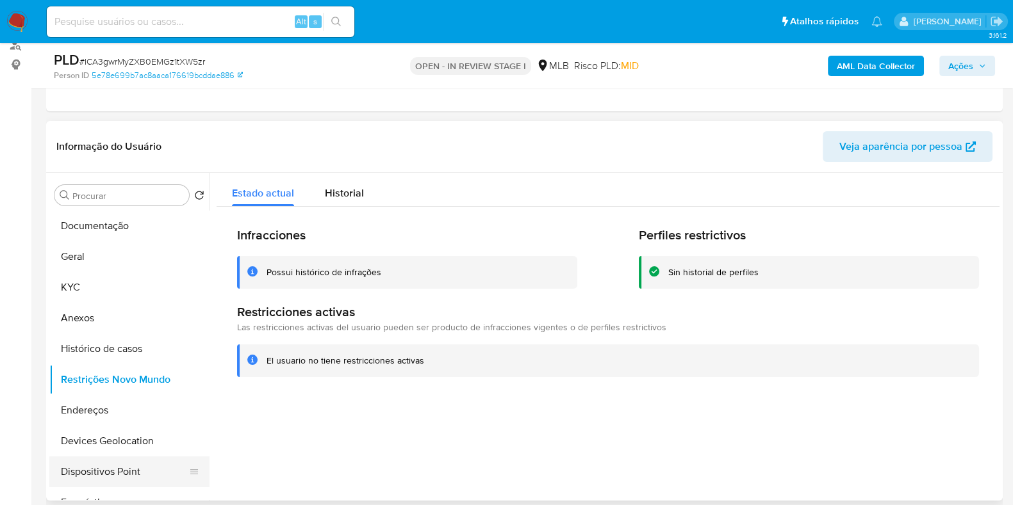
click at [133, 466] on button "Dispositivos Point" at bounding box center [124, 472] width 150 height 31
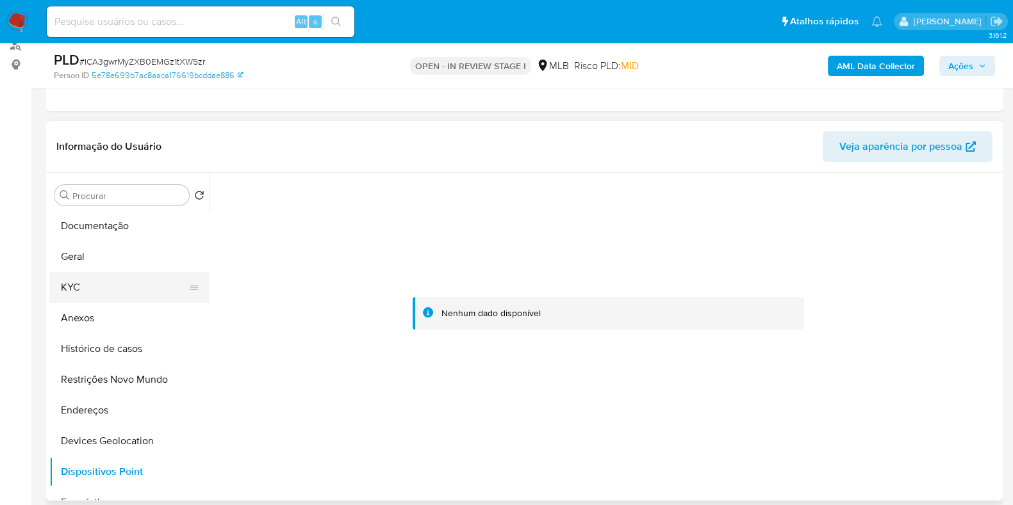
click at [106, 291] on button "KYC" at bounding box center [124, 287] width 150 height 31
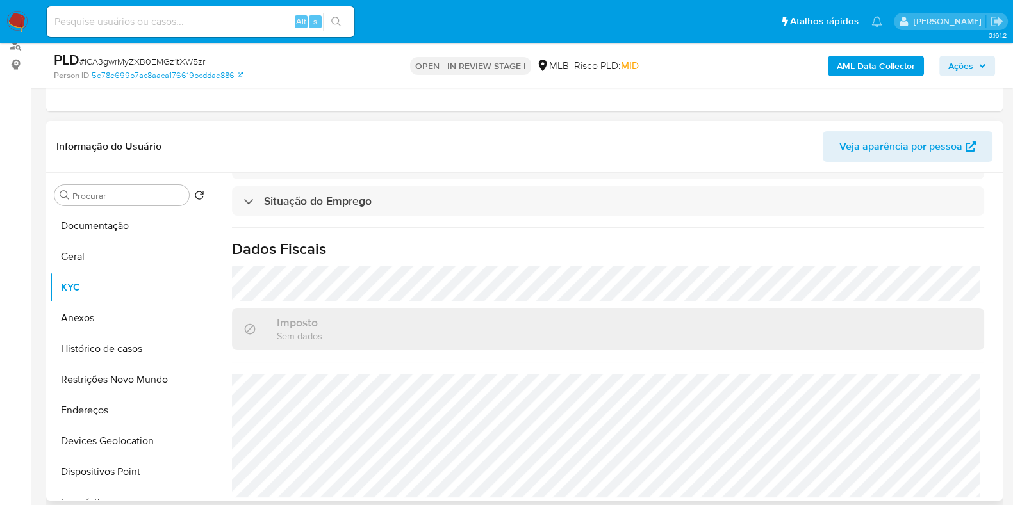
scroll to position [557, 0]
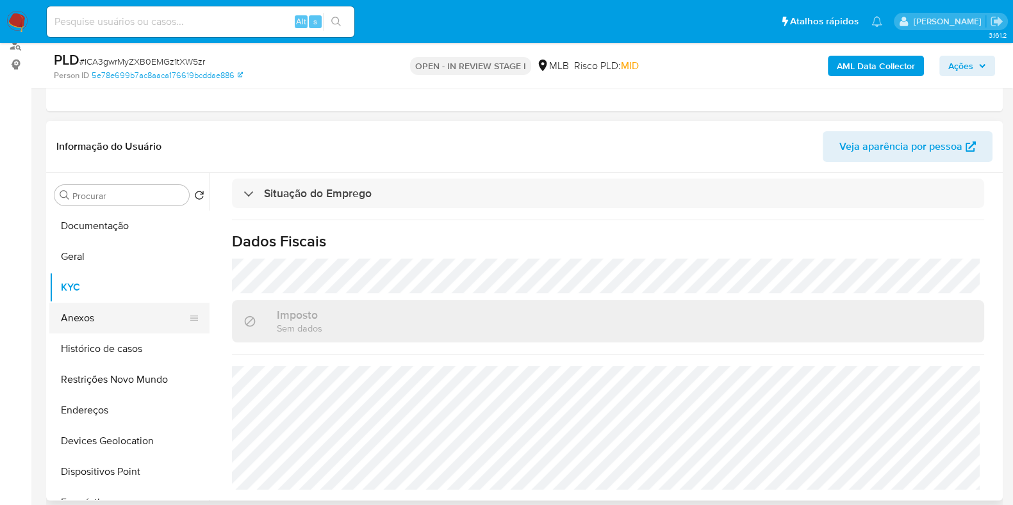
click at [108, 314] on button "Anexos" at bounding box center [124, 318] width 150 height 31
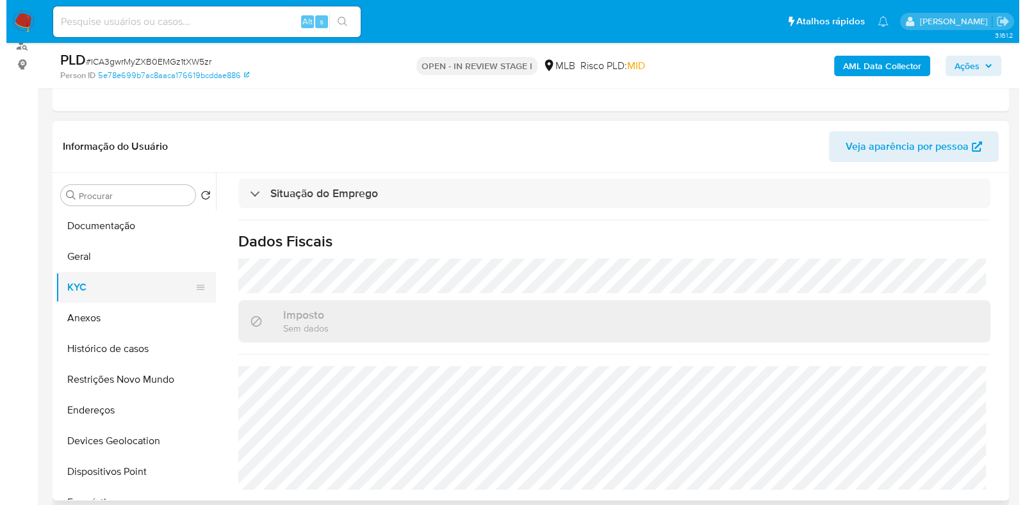
scroll to position [0, 0]
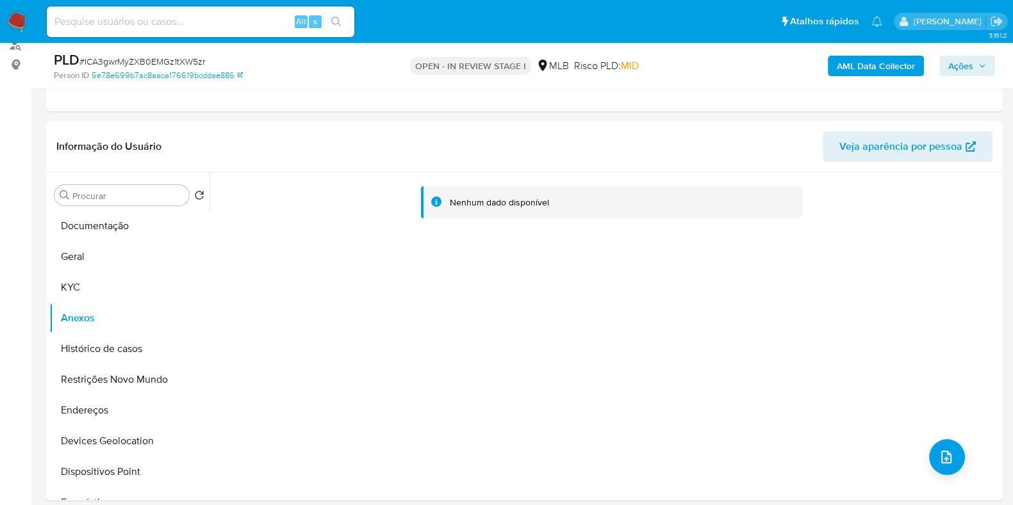
click at [854, 67] on b "AML Data Collector" at bounding box center [875, 66] width 78 height 20
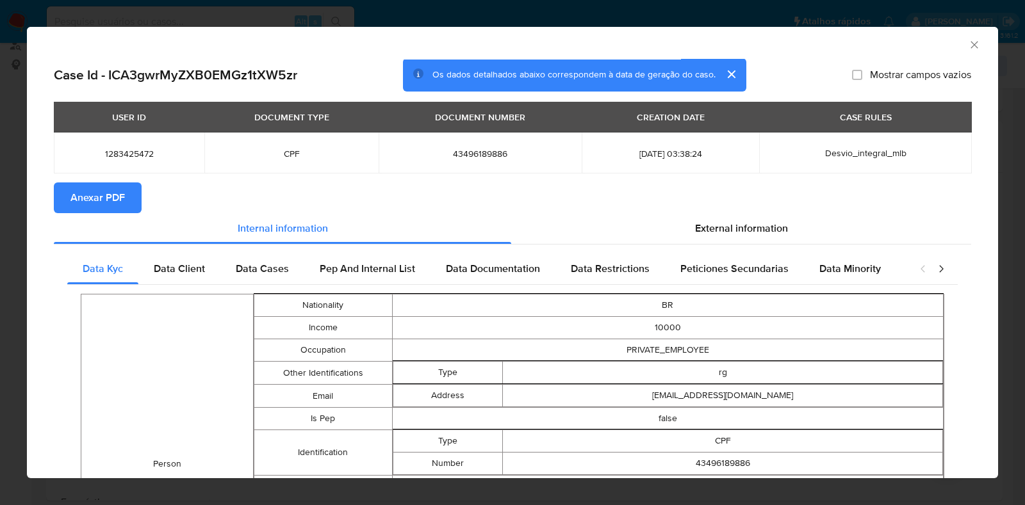
click at [110, 193] on span "Anexar PDF" at bounding box center [97, 198] width 54 height 28
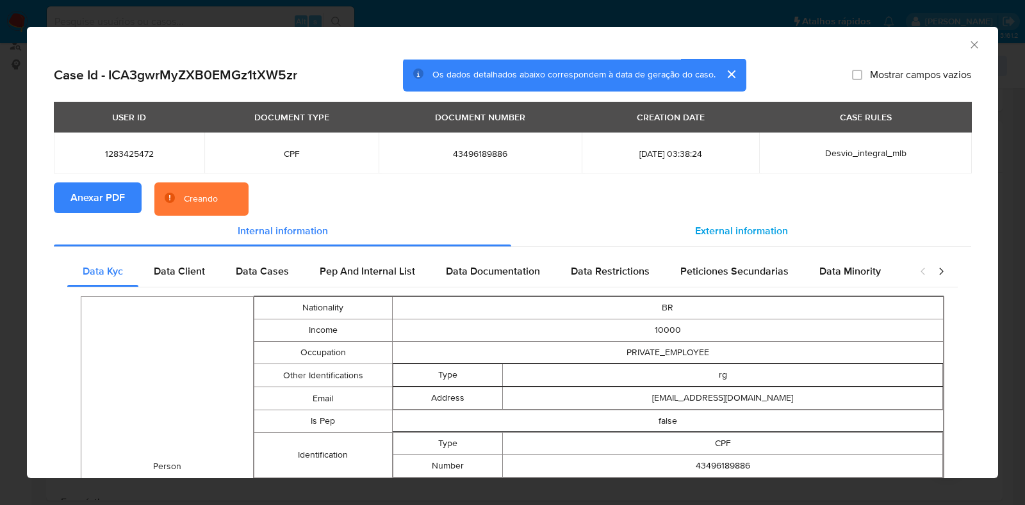
click at [628, 225] on div "External information" at bounding box center [741, 231] width 460 height 31
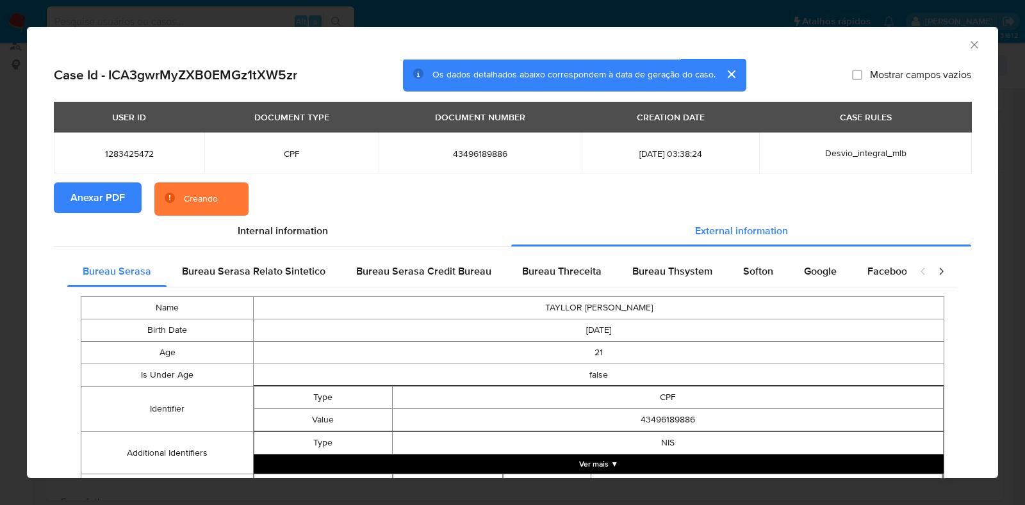
click at [699, 266] on span "Bureau Thsystem" at bounding box center [672, 271] width 80 height 15
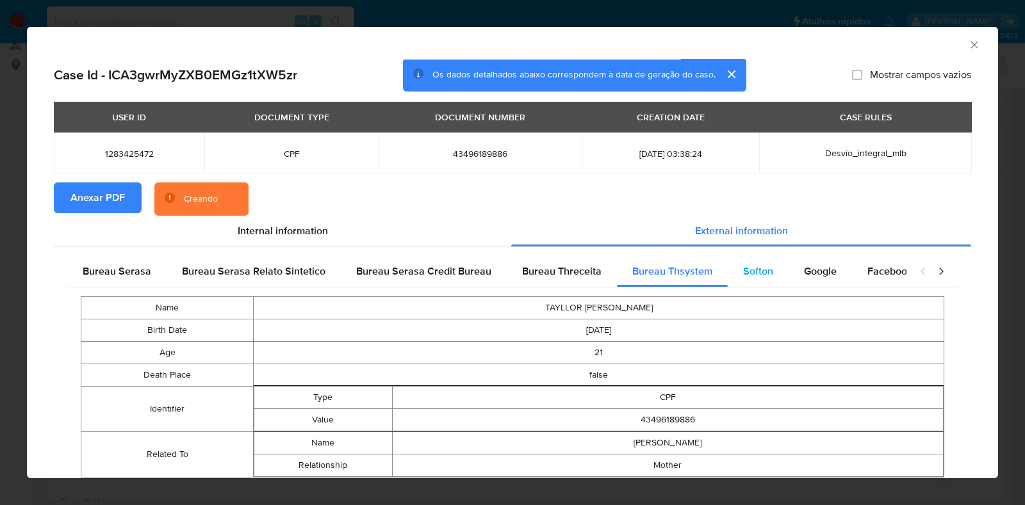
click at [752, 270] on span "Softon" at bounding box center [758, 271] width 30 height 15
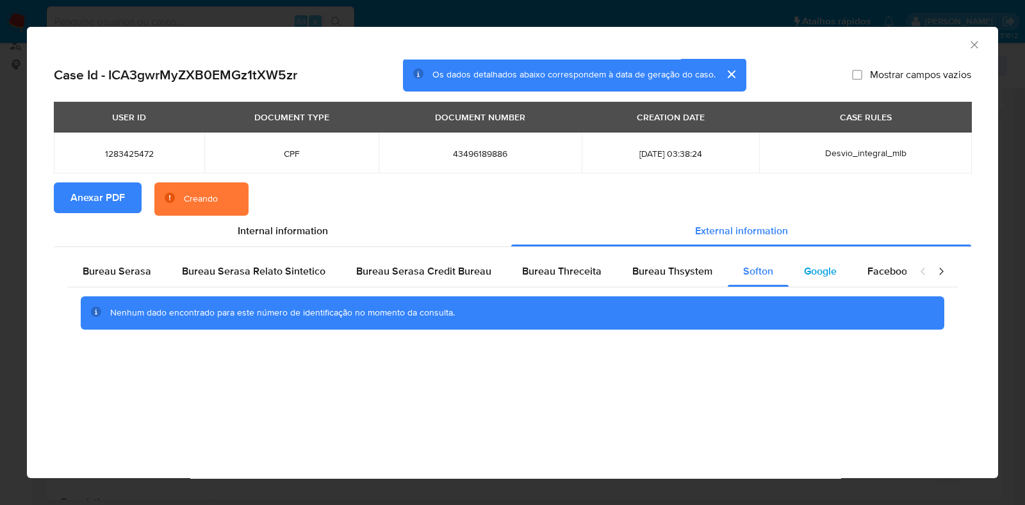
click at [809, 273] on span "Google" at bounding box center [820, 271] width 33 height 15
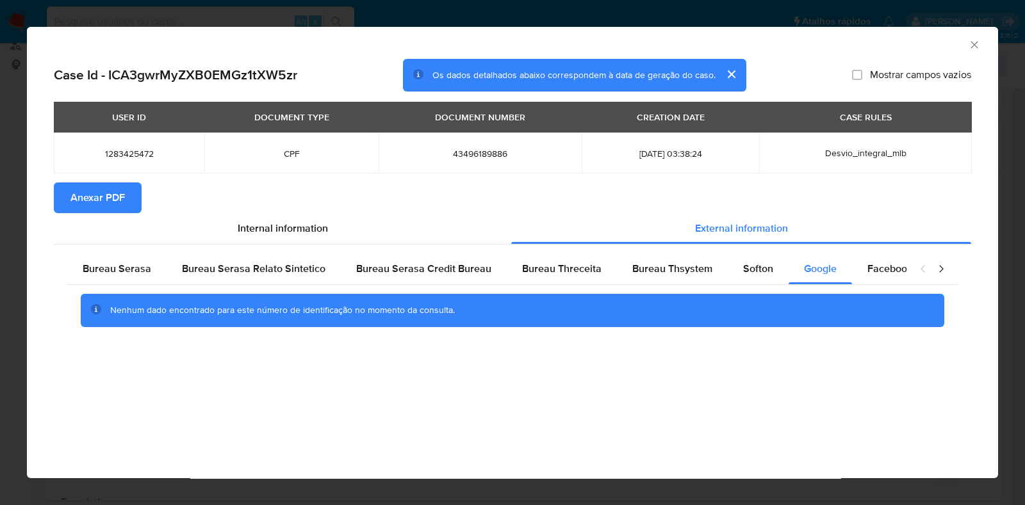
click at [972, 45] on icon "Fechar a janela" at bounding box center [974, 44] width 13 height 13
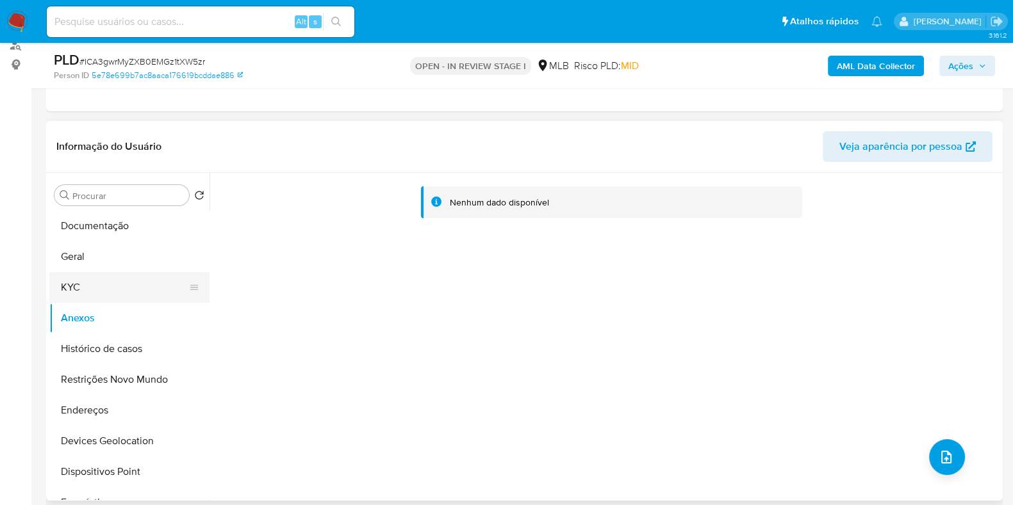
click at [99, 301] on button "KYC" at bounding box center [124, 287] width 150 height 31
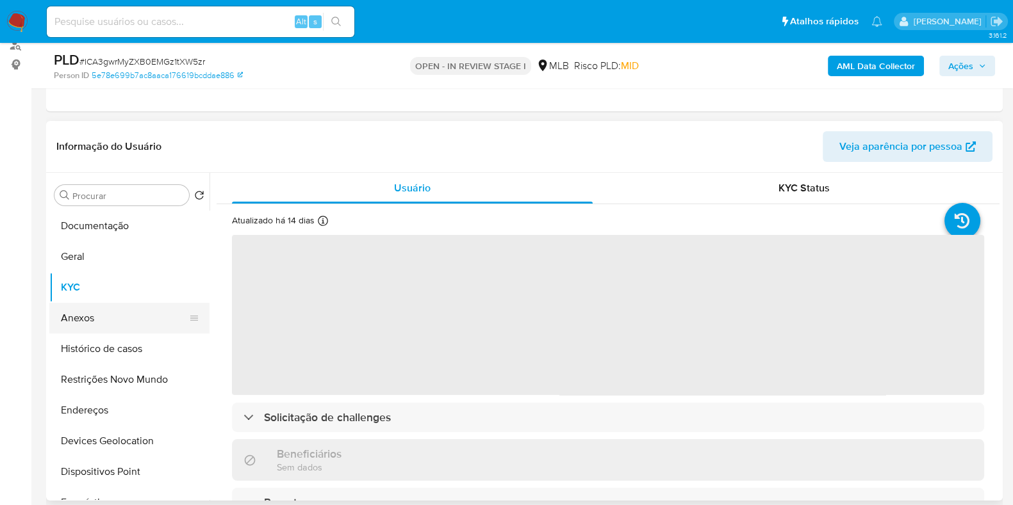
click at [99, 317] on button "Anexos" at bounding box center [124, 318] width 150 height 31
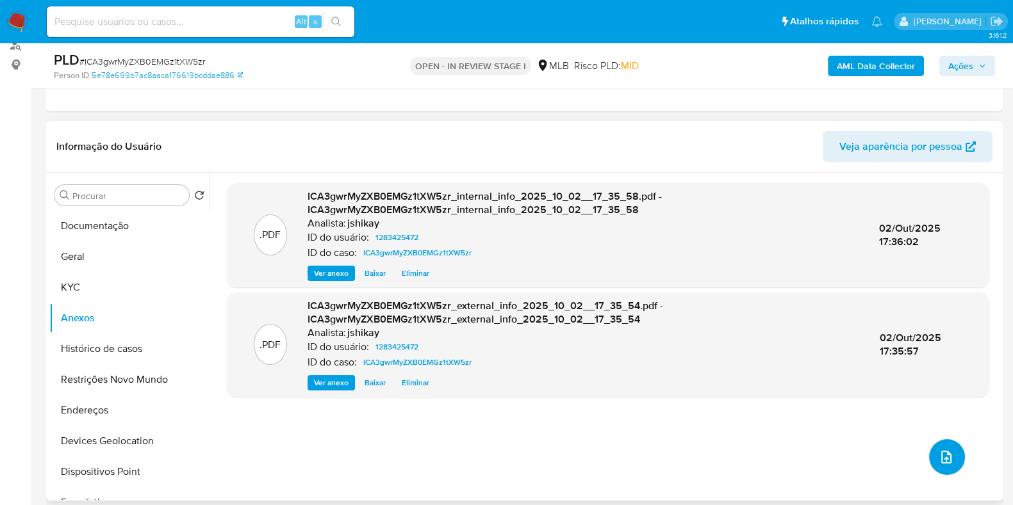
click at [941, 454] on icon "upload-file" at bounding box center [945, 457] width 15 height 15
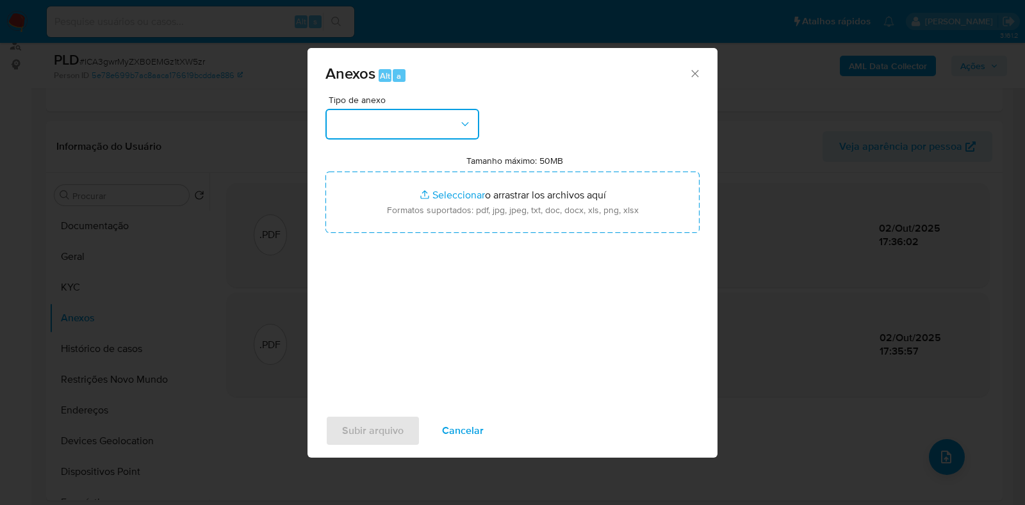
click at [344, 122] on button "button" at bounding box center [402, 124] width 154 height 31
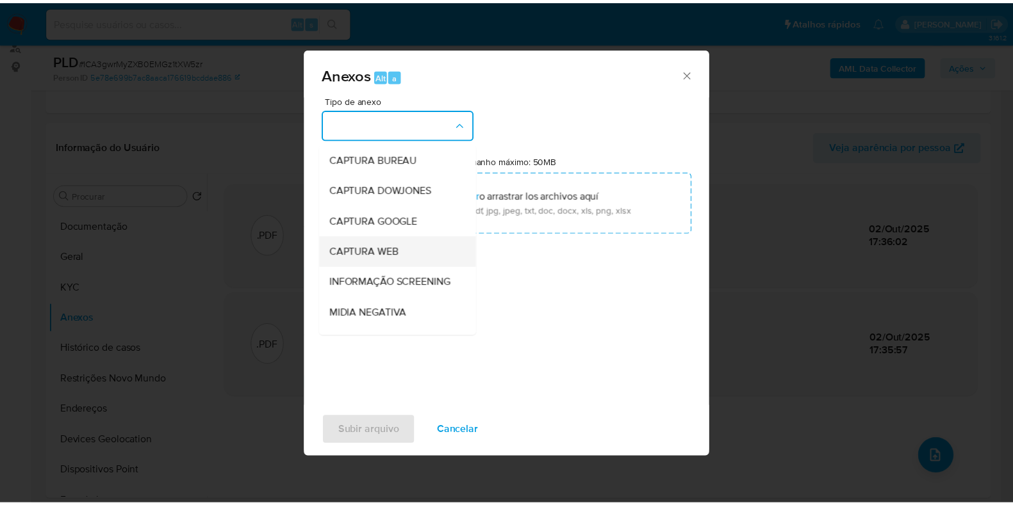
scroll to position [79, 0]
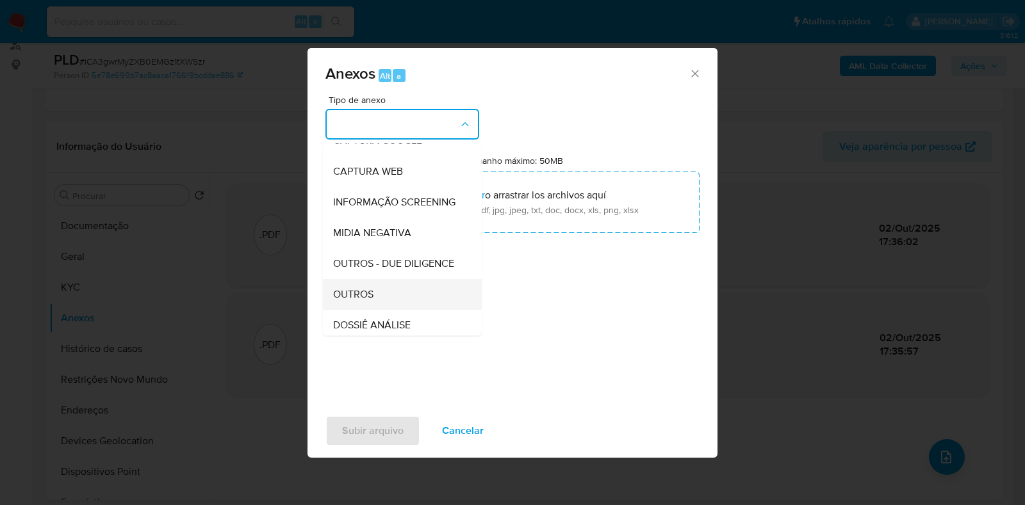
click at [384, 310] on div "OUTROS" at bounding box center [398, 294] width 131 height 31
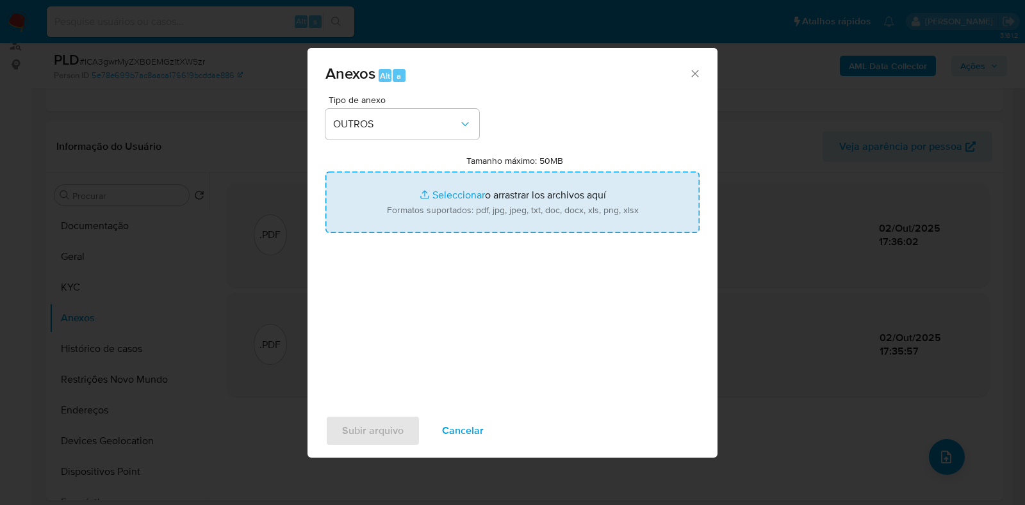
click at [455, 184] on input "Tamanho máximo: 50MB Seleccionar archivos" at bounding box center [512, 202] width 374 height 61
type input "C:\fakepath\SAR - XXXX - CPF 43496189886 - TAYLLOR ROBERTO ROCHA.pdf"
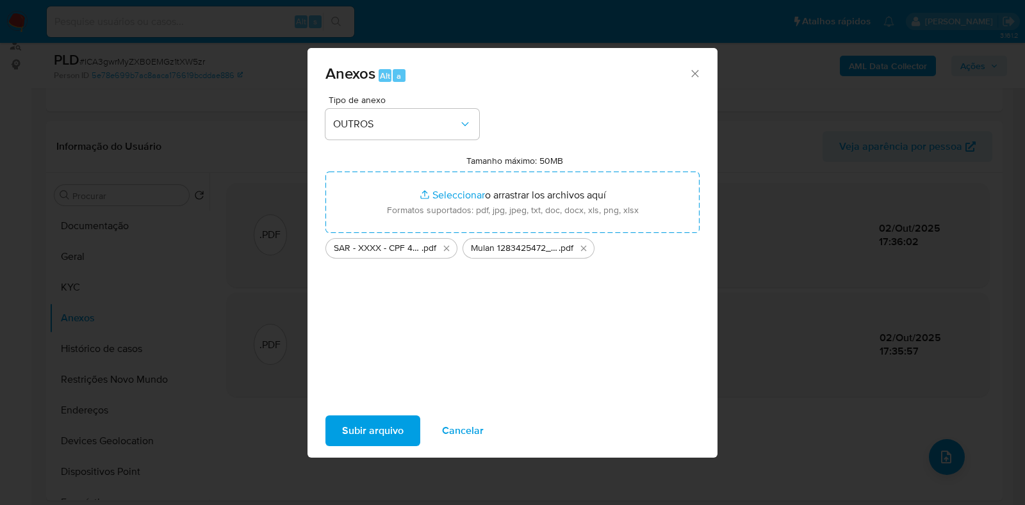
click at [375, 432] on span "Subir arquivo" at bounding box center [372, 431] width 61 height 28
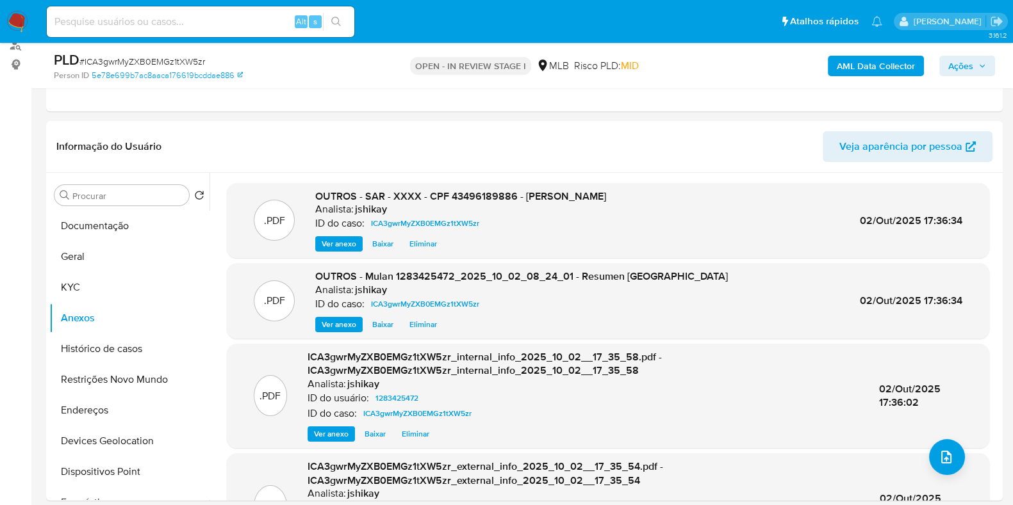
click at [968, 68] on span "Ações" at bounding box center [960, 66] width 25 height 20
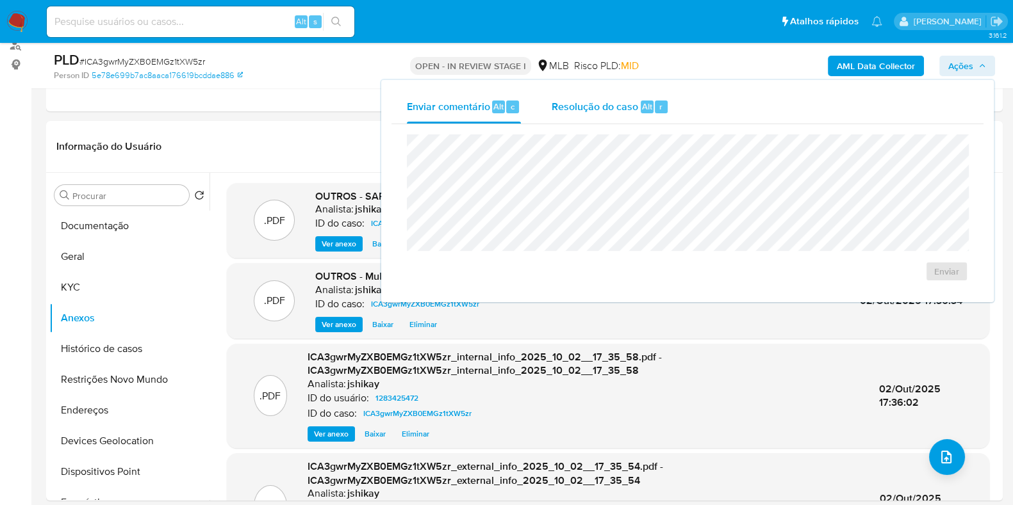
click at [622, 120] on div "Resolução do caso Alt r" at bounding box center [609, 106] width 117 height 33
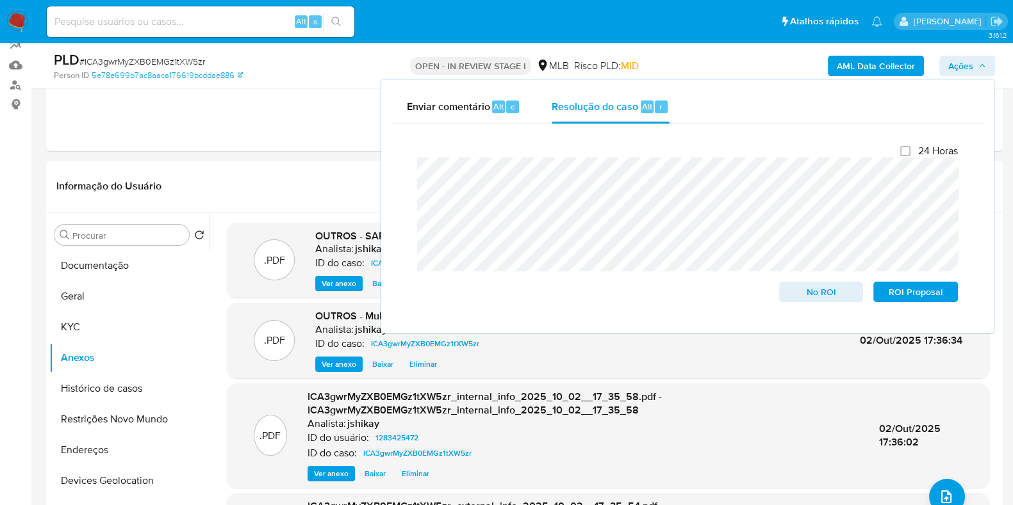
scroll to position [0, 0]
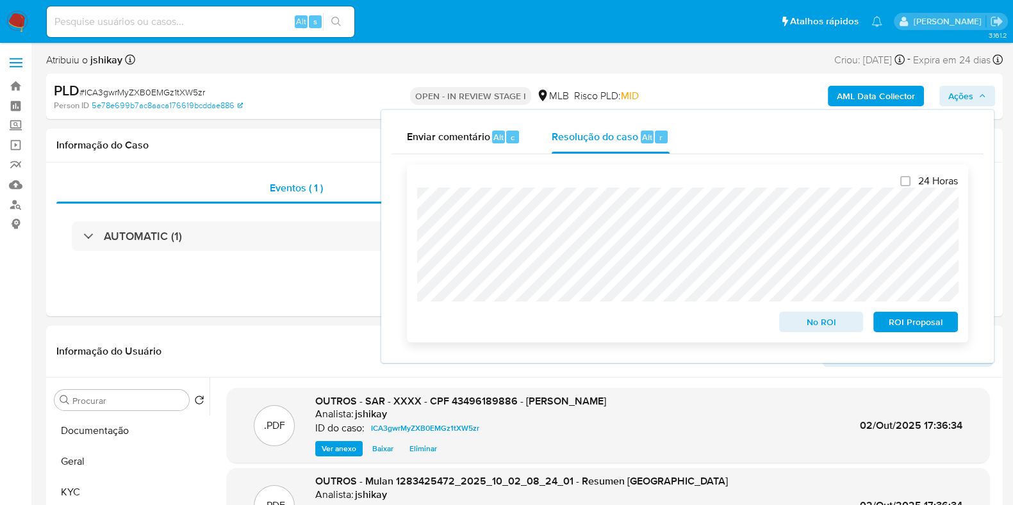
click at [895, 325] on span "ROI Proposal" at bounding box center [915, 322] width 67 height 18
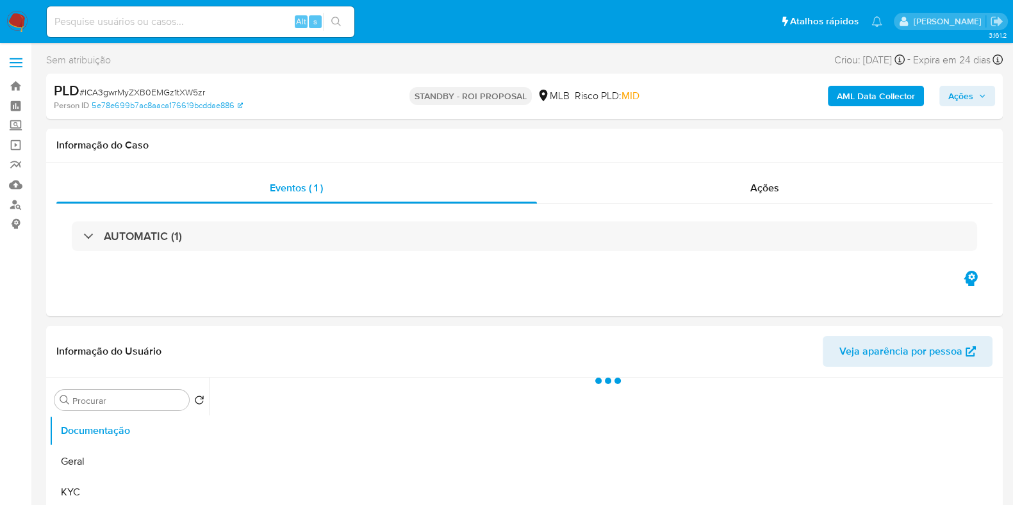
select select "10"
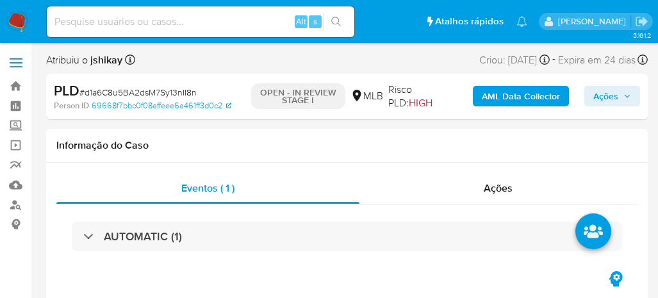
select select "10"
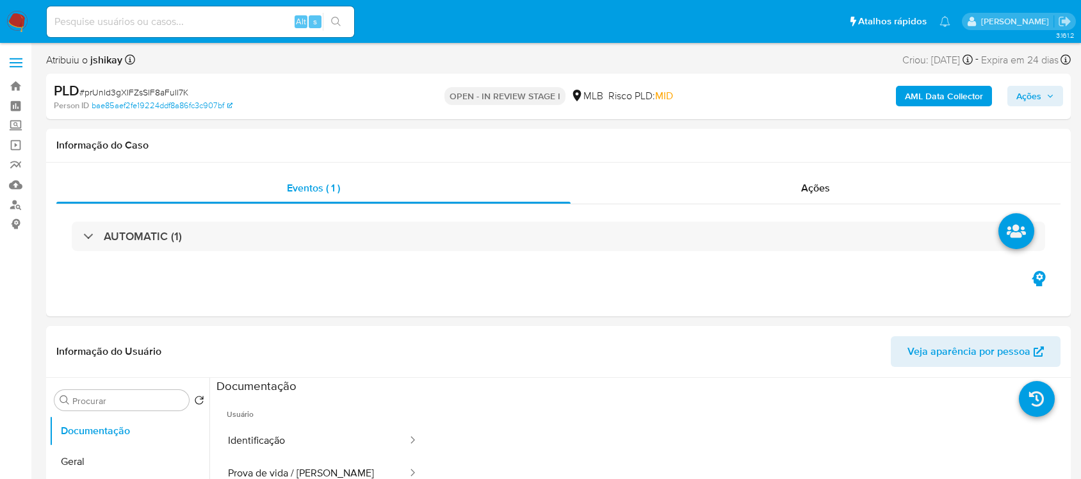
select select "10"
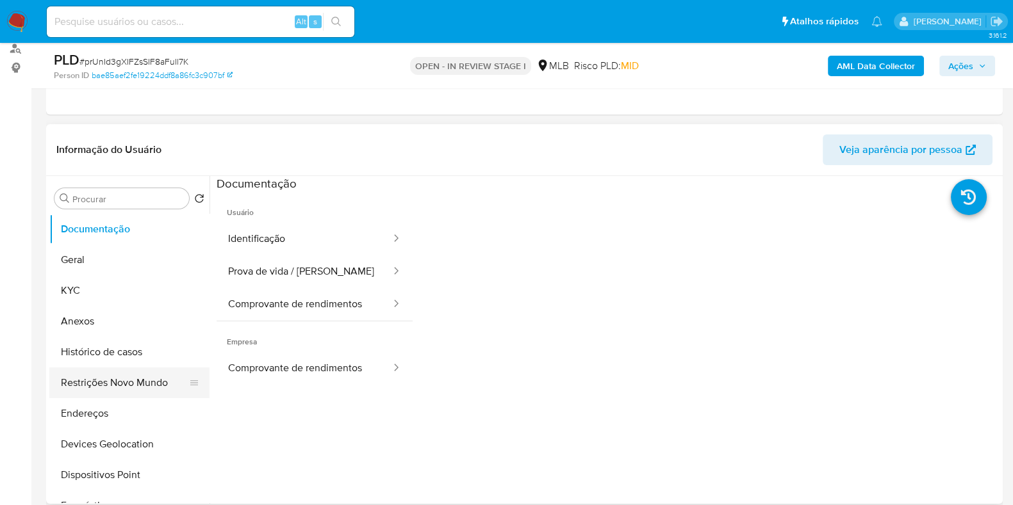
scroll to position [159, 0]
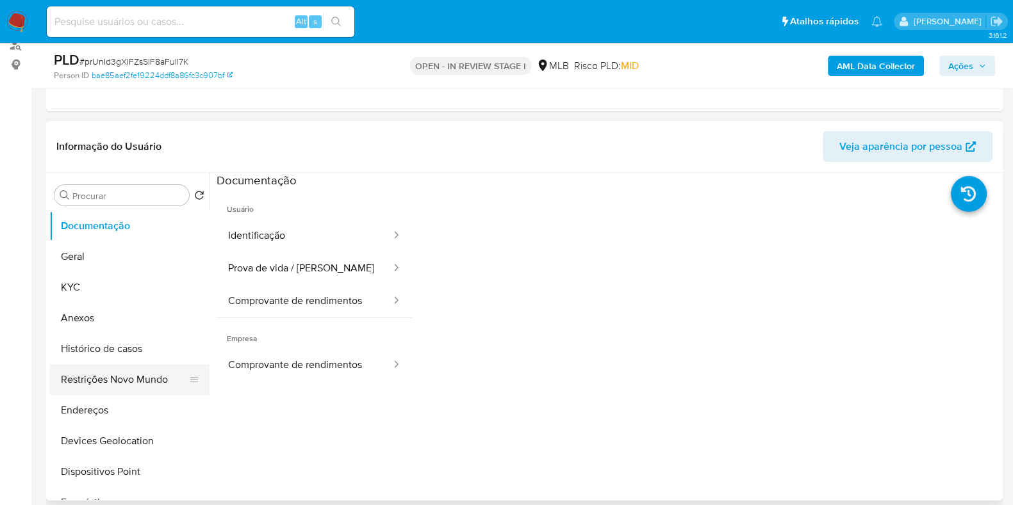
click at [127, 364] on button "Restrições Novo Mundo" at bounding box center [124, 379] width 150 height 31
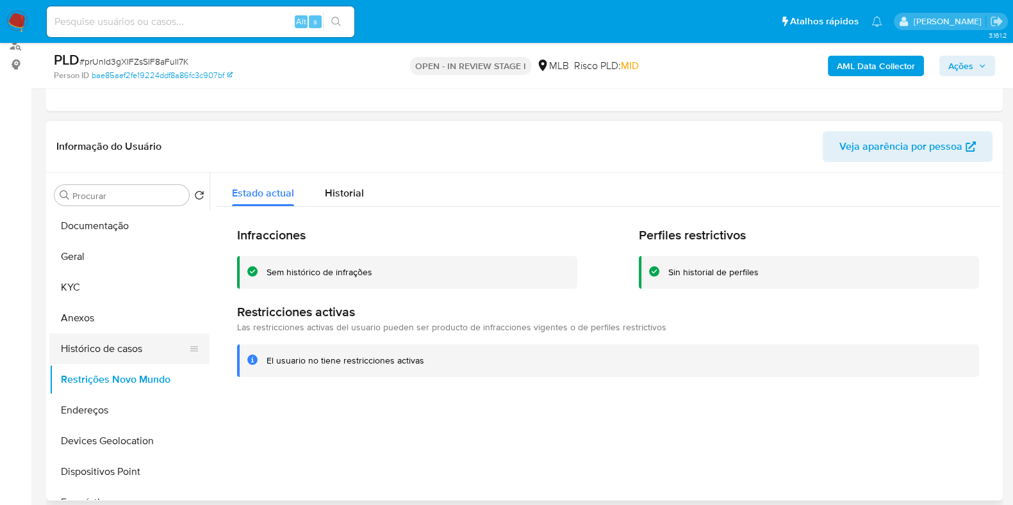
click at [136, 341] on button "Histórico de casos" at bounding box center [124, 349] width 150 height 31
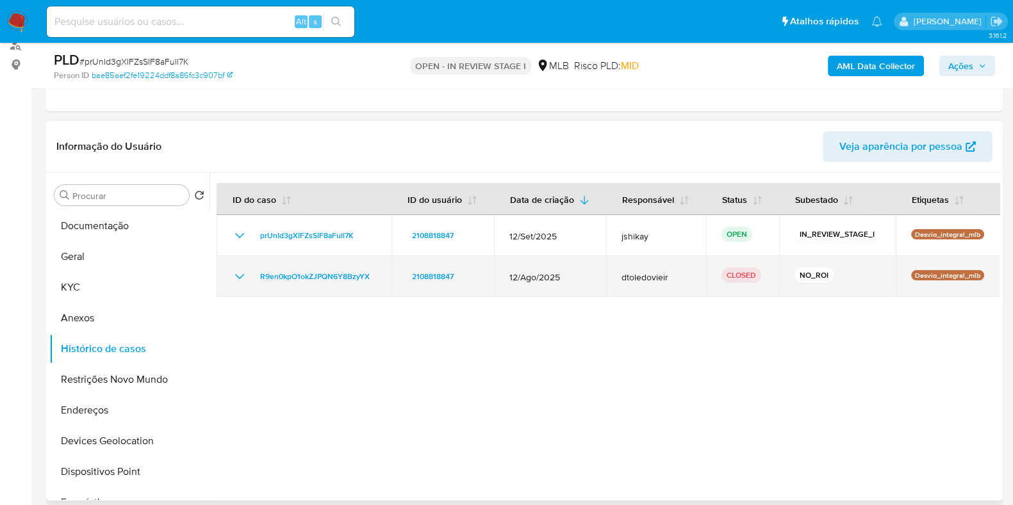
click at [245, 273] on icon "Mostrar/Ocultar" at bounding box center [239, 276] width 15 height 15
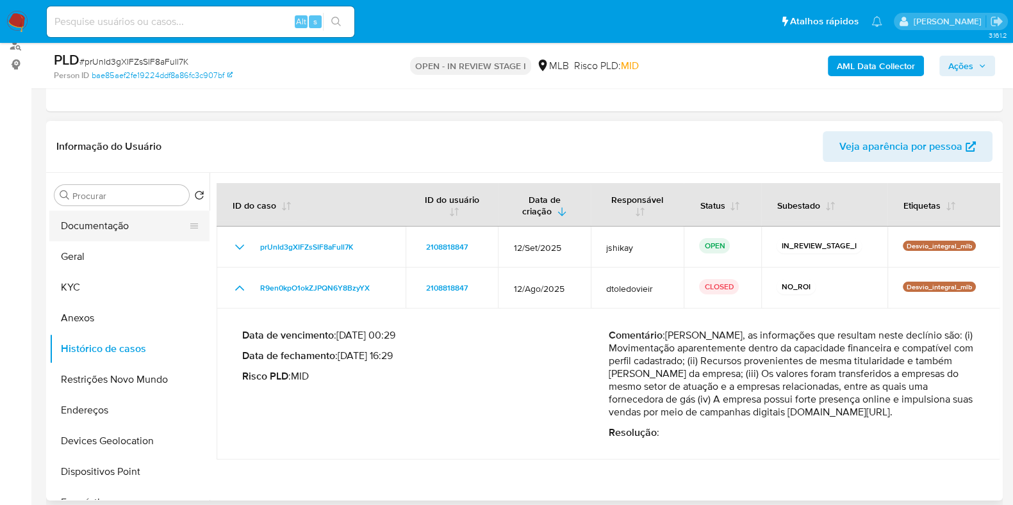
click at [99, 225] on button "Documentação" at bounding box center [124, 226] width 150 height 31
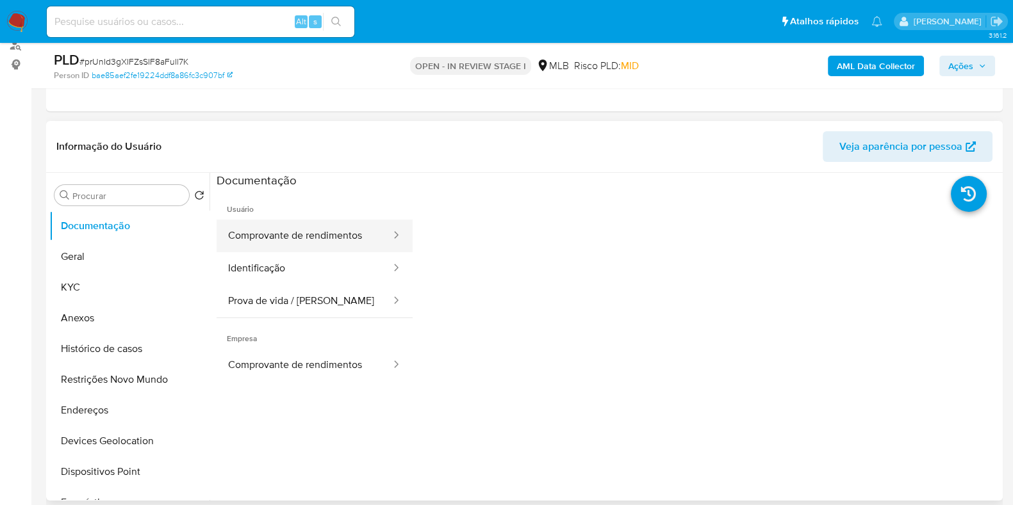
click at [358, 239] on button "Comprovante de rendimentos" at bounding box center [303, 236] width 175 height 33
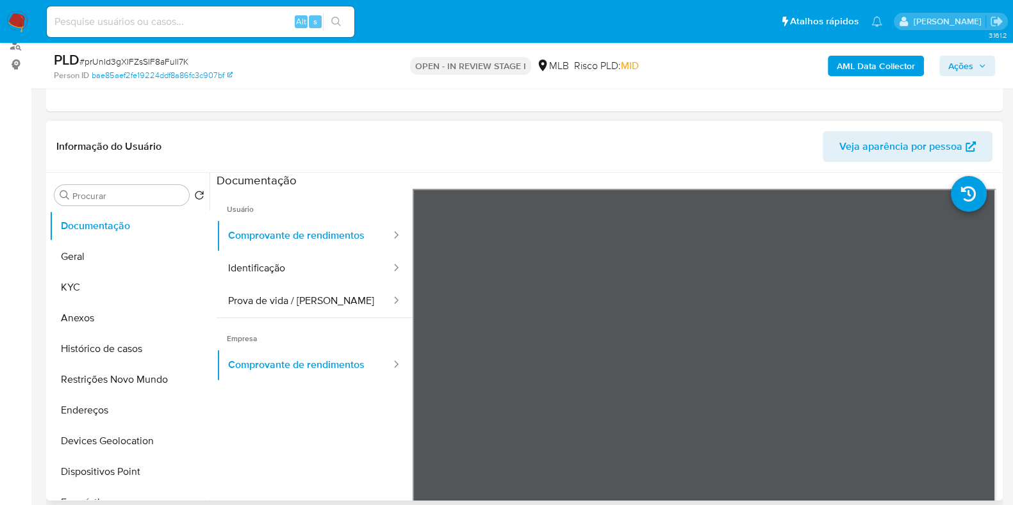
scroll to position [240, 0]
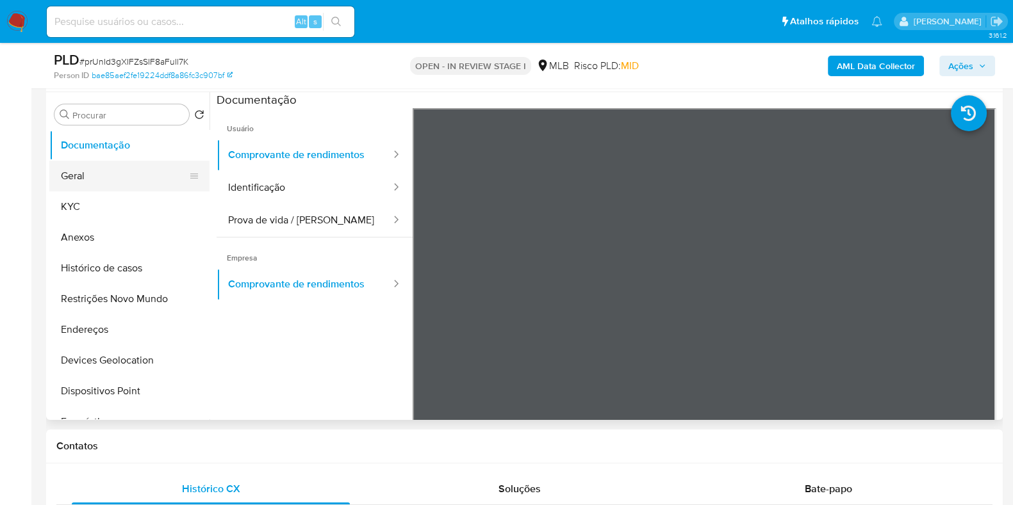
click at [106, 177] on button "Geral" at bounding box center [124, 176] width 150 height 31
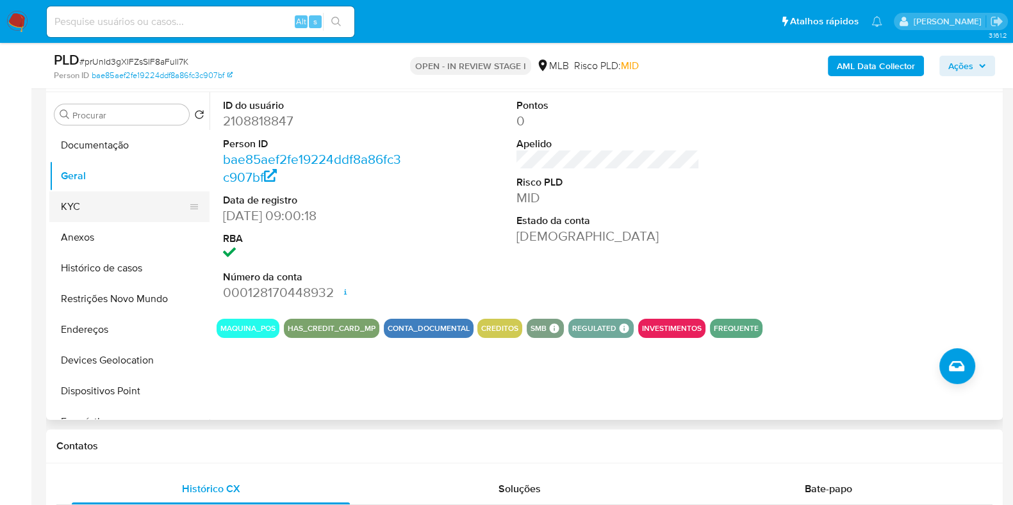
drag, startPoint x: 109, startPoint y: 207, endPoint x: 131, endPoint y: 221, distance: 26.1
click at [109, 207] on button "KYC" at bounding box center [124, 206] width 150 height 31
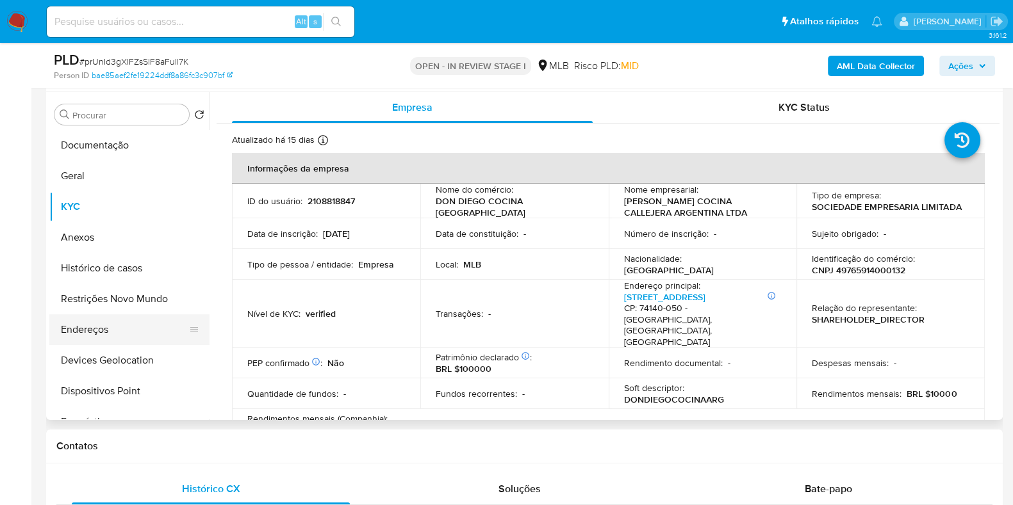
click at [97, 338] on button "Endereços" at bounding box center [124, 329] width 150 height 31
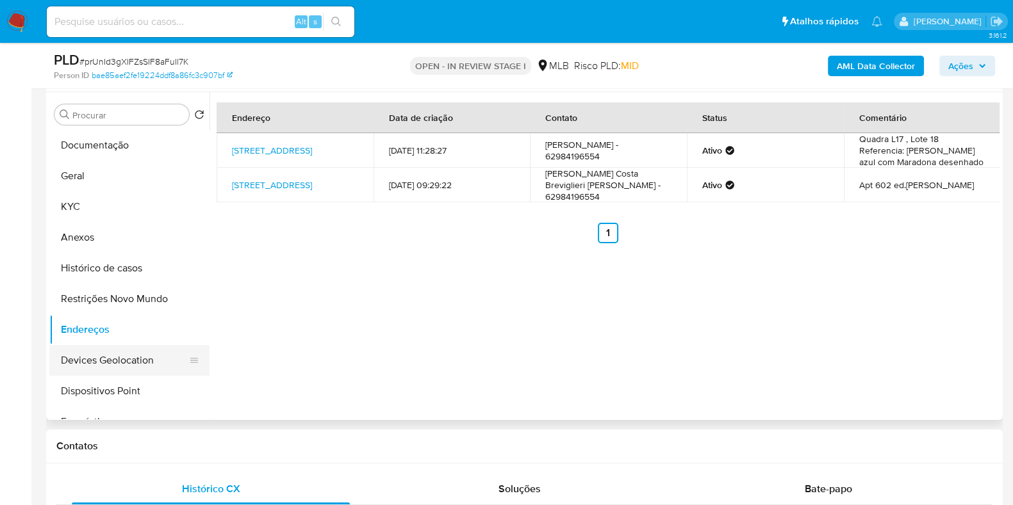
drag, startPoint x: 117, startPoint y: 356, endPoint x: 167, endPoint y: 354, distance: 49.4
click at [118, 356] on button "Devices Geolocation" at bounding box center [124, 360] width 150 height 31
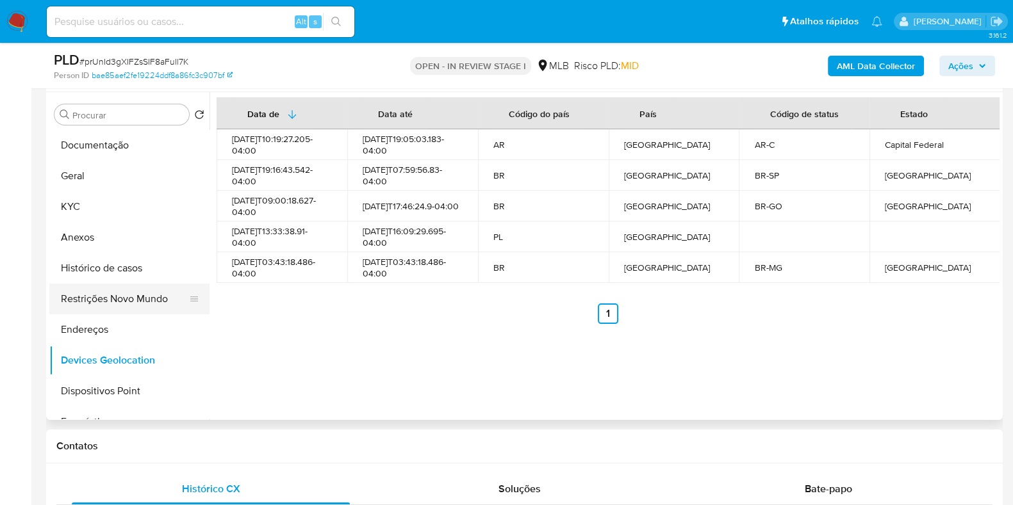
click at [123, 294] on button "Restrições Novo Mundo" at bounding box center [124, 299] width 150 height 31
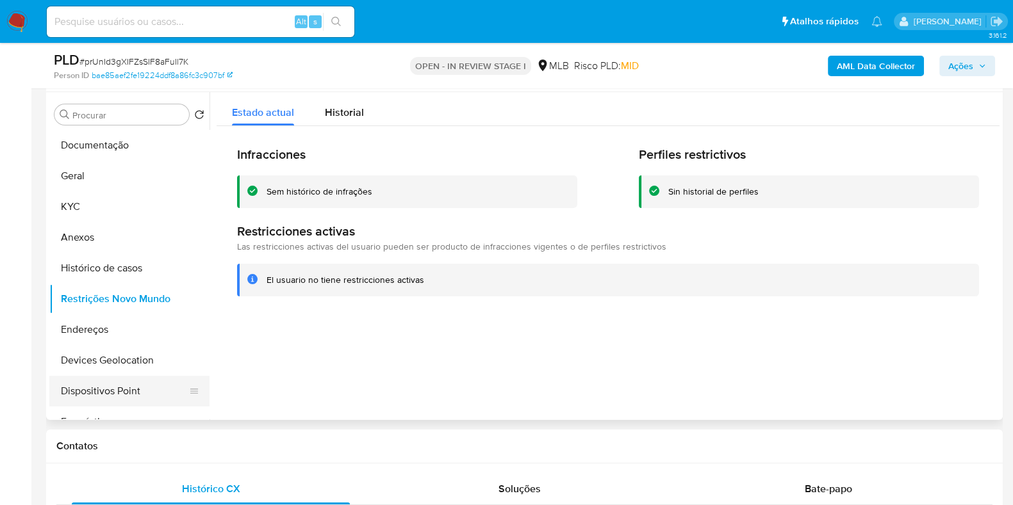
click at [91, 396] on button "Dispositivos Point" at bounding box center [124, 391] width 150 height 31
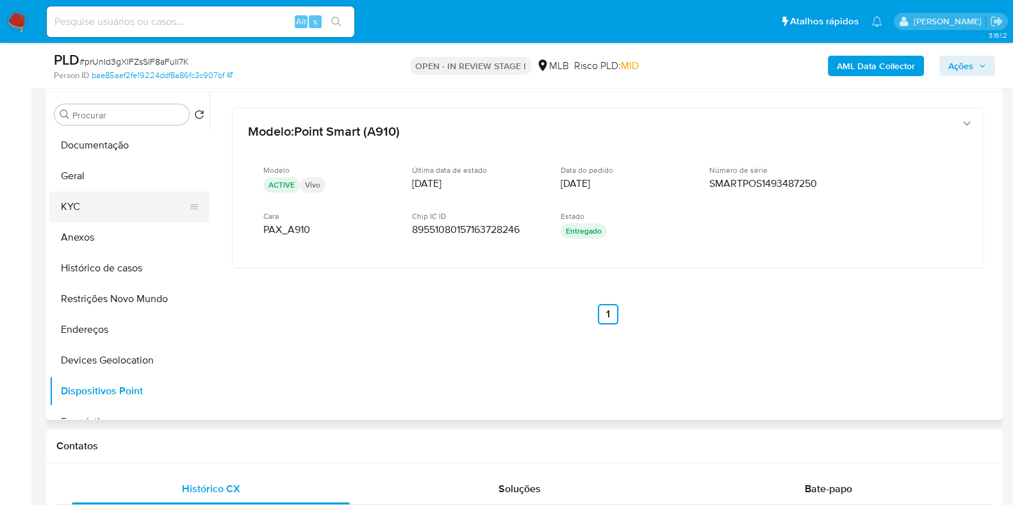
click at [106, 206] on button "KYC" at bounding box center [124, 206] width 150 height 31
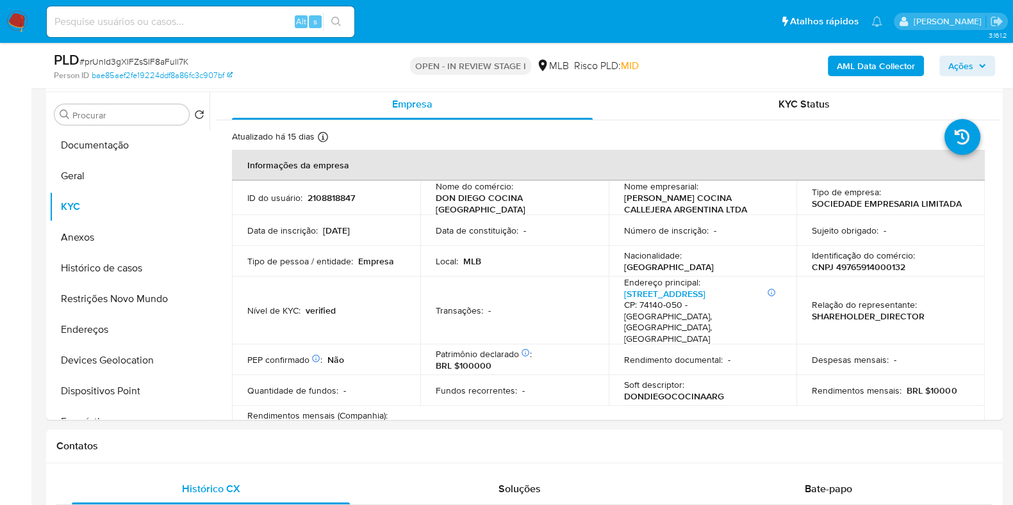
scroll to position [0, 0]
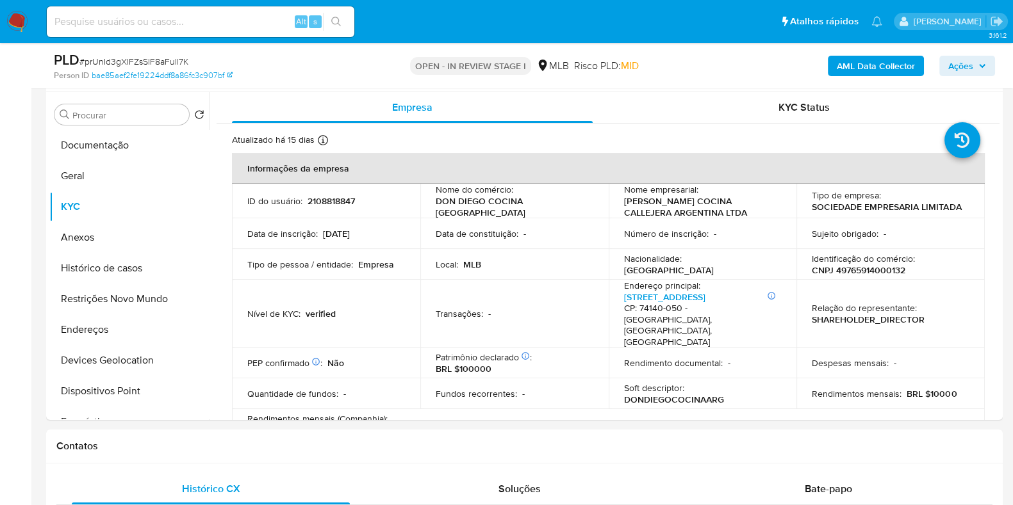
click at [871, 63] on b "AML Data Collector" at bounding box center [875, 66] width 78 height 20
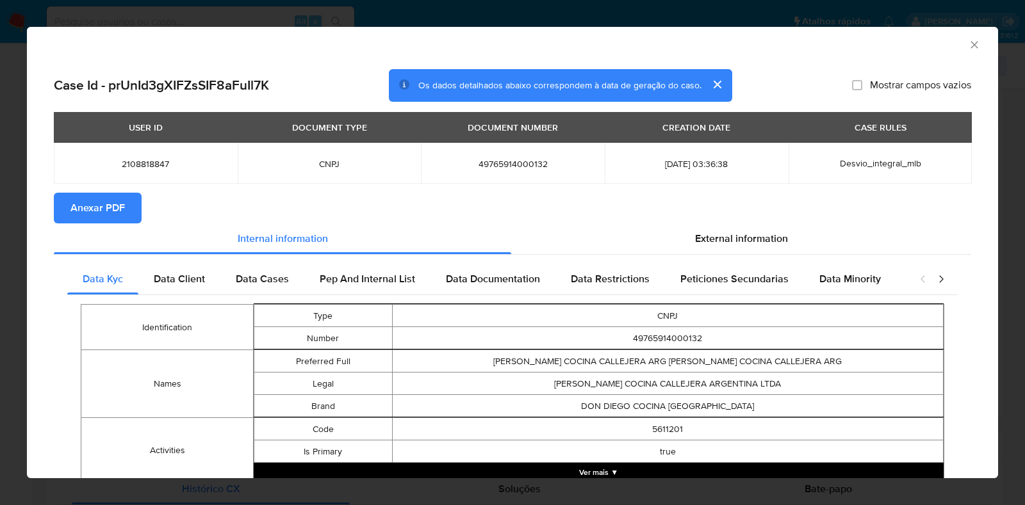
click at [101, 207] on span "Anexar PDF" at bounding box center [97, 208] width 54 height 28
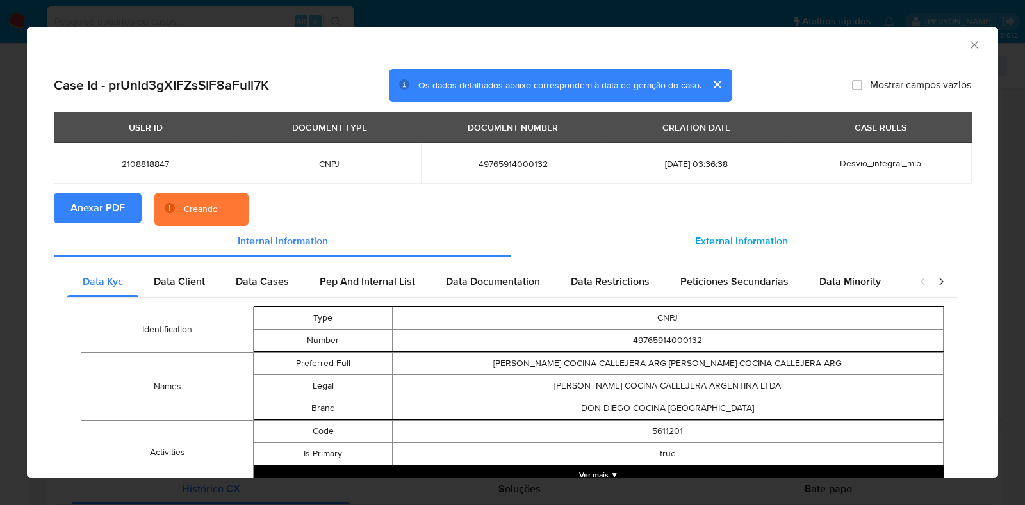
click at [724, 238] on span "External information" at bounding box center [741, 241] width 93 height 15
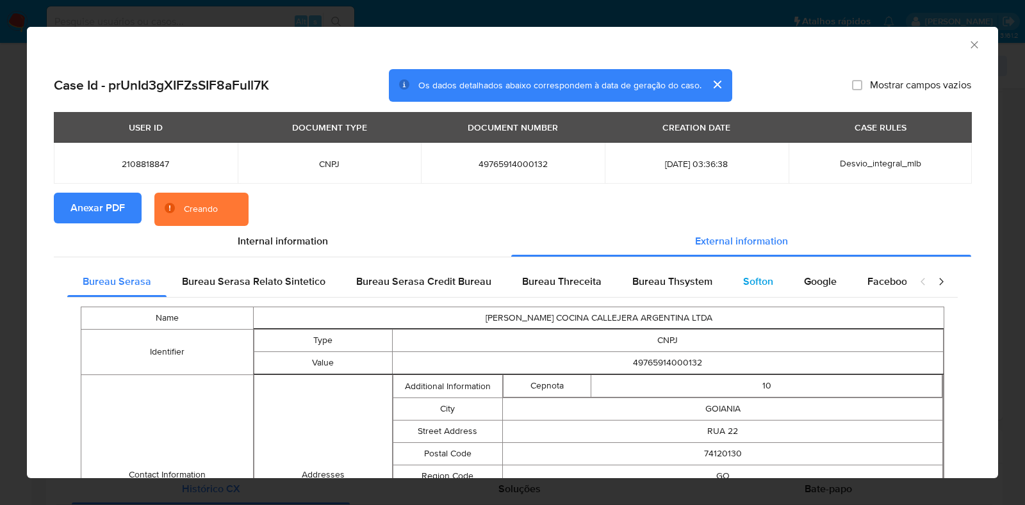
click at [728, 273] on div "Softon" at bounding box center [758, 281] width 61 height 31
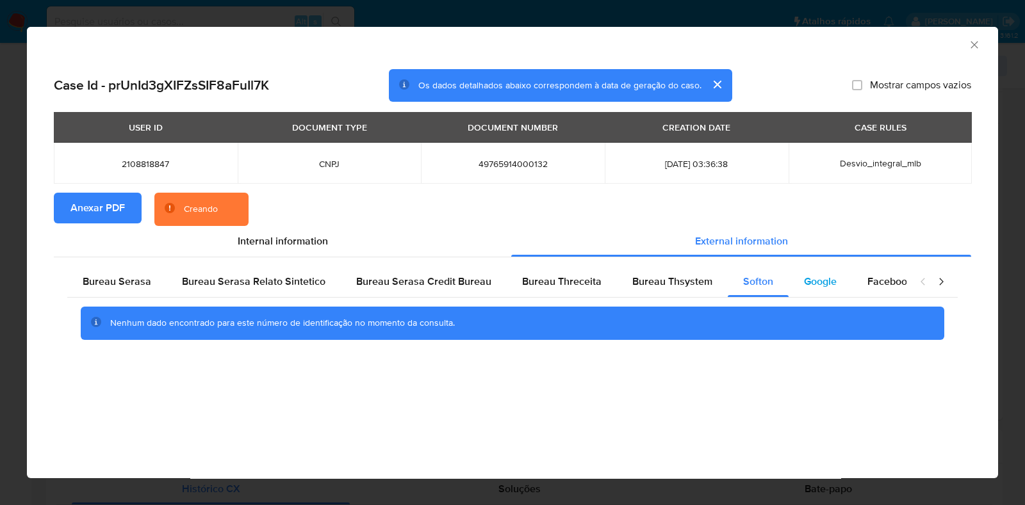
click at [788, 279] on div "Google" at bounding box center [819, 281] width 63 height 31
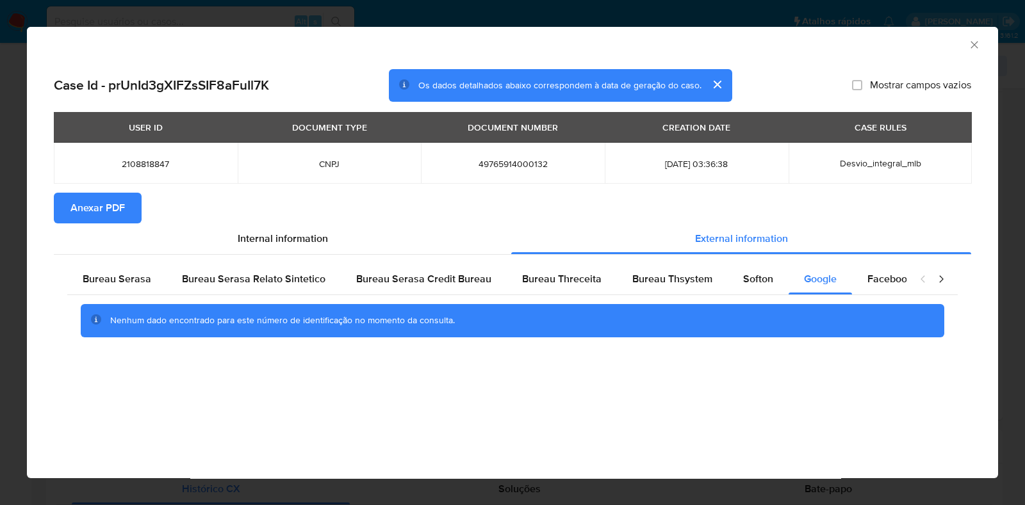
click at [974, 45] on icon "Fechar a janela" at bounding box center [973, 44] width 7 height 7
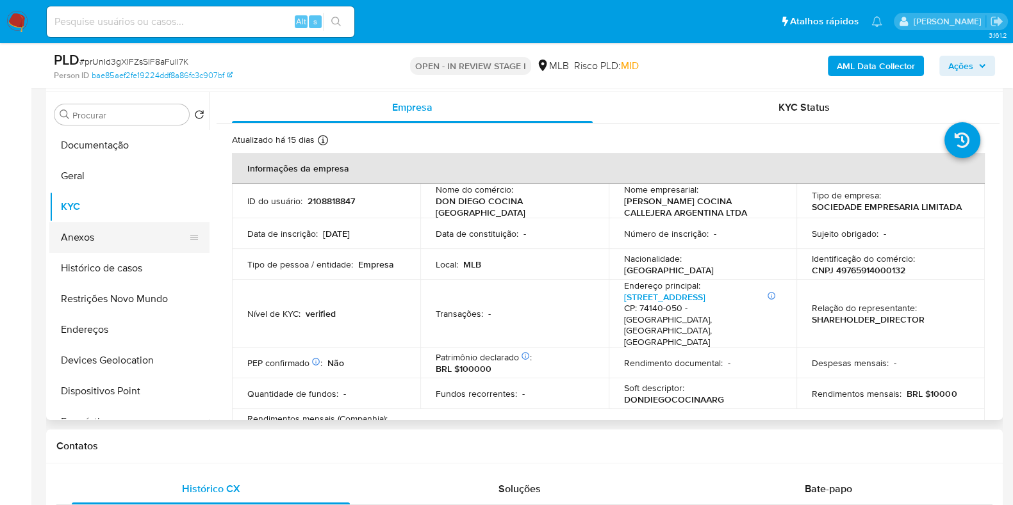
drag, startPoint x: 95, startPoint y: 223, endPoint x: 99, endPoint y: 232, distance: 10.3
click at [95, 223] on button "Anexos" at bounding box center [124, 237] width 150 height 31
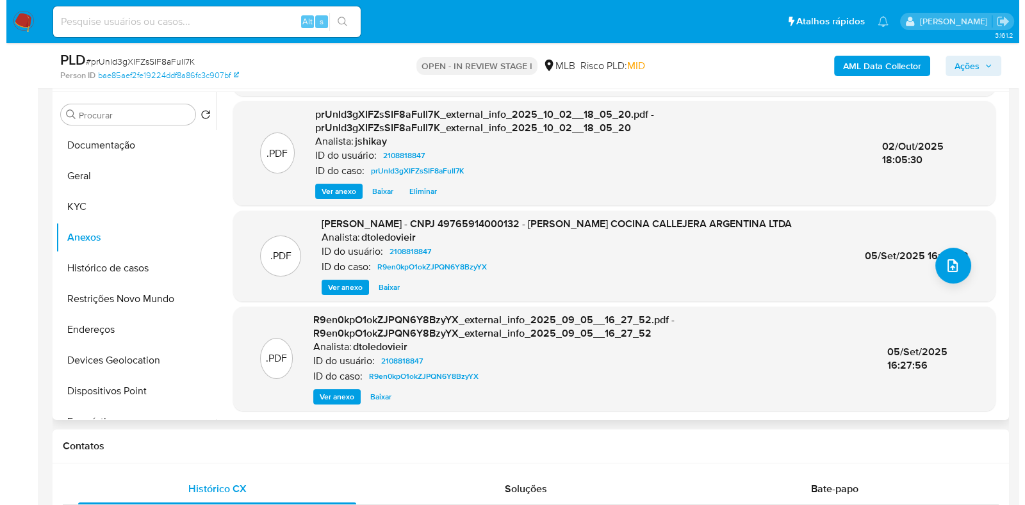
scroll to position [113, 0]
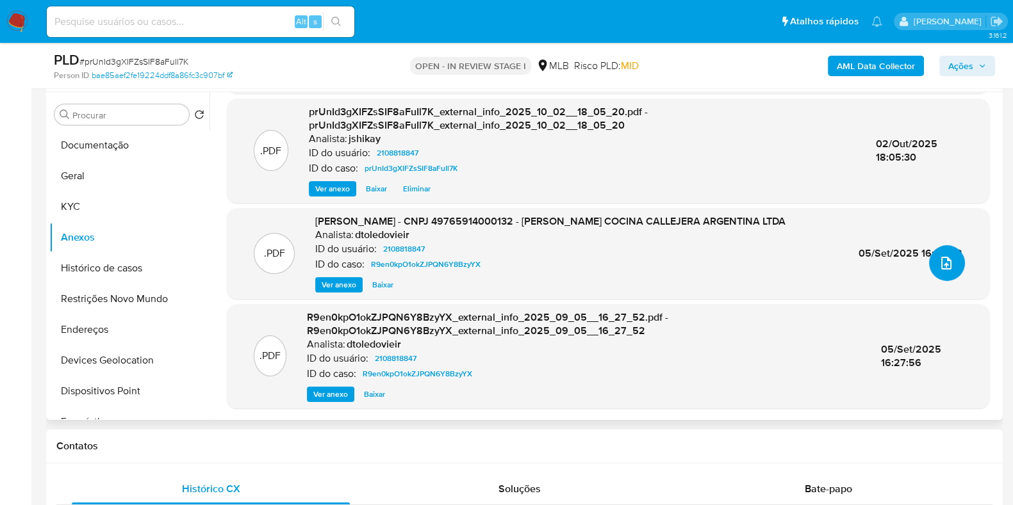
click at [937, 278] on button "upload-file" at bounding box center [947, 263] width 36 height 36
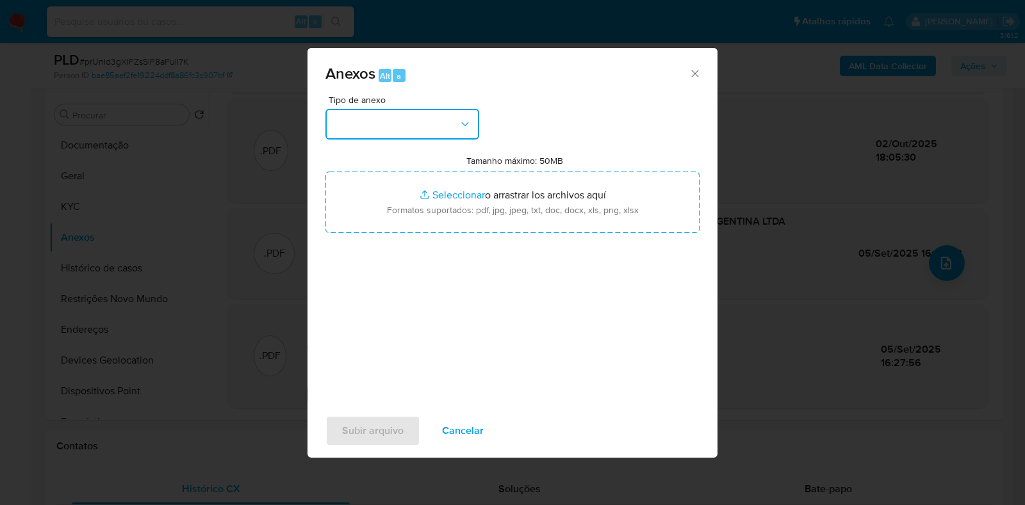
click at [432, 114] on button "button" at bounding box center [402, 124] width 154 height 31
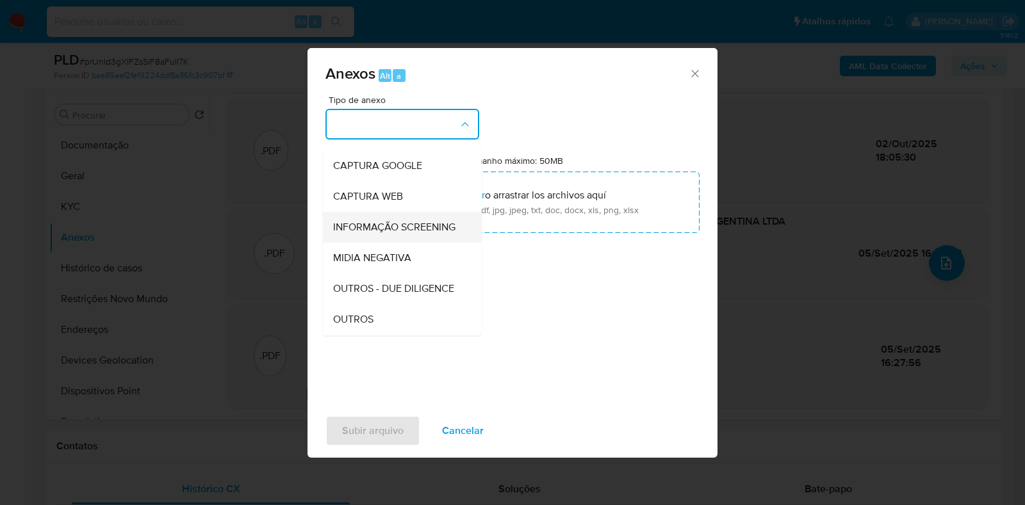
scroll to position [79, 0]
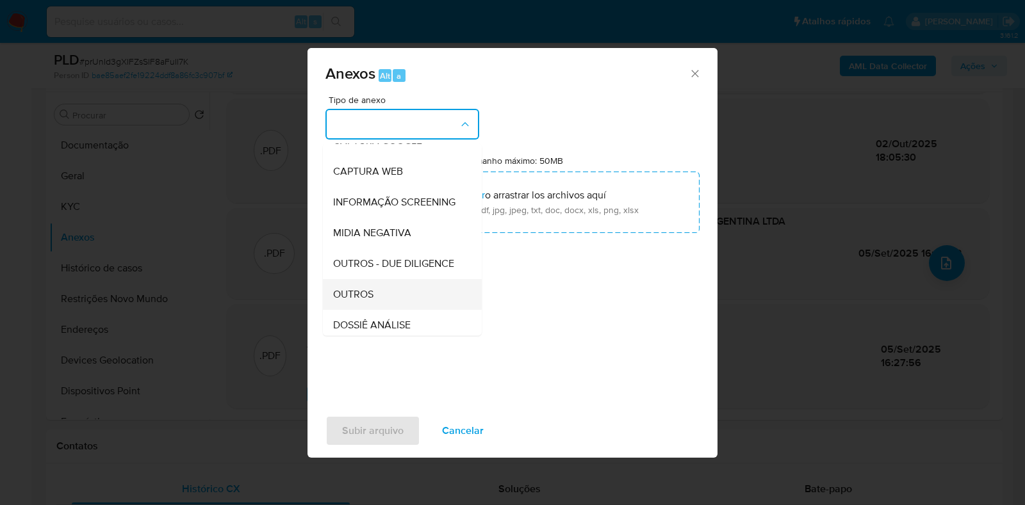
click at [373, 301] on span "OUTROS" at bounding box center [353, 294] width 40 height 13
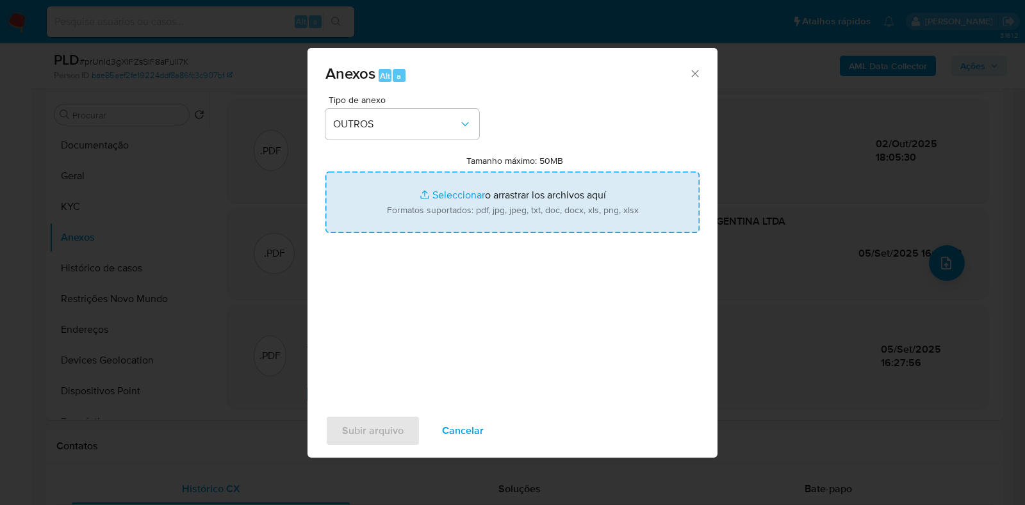
click at [446, 205] on input "Tamanho máximo: 50MB Seleccionar archivos" at bounding box center [512, 202] width 374 height 61
type input "C:\fakepath\SAR - XXXX - CNPJ 49765914000132 - DON DIEGO COCINA CALLEJERA ARGEN…"
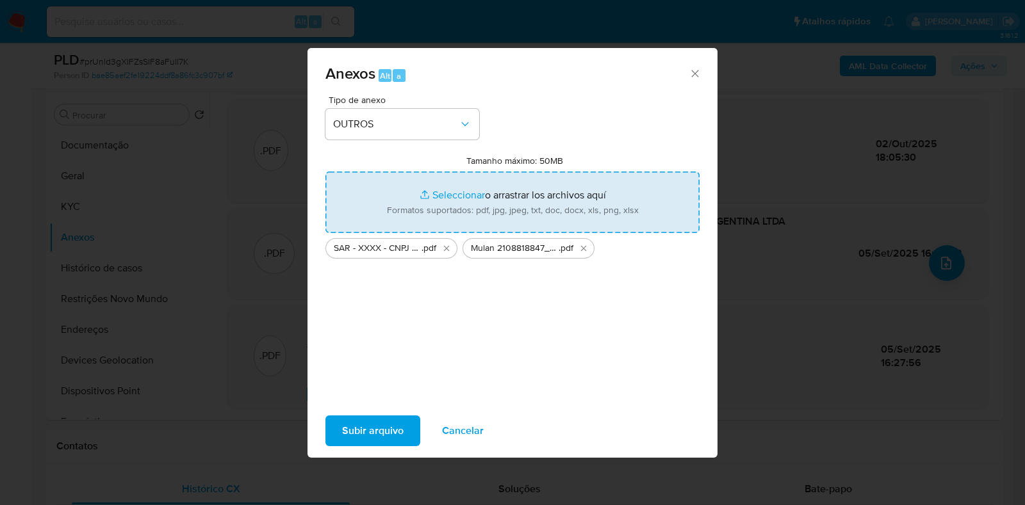
click at [390, 433] on span "Subir arquivo" at bounding box center [372, 431] width 61 height 28
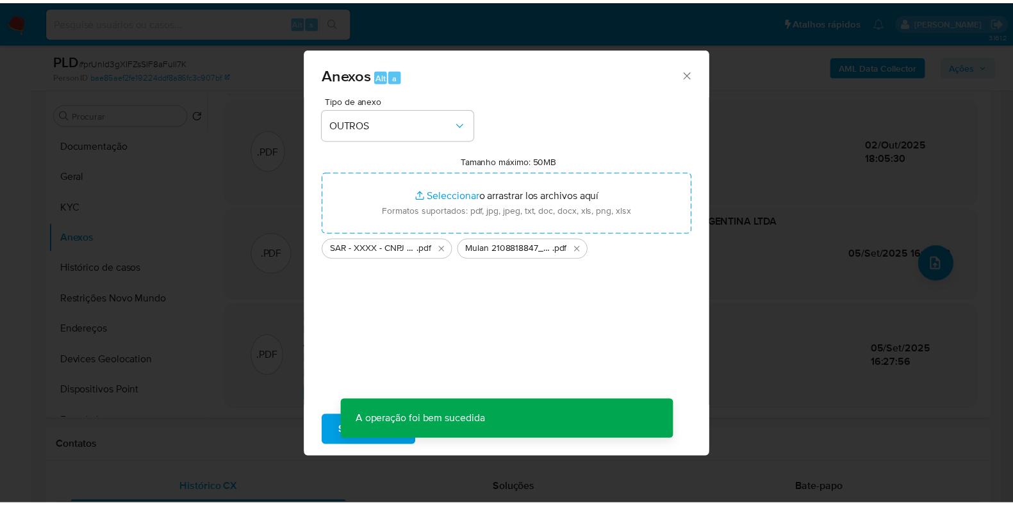
scroll to position [69, 0]
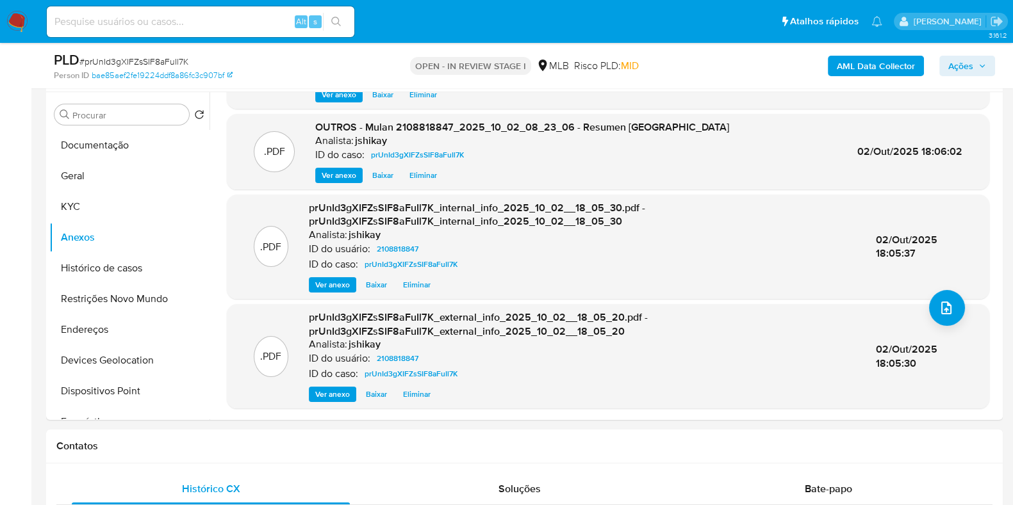
click at [973, 66] on span "Ações" at bounding box center [967, 66] width 38 height 18
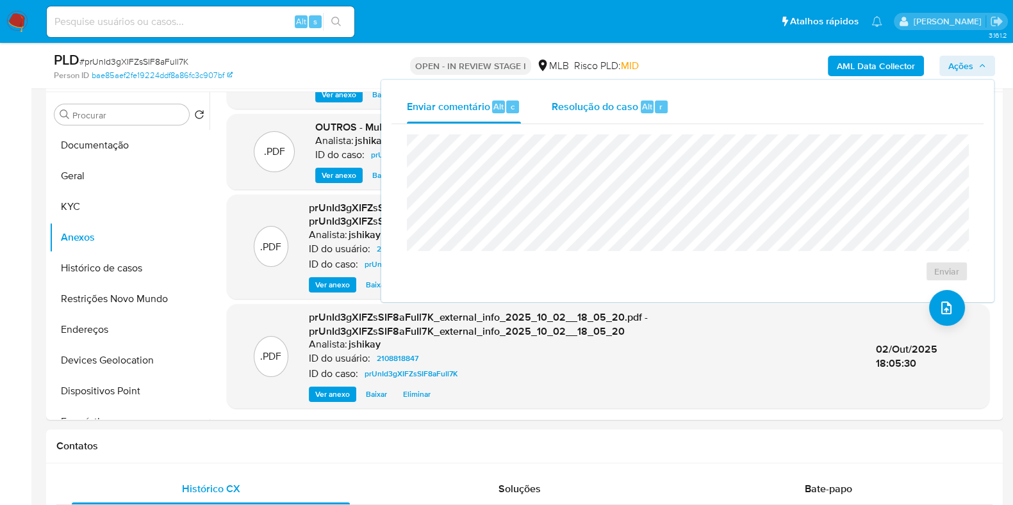
click at [637, 104] on div "Resolução do caso Alt r" at bounding box center [609, 106] width 117 height 33
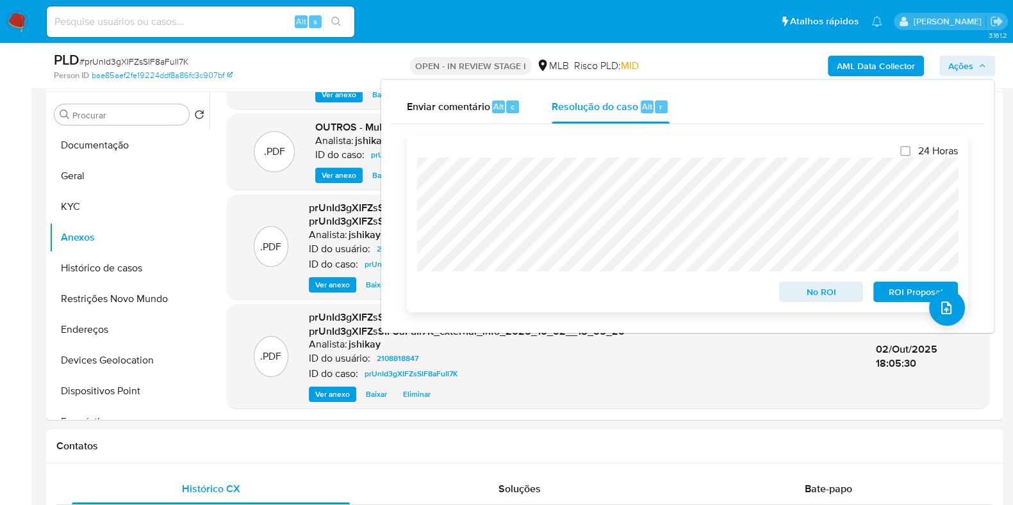
click at [883, 291] on span "ROI Proposal" at bounding box center [915, 292] width 67 height 18
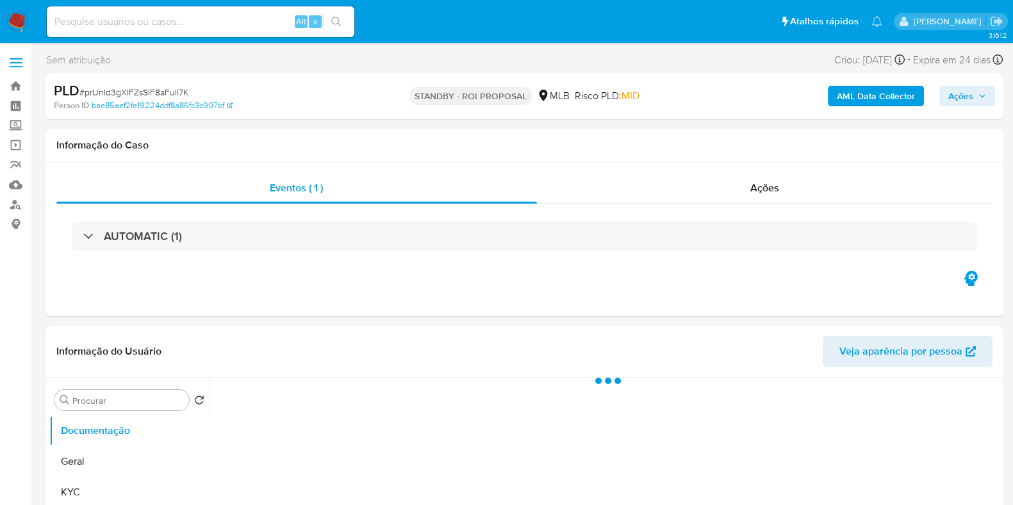
select select "10"
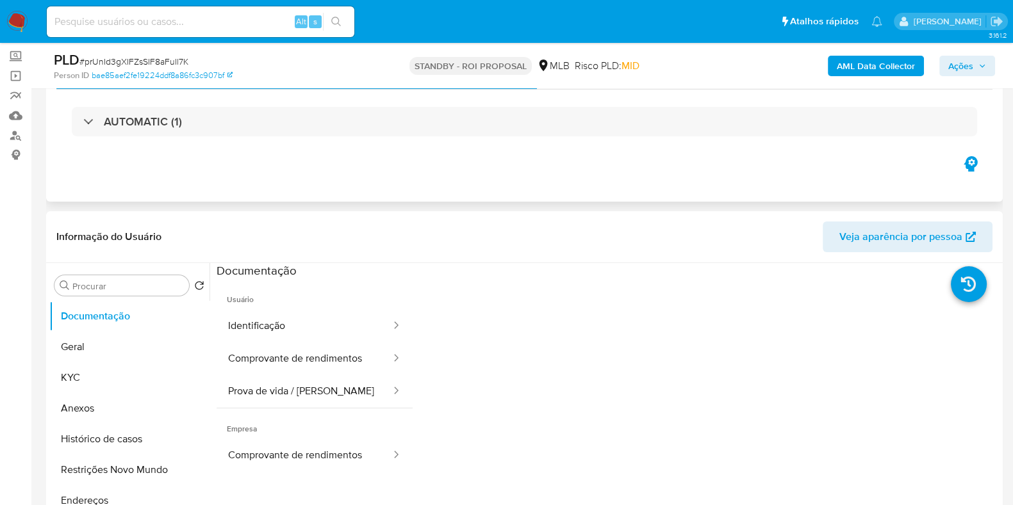
scroll to position [159, 0]
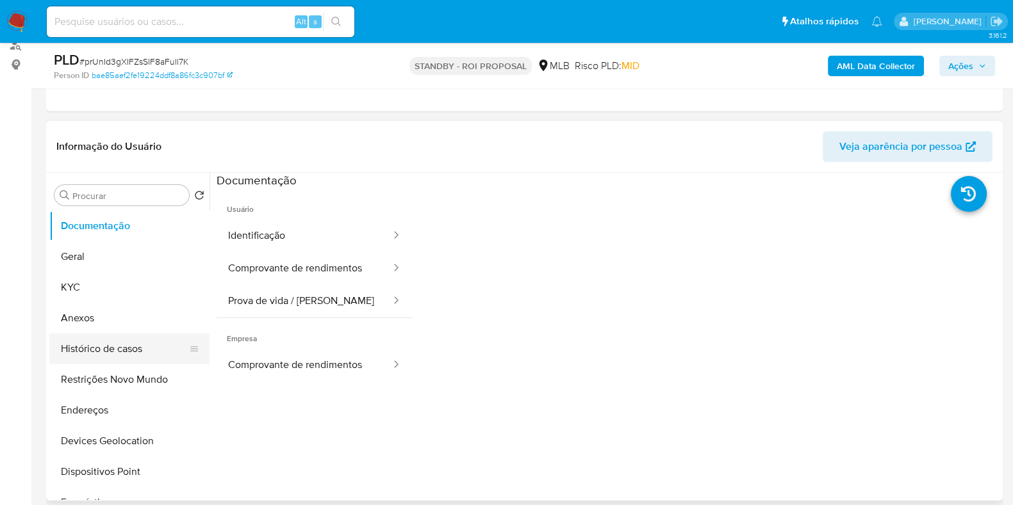
click at [134, 341] on button "Histórico de casos" at bounding box center [124, 349] width 150 height 31
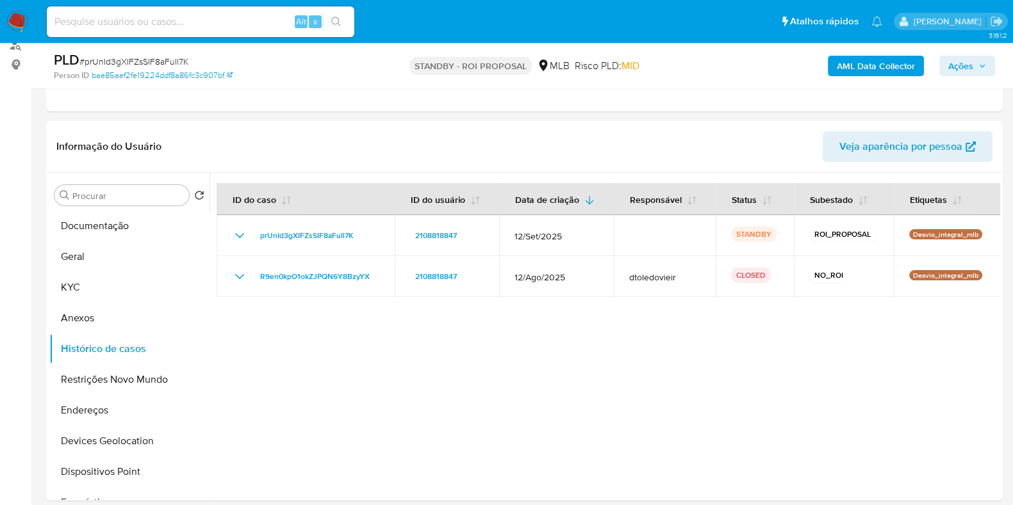
click at [961, 76] on div "AML Data Collector Ações" at bounding box center [840, 66] width 310 height 30
click at [963, 65] on span "Ações" at bounding box center [960, 66] width 25 height 20
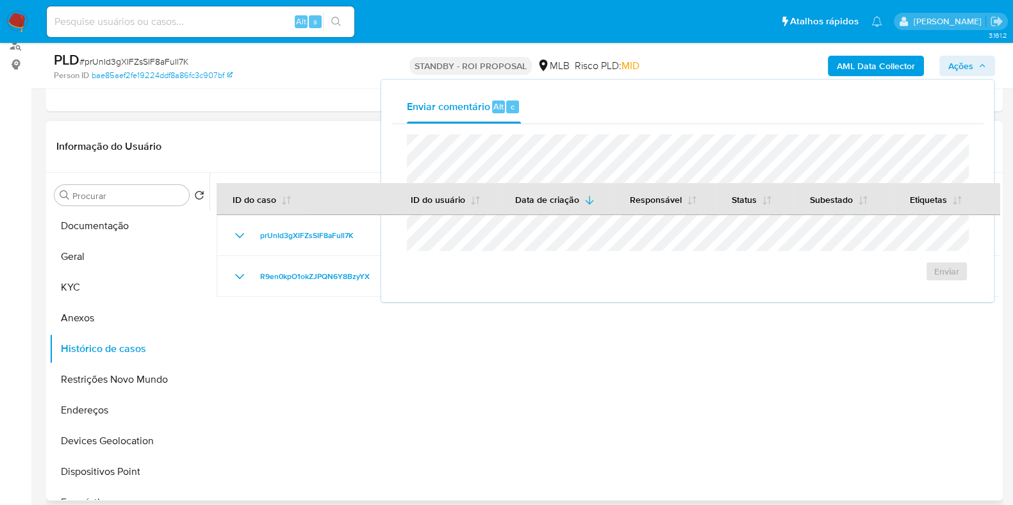
click at [301, 133] on header "Informação do Usuário Veja aparência por pessoa" at bounding box center [524, 146] width 936 height 31
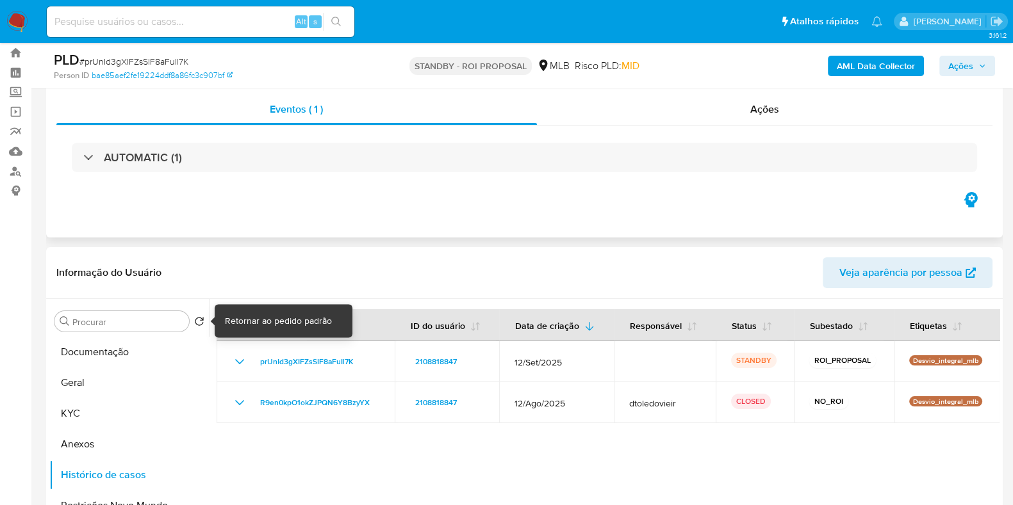
scroll to position [0, 0]
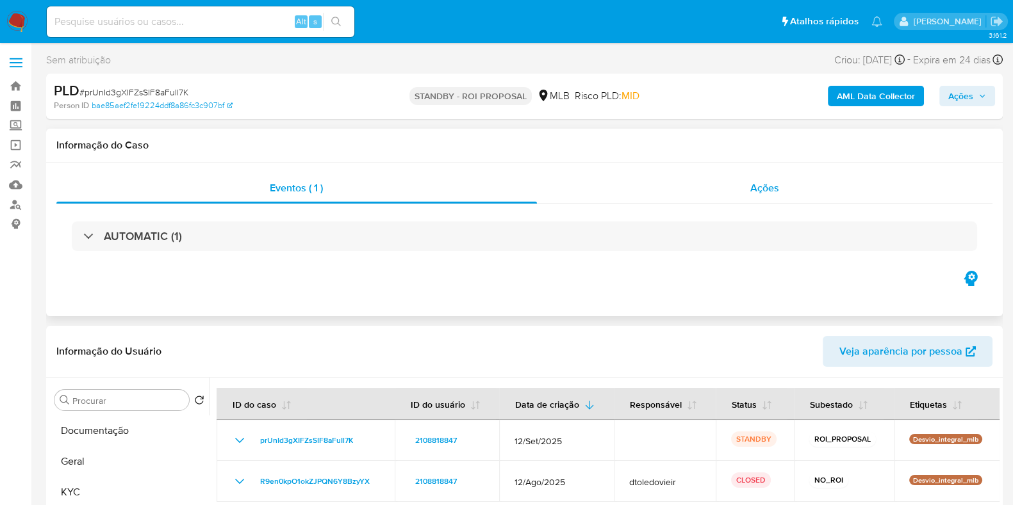
click at [747, 198] on div "Ações" at bounding box center [765, 188] width 456 height 31
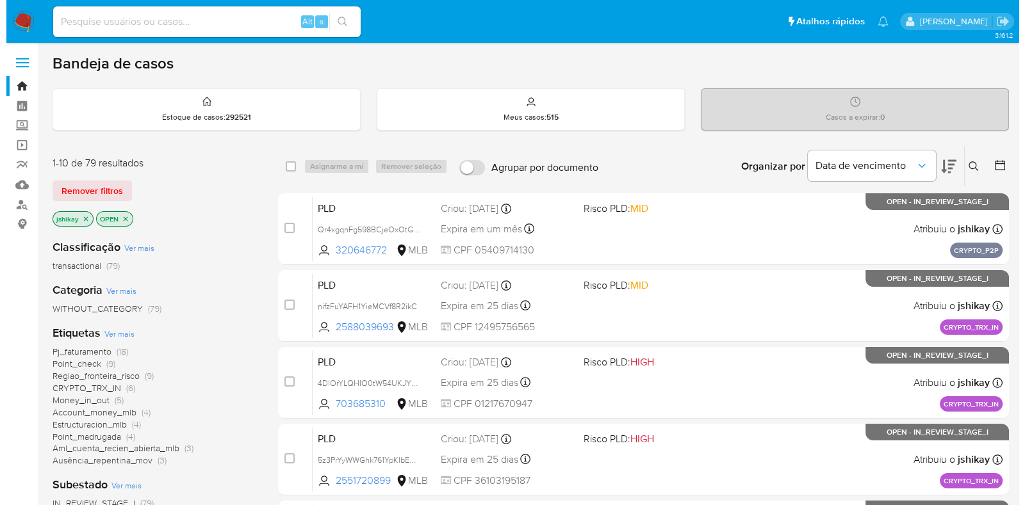
scroll to position [79, 0]
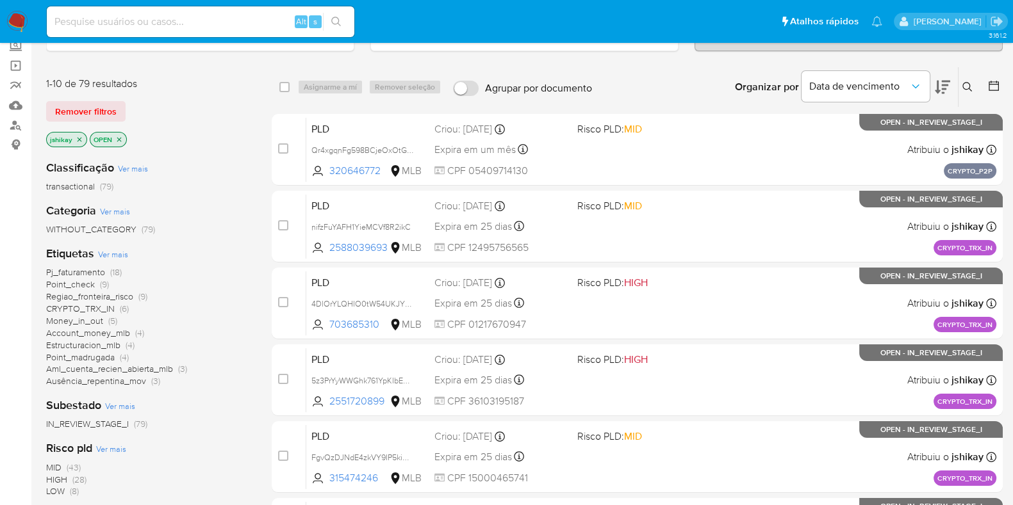
click at [120, 254] on span "Ver mais" at bounding box center [113, 254] width 30 height 12
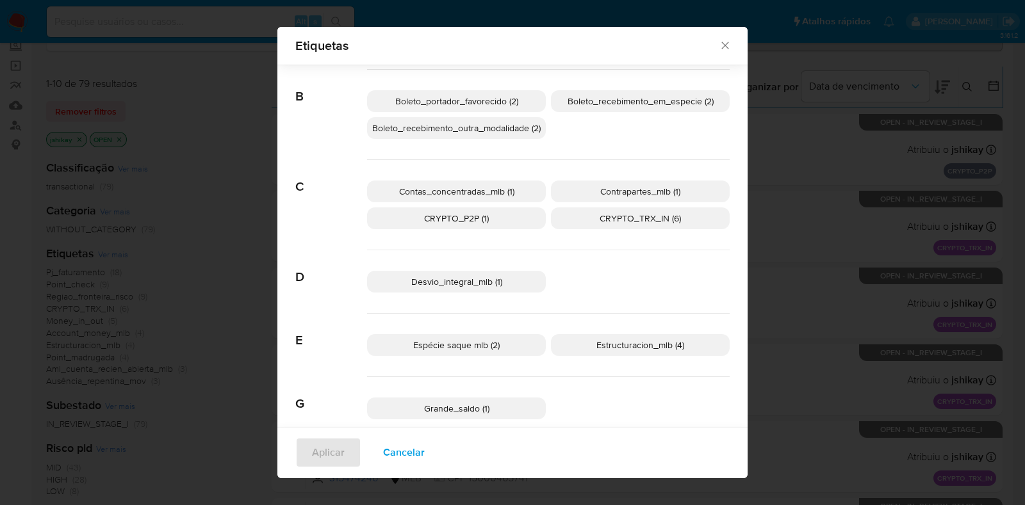
scroll to position [106, 0]
click at [634, 216] on span "CRYPTO_TRX_IN (6)" at bounding box center [639, 219] width 81 height 13
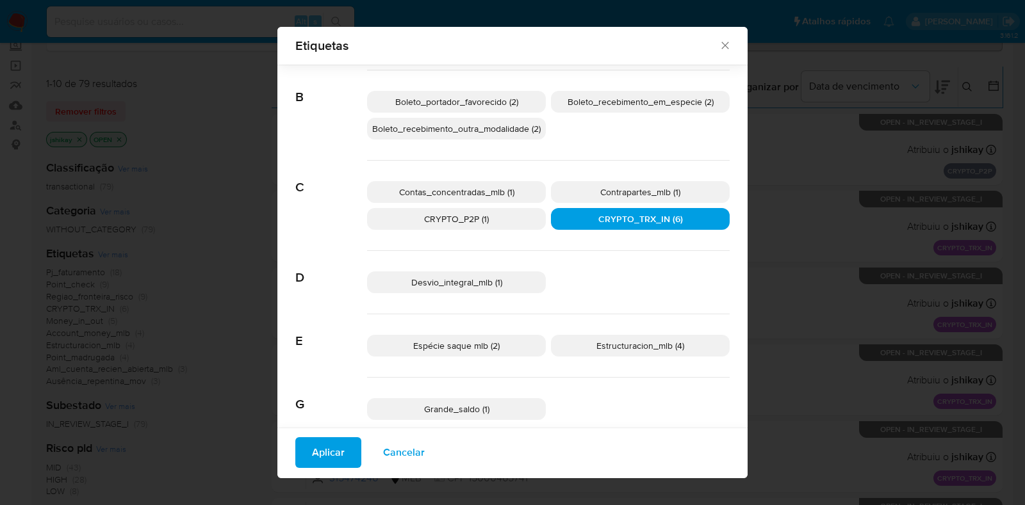
click at [518, 220] on p "CRYPTO_P2P (1)" at bounding box center [456, 219] width 179 height 22
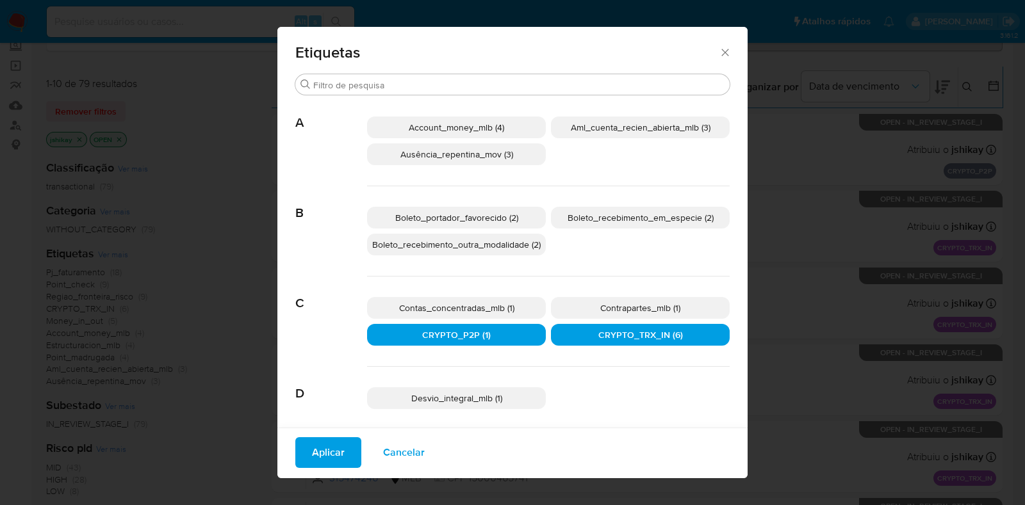
scroll to position [0, 0]
click at [526, 124] on p "Account_money_mlb (4)" at bounding box center [456, 128] width 179 height 22
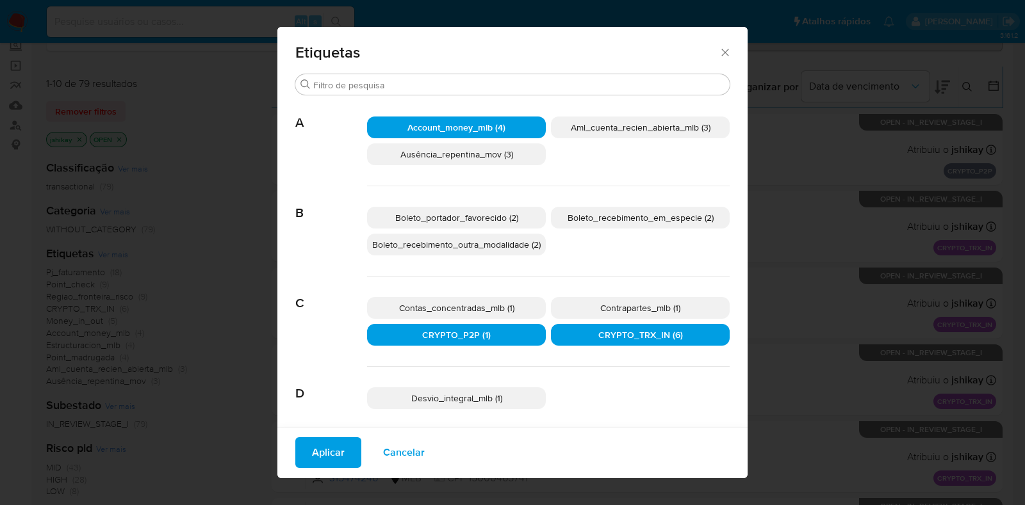
click at [327, 446] on span "Aplicar" at bounding box center [328, 453] width 33 height 28
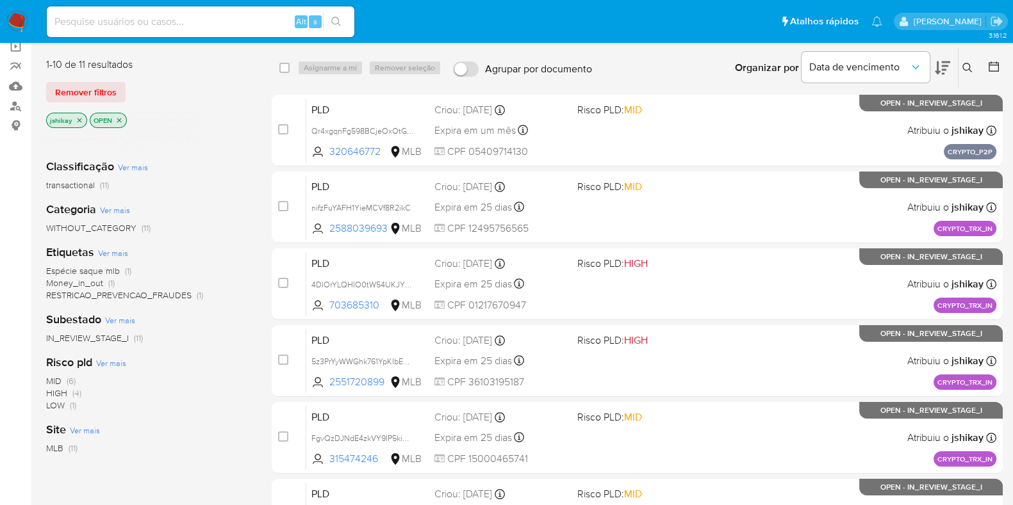
scroll to position [70, 0]
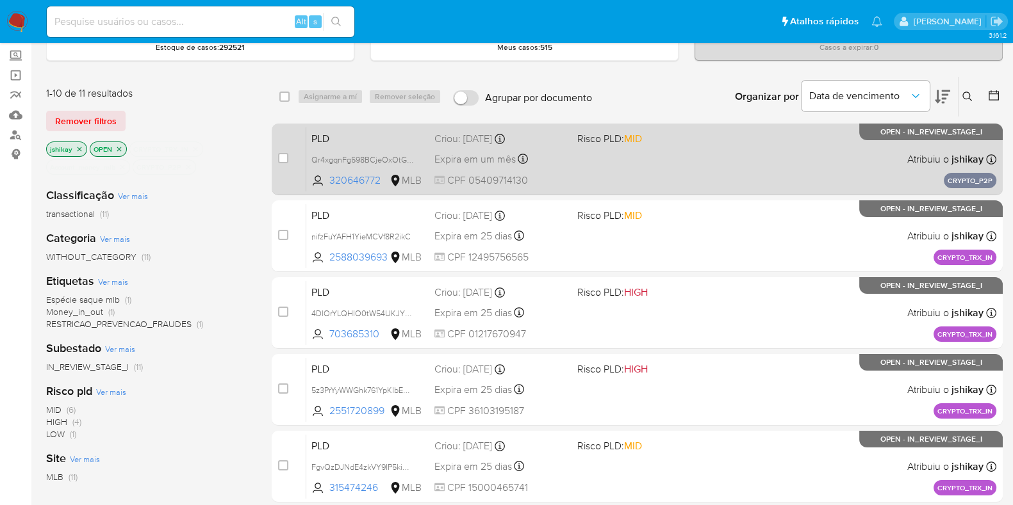
click at [738, 152] on div "PLD Qr4xgqnFg598BCjeOxOtGk0E 320646772 MLB Risco PLD: MID Criou: [DATE] Criou: …" at bounding box center [651, 159] width 690 height 65
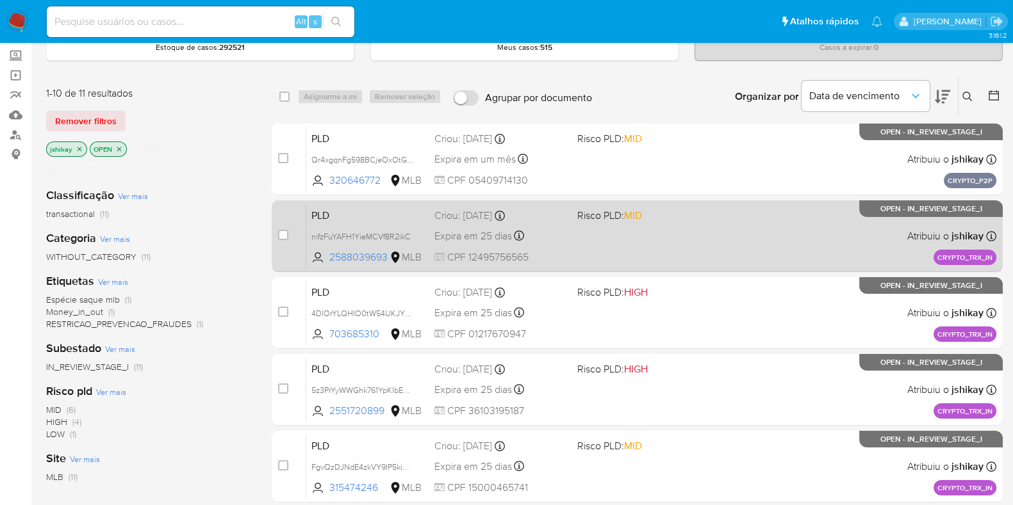
click at [735, 218] on div "PLD nifzFuYAFH1YieMCVf8R2ikC 2588039693 MLB Risco PLD: MID Criou: [DATE] Criou:…" at bounding box center [651, 236] width 690 height 65
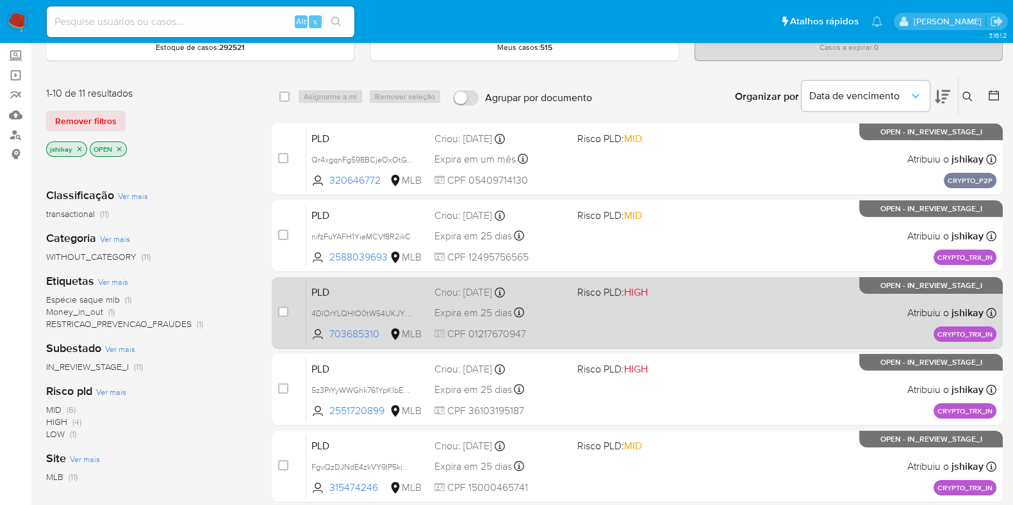
click at [728, 297] on div "PLD 4DlOrYLQHIO0tW54UKJYPkEp 703685310 MLB Risco PLD: HIGH Criou: [DATE] Criou:…" at bounding box center [651, 313] width 690 height 65
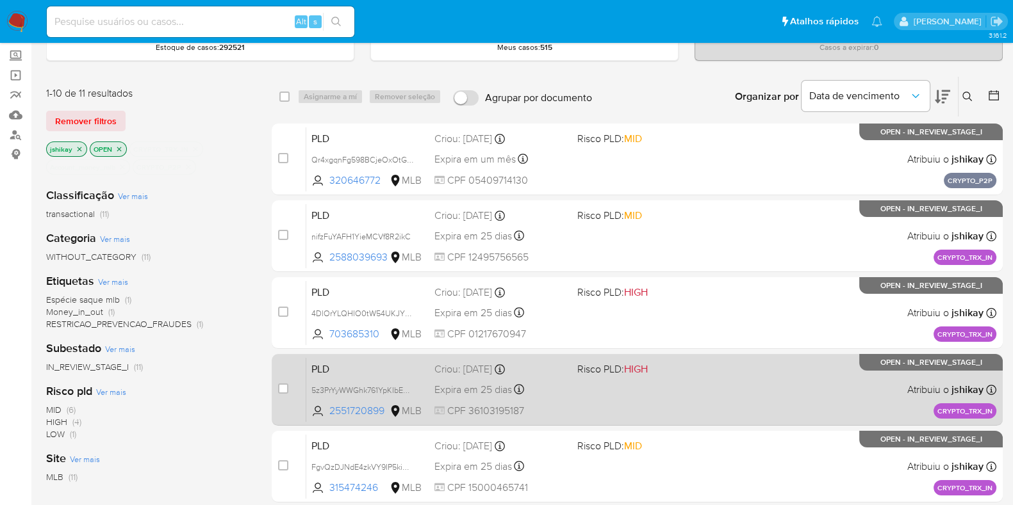
click at [734, 370] on div "PLD 5z3PrYyWWGhk761YpKIbEbwl 2551720899 MLB Risco PLD: HIGH Criou: [DATE] Criou…" at bounding box center [651, 389] width 690 height 65
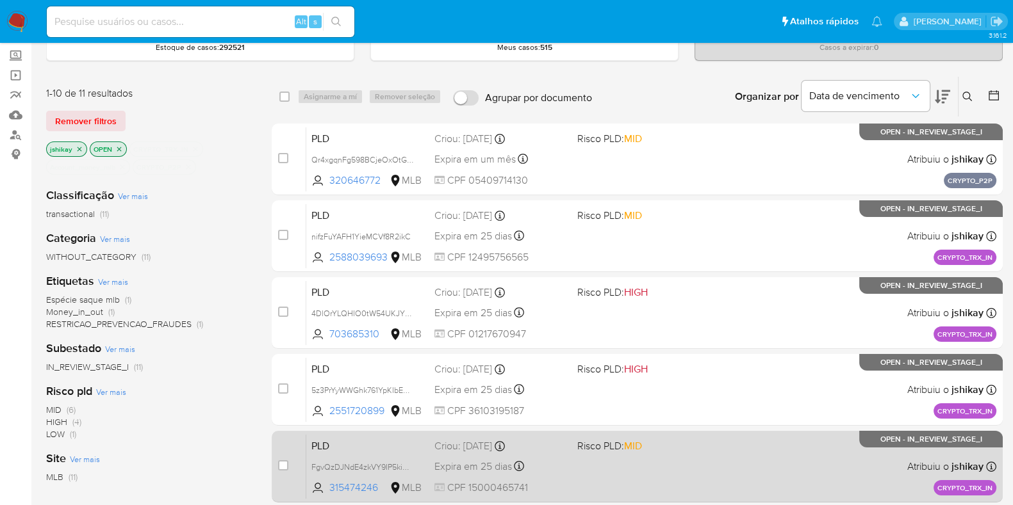
click at [760, 447] on div "PLD FgvQzDJNdE4zkVY9IP5kimba 315474246 MLB Risco PLD: MID Criou: [DATE] Criou: …" at bounding box center [651, 466] width 690 height 65
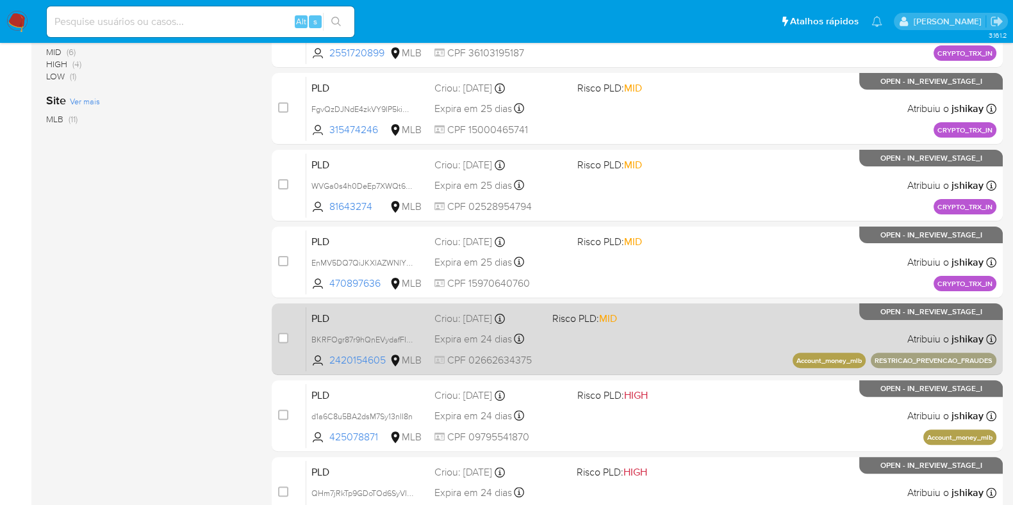
scroll to position [471, 0]
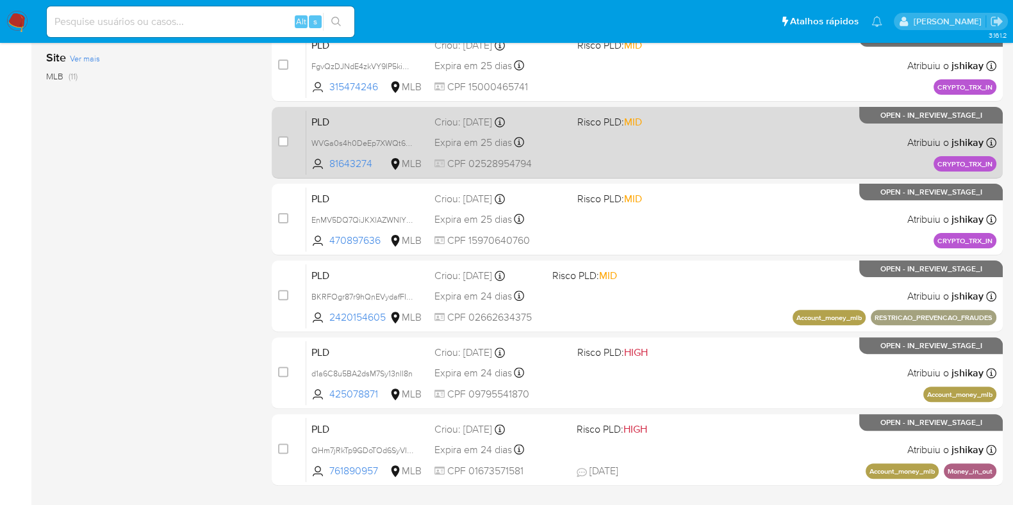
click at [781, 161] on div "PLD WVGa0s4h0DeEp7XWQt6OMVfp 81643274 MLB Risco PLD: MID Criou: [DATE] Criou: […" at bounding box center [651, 142] width 690 height 65
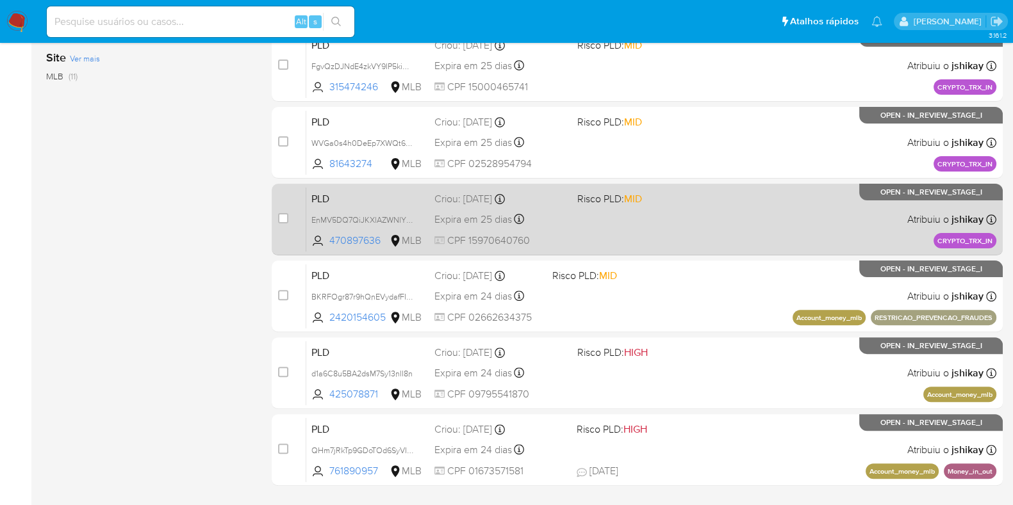
click at [777, 209] on div "PLD EnMV5DQ7QiJKXlAZWNIY235L 470897636 MLB Risco PLD: MID Criou: [DATE] Criou: …" at bounding box center [651, 219] width 690 height 65
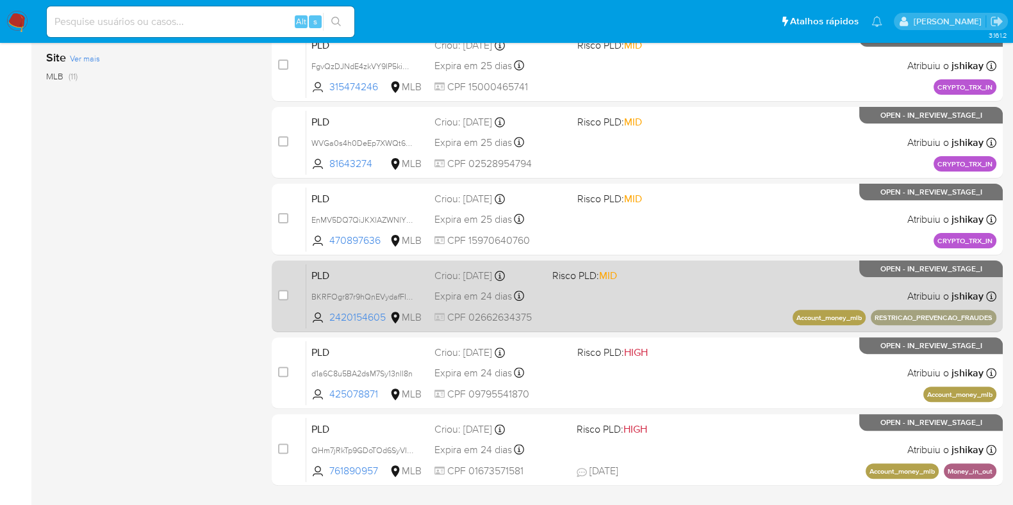
click at [765, 284] on div "PLD BKRFOgr87r9hQnEVydafFIE5 2420154605 MLB Risco PLD: MID Criou: [DATE] Criou:…" at bounding box center [651, 296] width 690 height 65
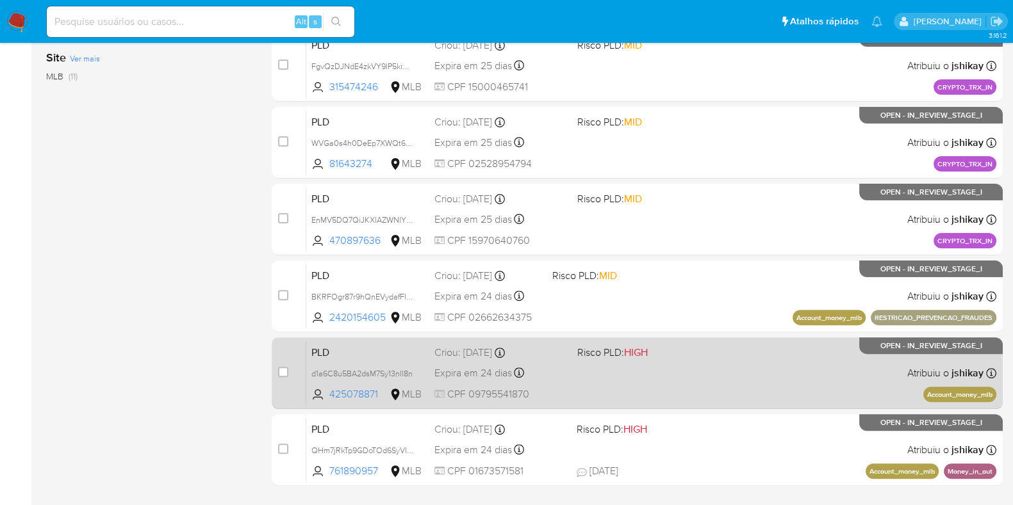
click at [749, 348] on div "PLD d1a6C8u5BA2dsM7Sy13nII8n 425078871 MLB Risco PLD: HIGH Criou: [DATE] Criou:…" at bounding box center [651, 373] width 690 height 65
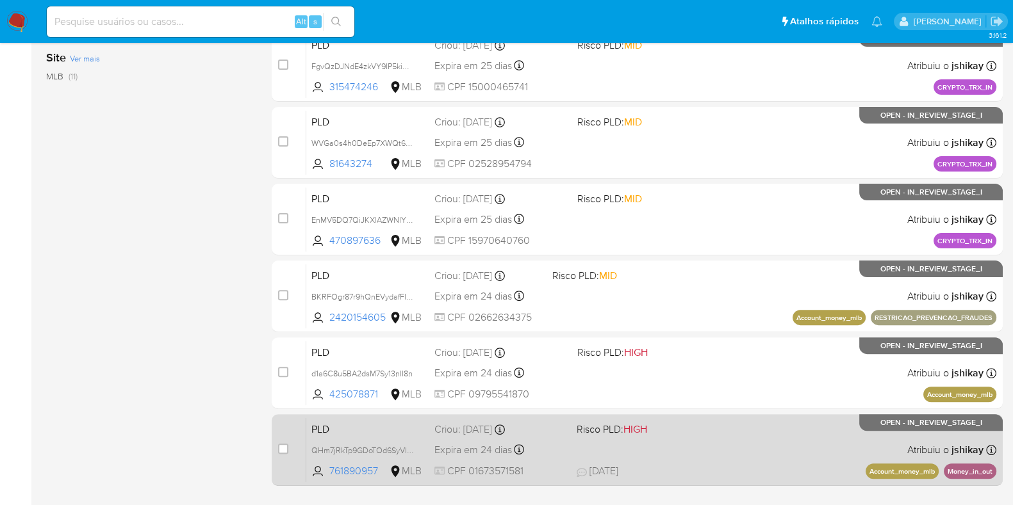
click at [768, 438] on div "PLD QHm7jRkTp9GDoTOd6SyVIbso 761890957 MLB Risco PLD: HIGH Criou: [DATE] Criou:…" at bounding box center [651, 450] width 690 height 65
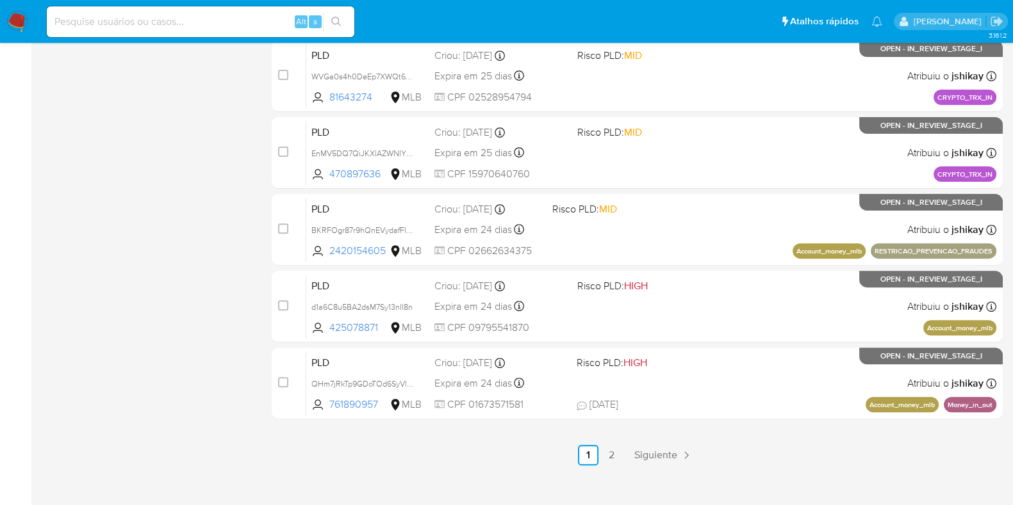
scroll to position [550, 0]
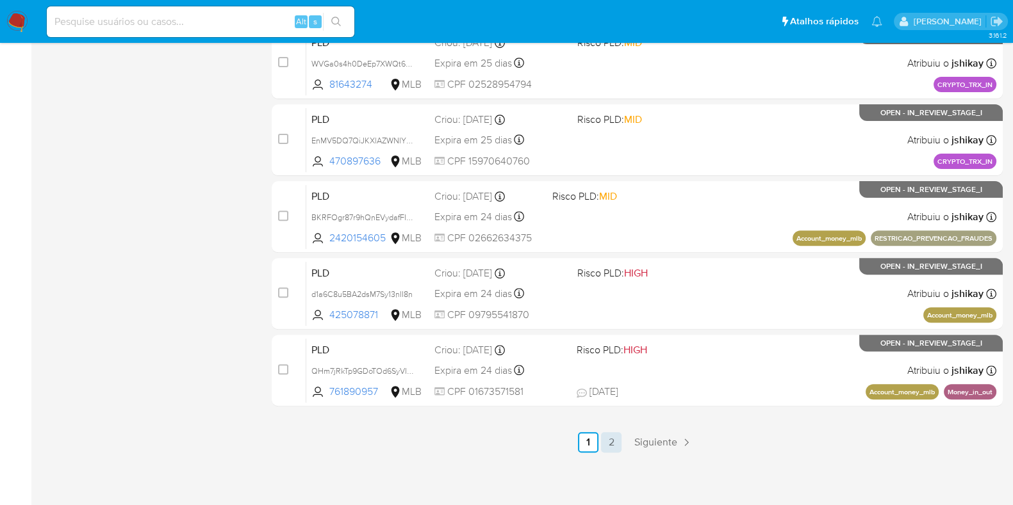
click at [602, 431] on div "select-all-cases-checkbox Asignarme a mí Remover seleção Agrupar por documento …" at bounding box center [637, 24] width 731 height 857
click at [610, 432] on link "2" at bounding box center [611, 442] width 20 height 20
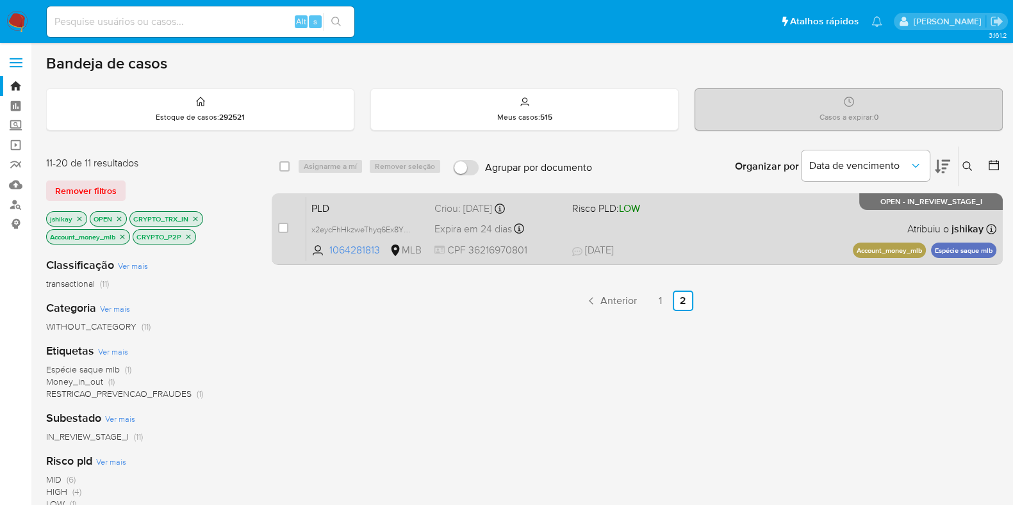
click at [738, 230] on div "PLD x2eycFhHkzweThyq6Ex8YTVe 1064281813 MLB Risco PLD: LOW Criou: [DATE] Criou:…" at bounding box center [651, 229] width 690 height 65
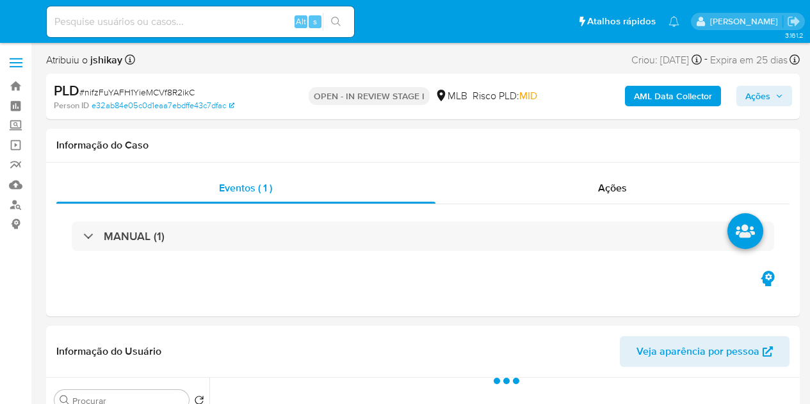
select select "10"
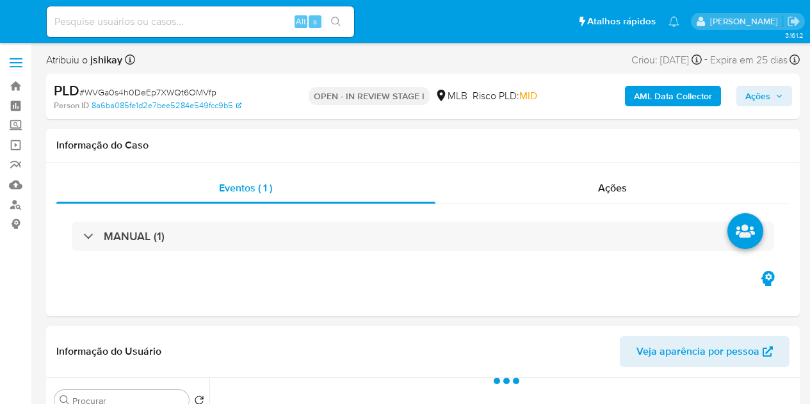
select select "10"
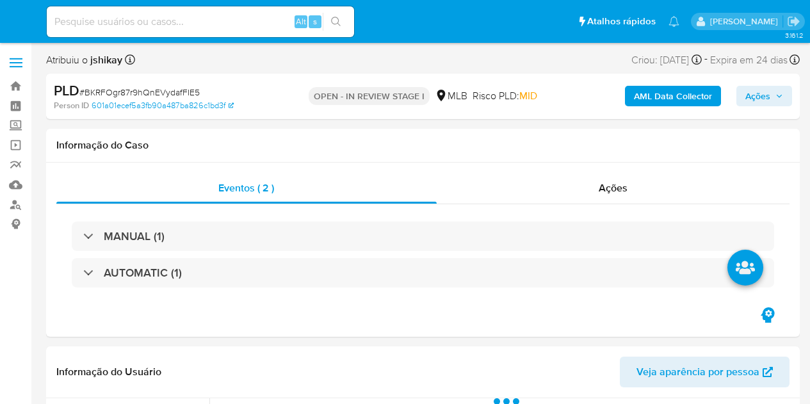
select select "10"
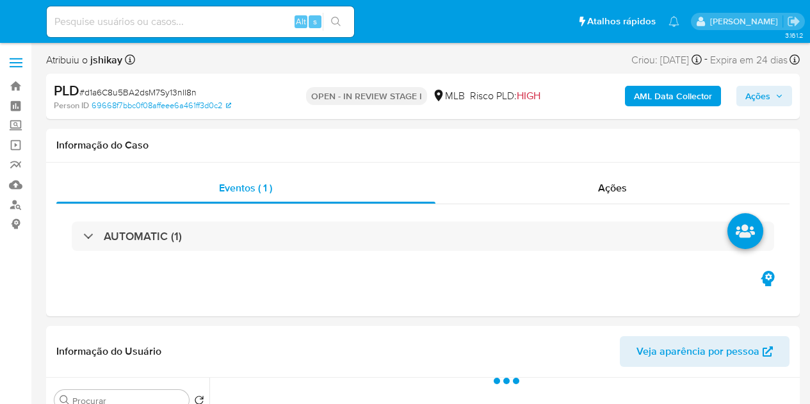
select select "10"
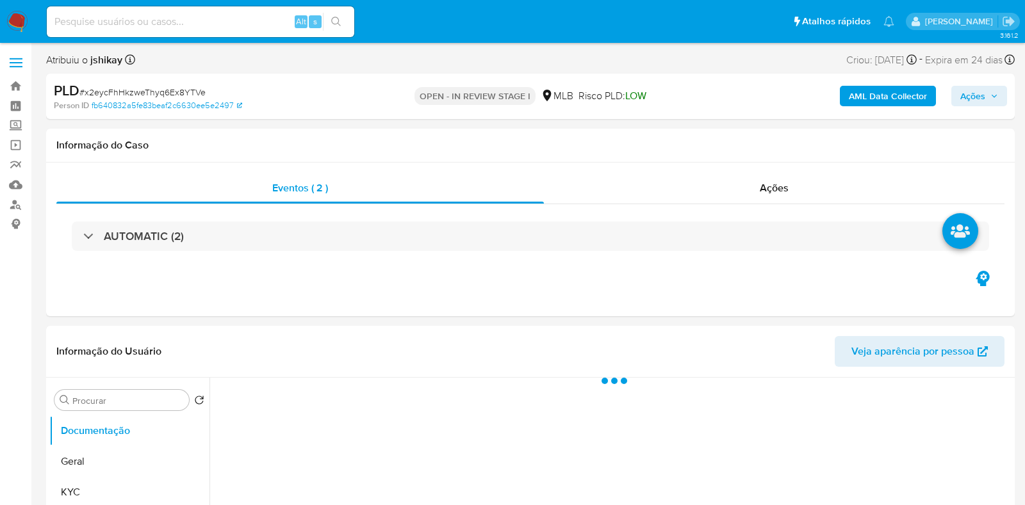
select select "10"
